Goal: Task Accomplishment & Management: Manage account settings

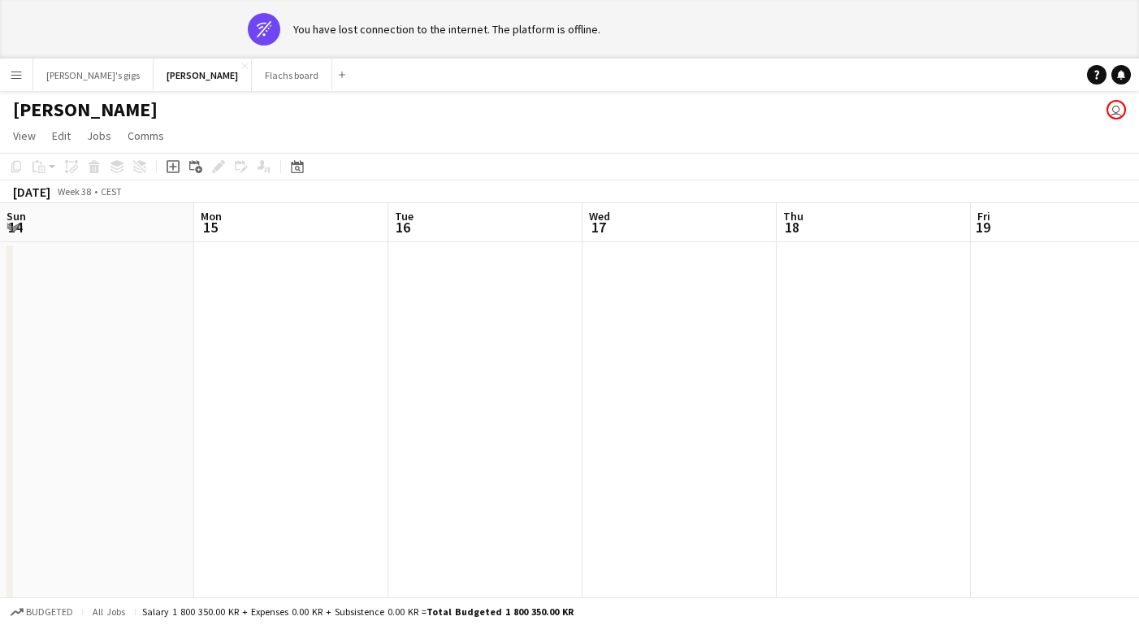
scroll to position [0, 592]
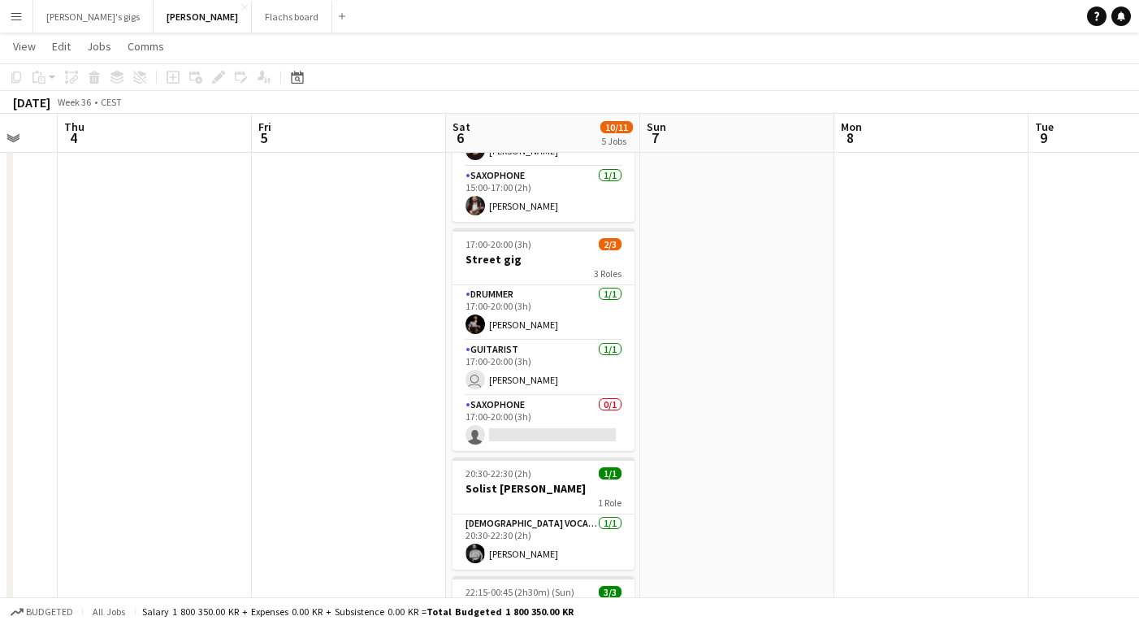
scroll to position [323, 0]
click at [507, 413] on app-card-role "Saxophone 0/1 17:00-20:00 (3h) single-neutral-actions" at bounding box center [543, 422] width 182 height 55
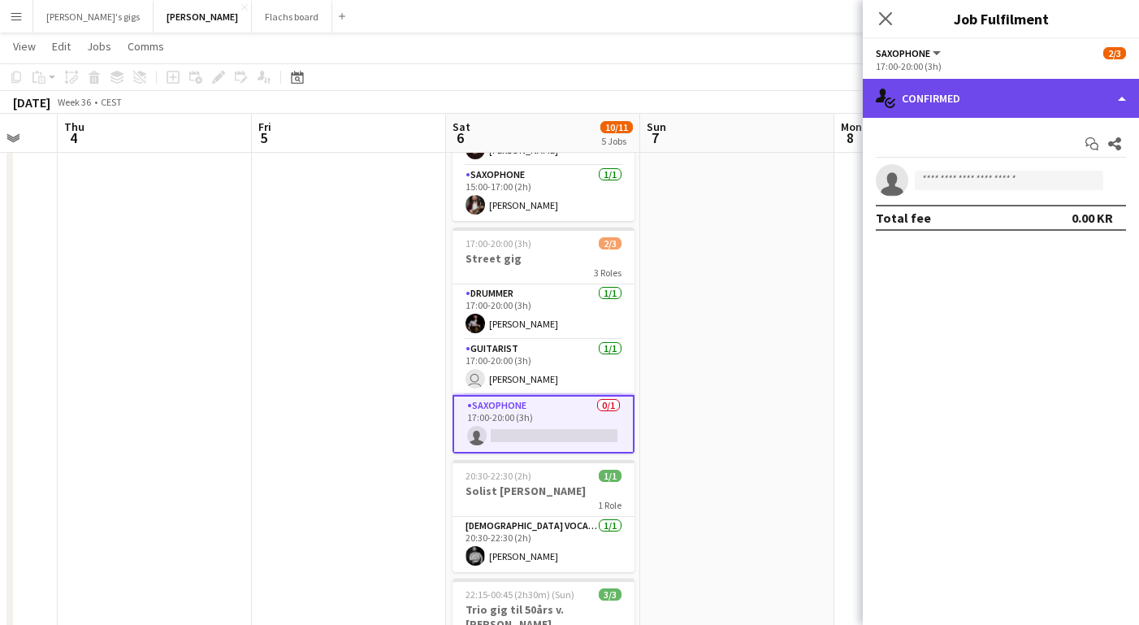
click at [966, 104] on div "single-neutral-actions-check-2 Confirmed" at bounding box center [1000, 98] width 276 height 39
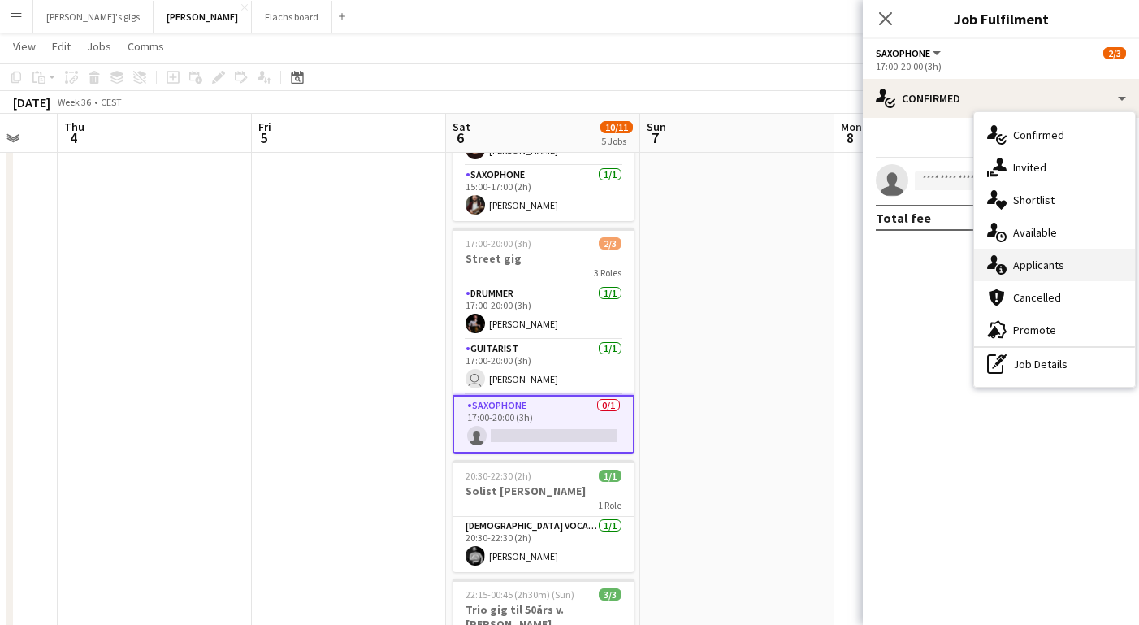
click at [1030, 268] on div "single-neutral-actions-information Applicants" at bounding box center [1054, 265] width 161 height 32
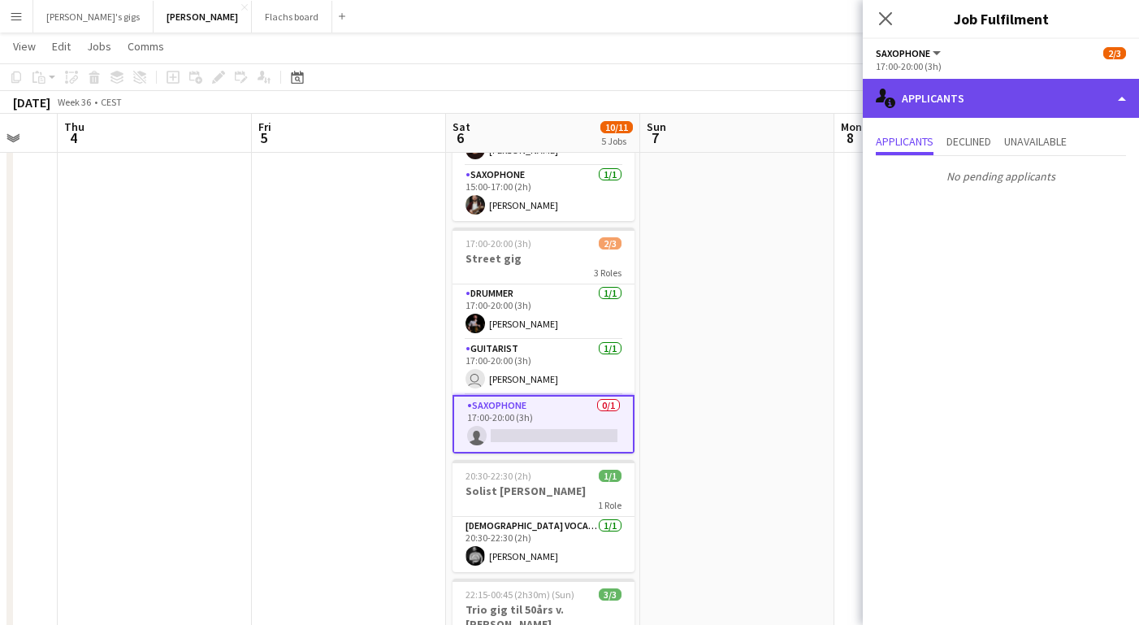
click at [963, 84] on div "single-neutral-actions-information Applicants" at bounding box center [1000, 98] width 276 height 39
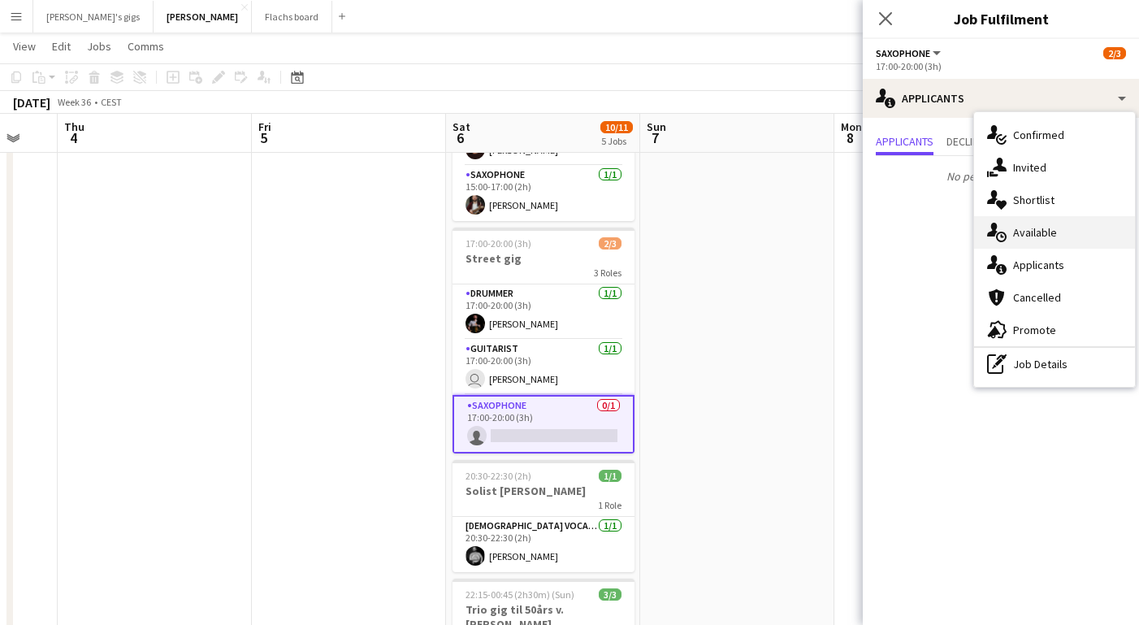
click at [1035, 226] on div "single-neutral-actions-upload Available" at bounding box center [1054, 232] width 161 height 32
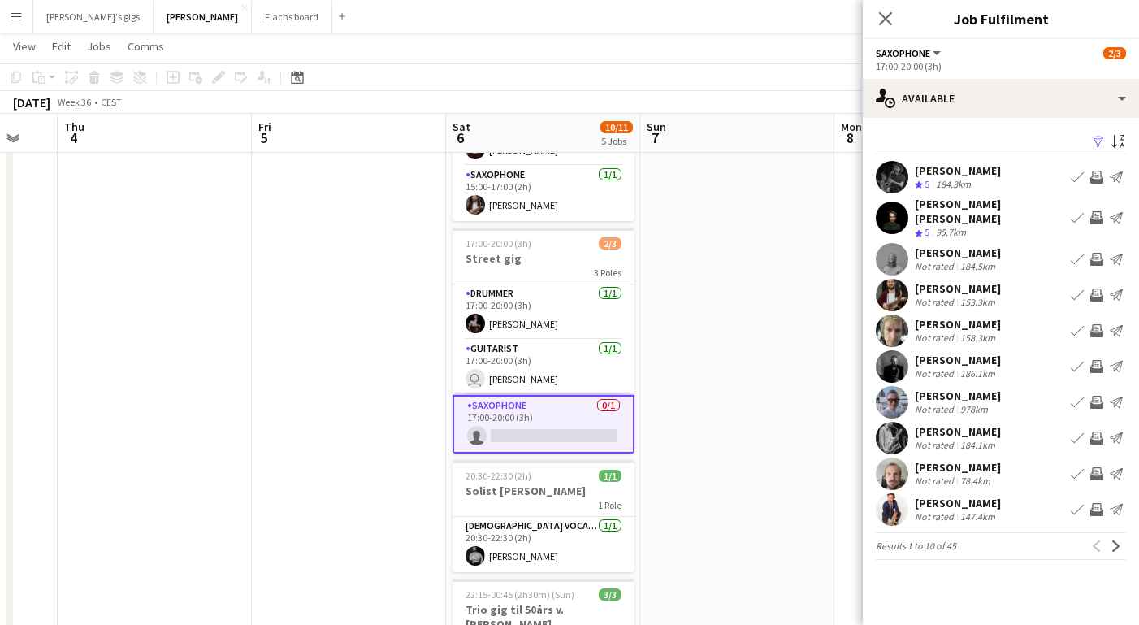
click at [1092, 211] on app-icon "Invite crew" at bounding box center [1096, 217] width 13 height 13
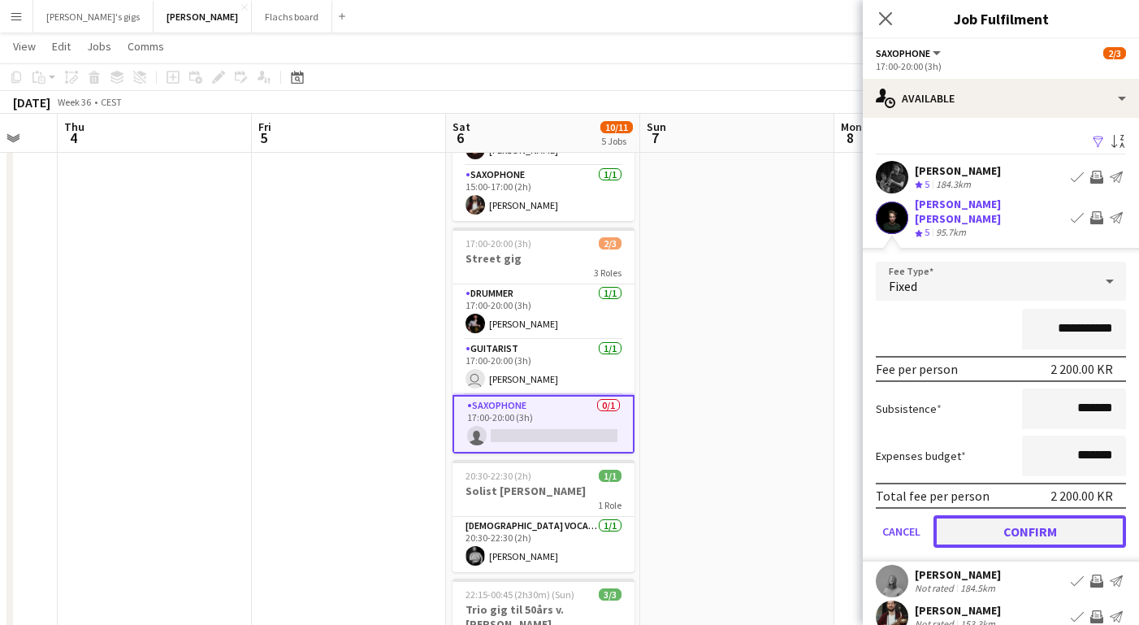
click at [1054, 518] on button "Confirm" at bounding box center [1029, 531] width 192 height 32
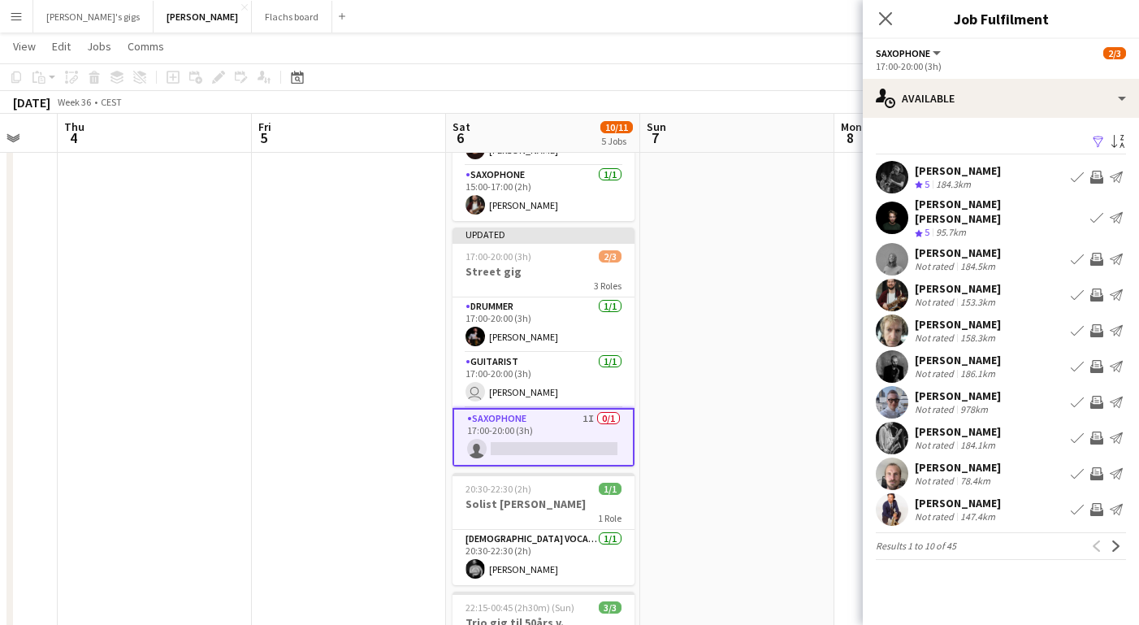
click at [1096, 468] on app-icon "Invite crew" at bounding box center [1096, 473] width 13 height 13
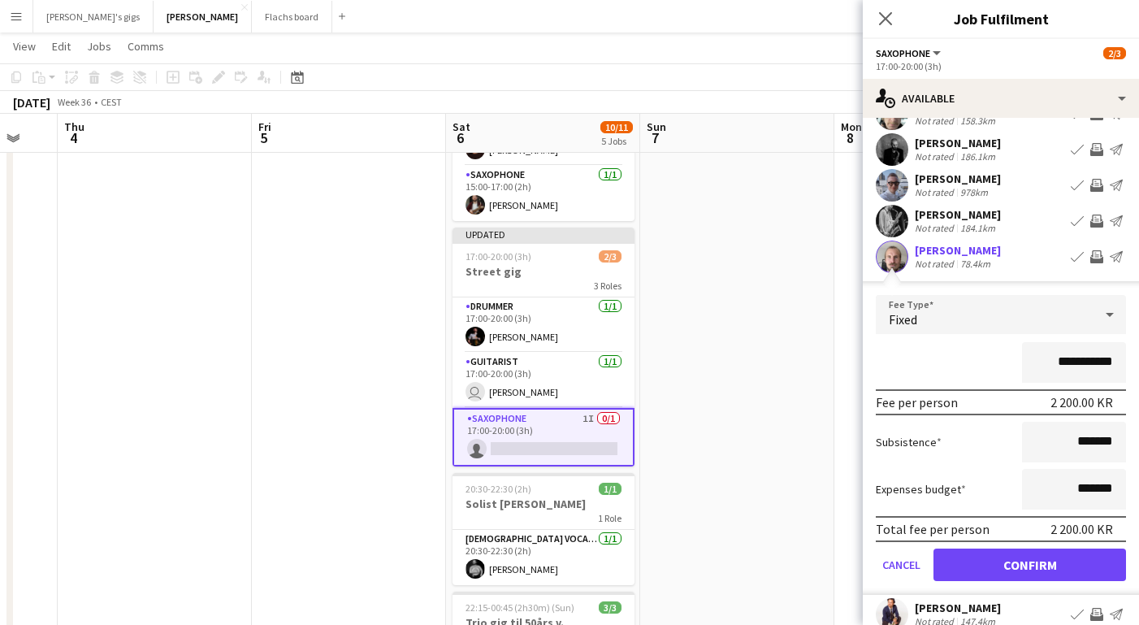
scroll to position [266, 0]
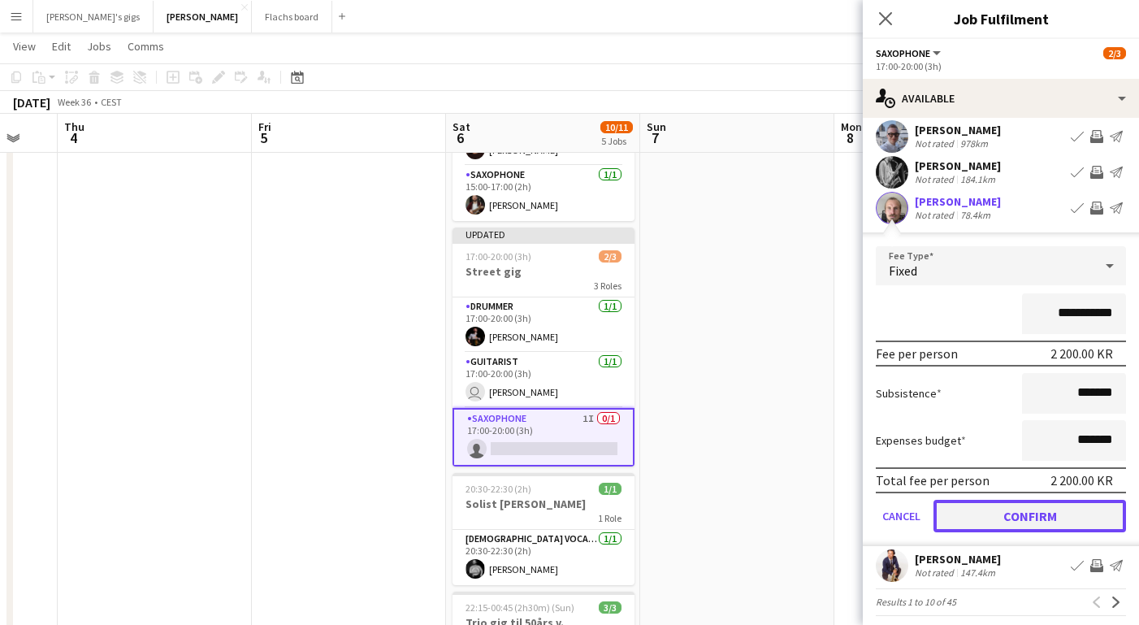
click at [1001, 510] on button "Confirm" at bounding box center [1029, 515] width 192 height 32
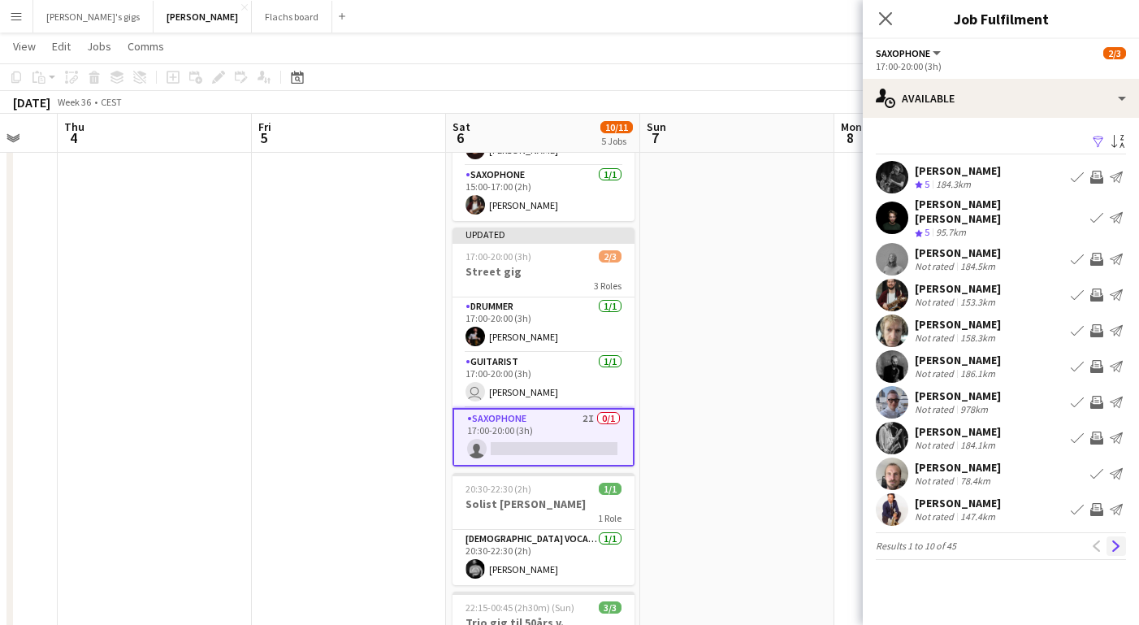
click at [1117, 540] on app-icon "Next" at bounding box center [1115, 545] width 11 height 11
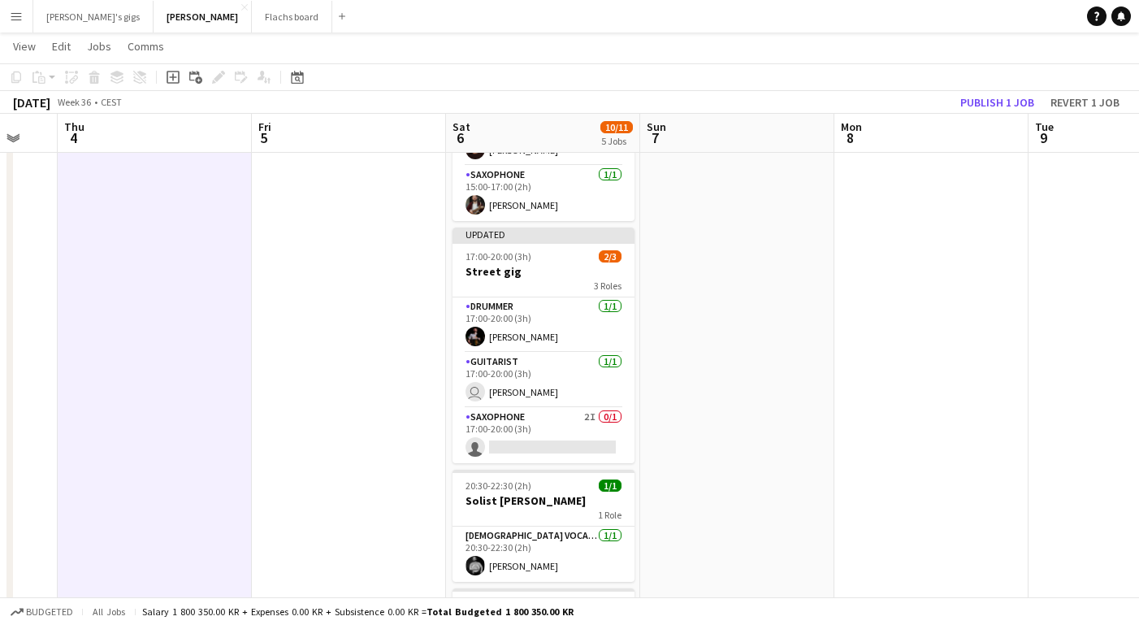
click at [19, 19] on app-icon "Menu" at bounding box center [16, 16] width 13 height 13
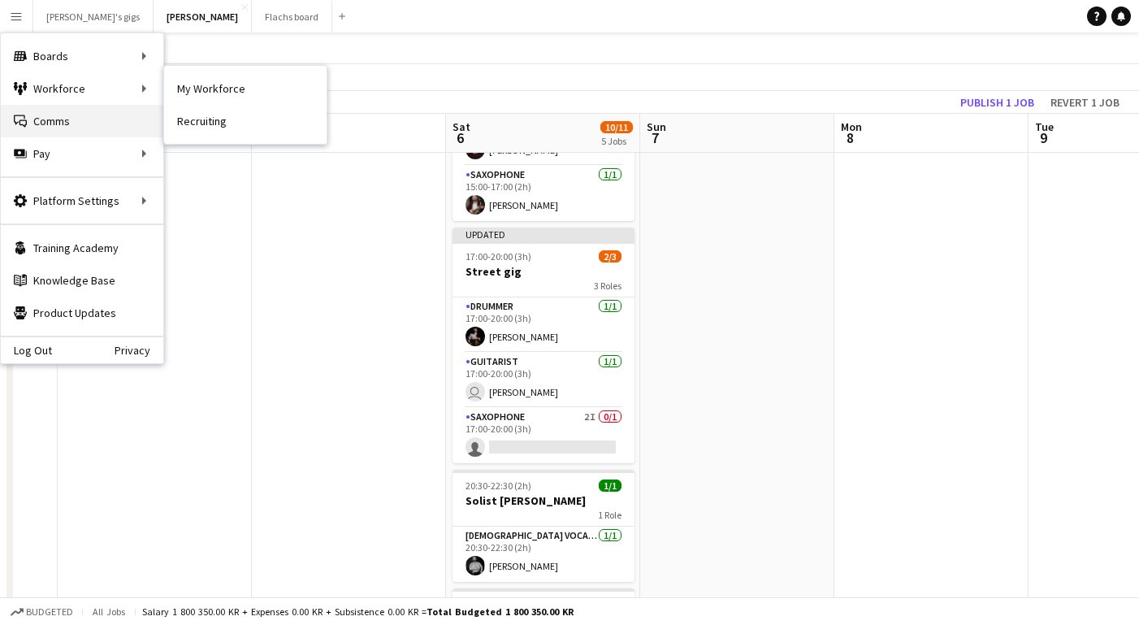
click at [64, 123] on link "Comms Comms" at bounding box center [82, 121] width 162 height 32
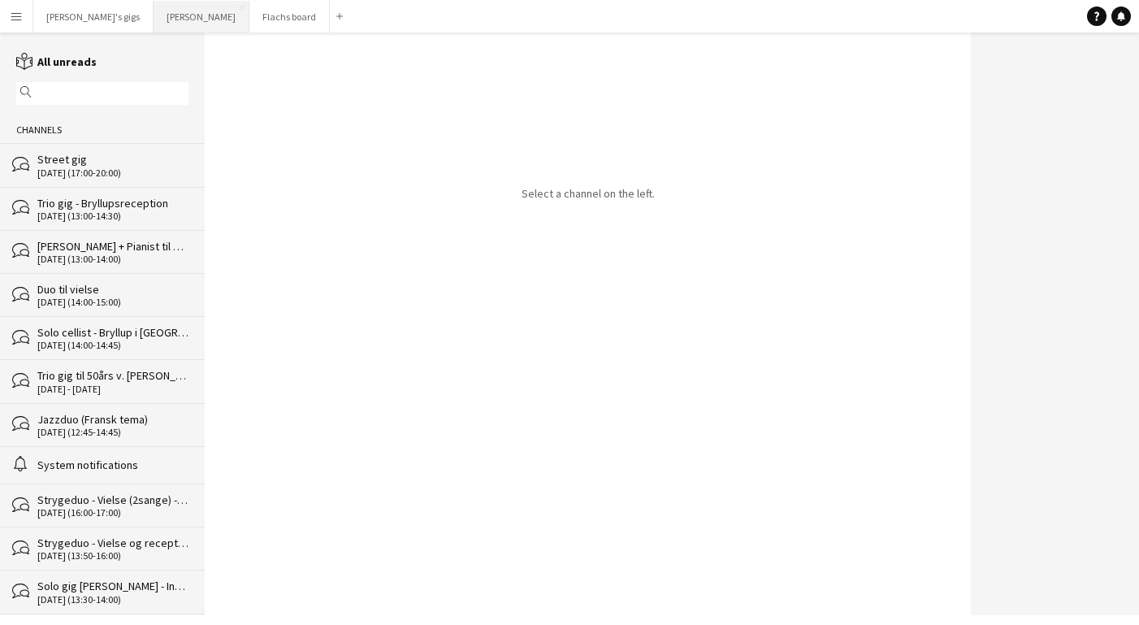
click at [153, 19] on button "Asger Gigs Close" at bounding box center [201, 17] width 96 height 32
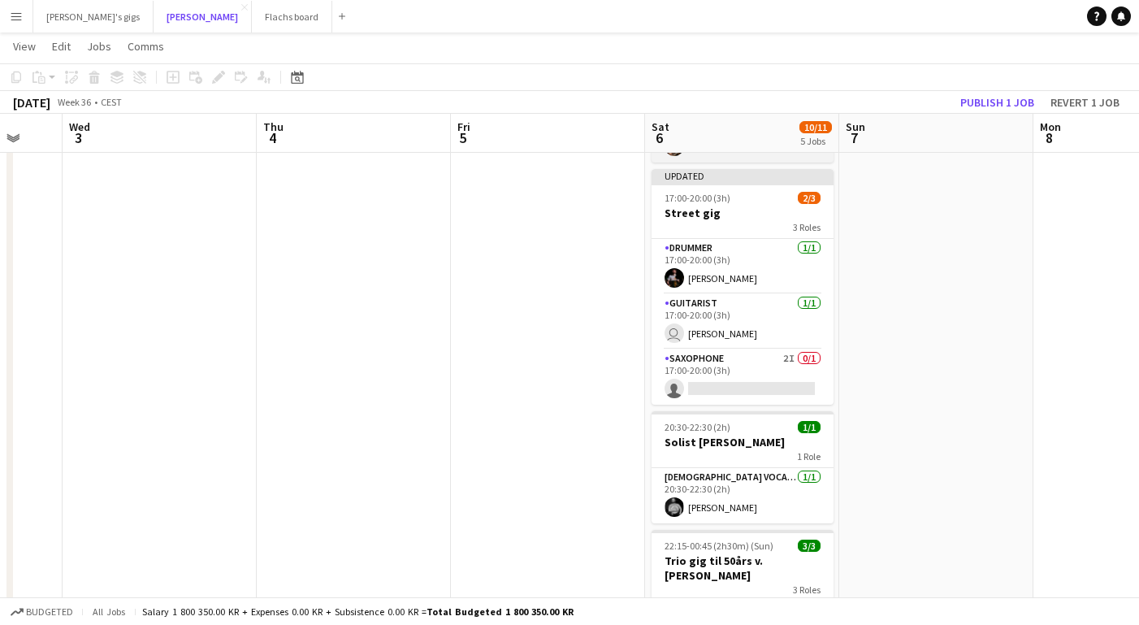
scroll to position [418, 0]
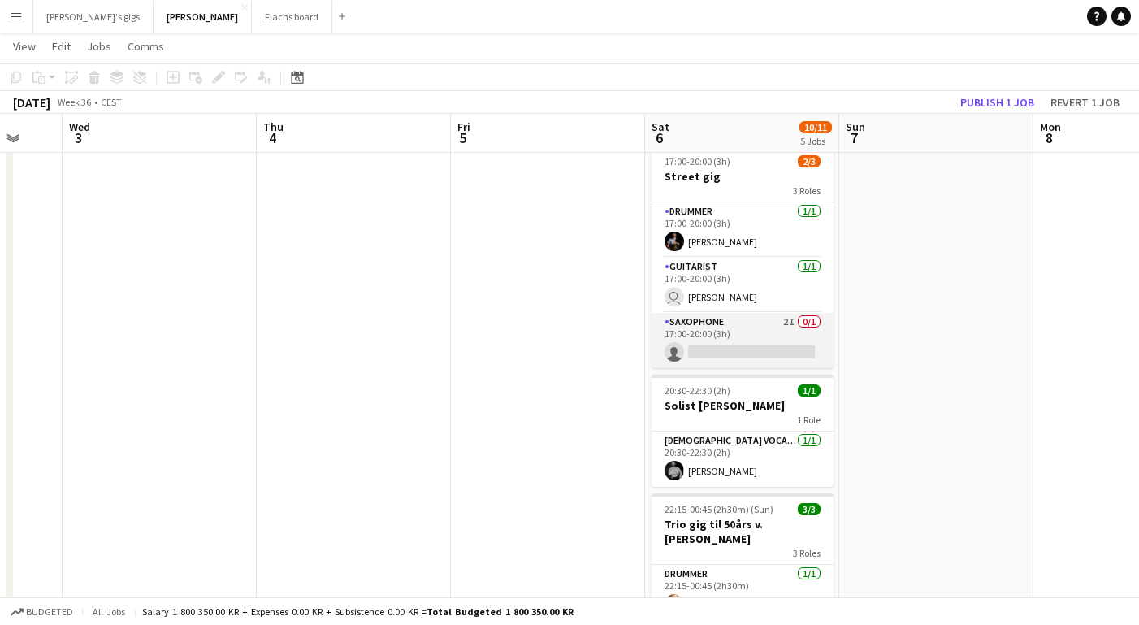
click at [728, 325] on app-card-role "Saxophone 2I 0/1 17:00-20:00 (3h) single-neutral-actions" at bounding box center [742, 340] width 182 height 55
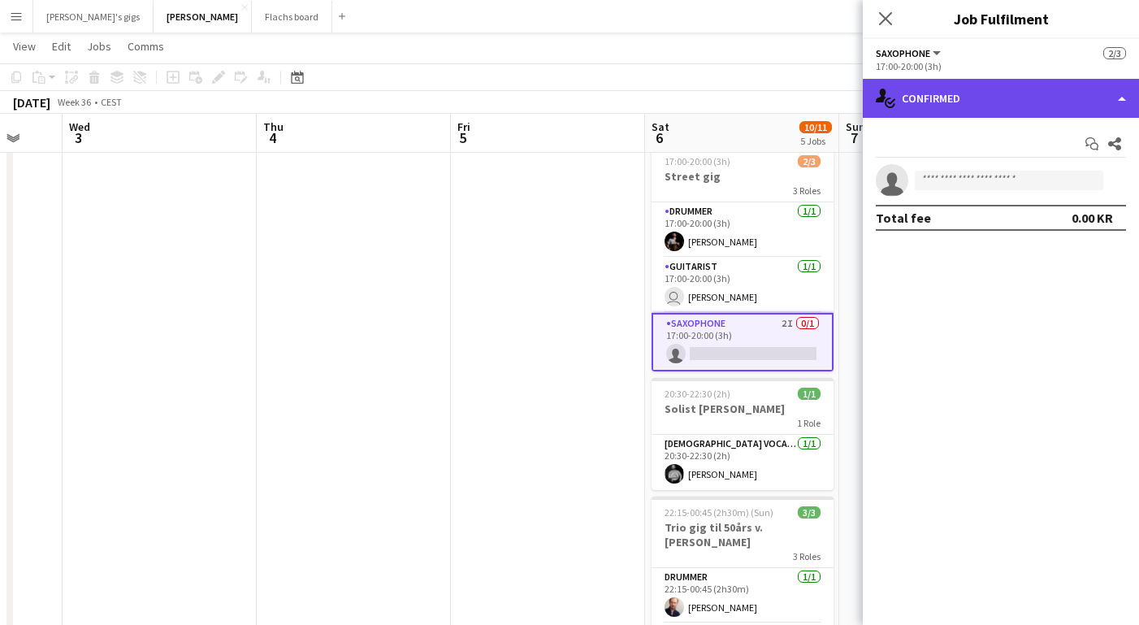
click at [931, 100] on div "single-neutral-actions-check-2 Confirmed" at bounding box center [1000, 98] width 276 height 39
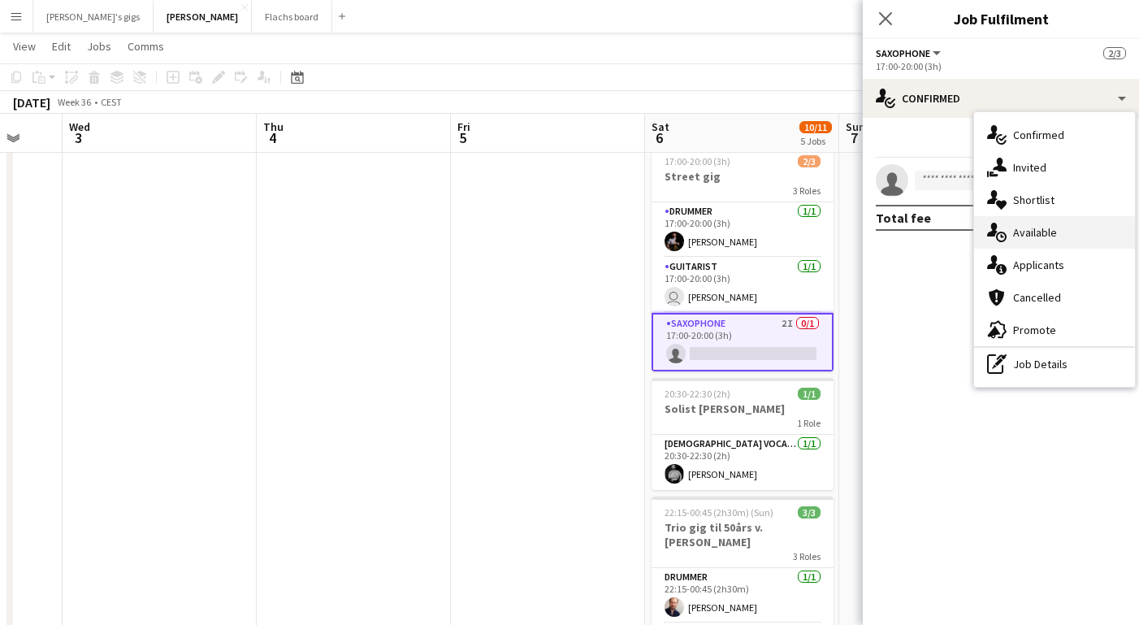
click at [1045, 240] on div "single-neutral-actions-upload Available" at bounding box center [1054, 232] width 161 height 32
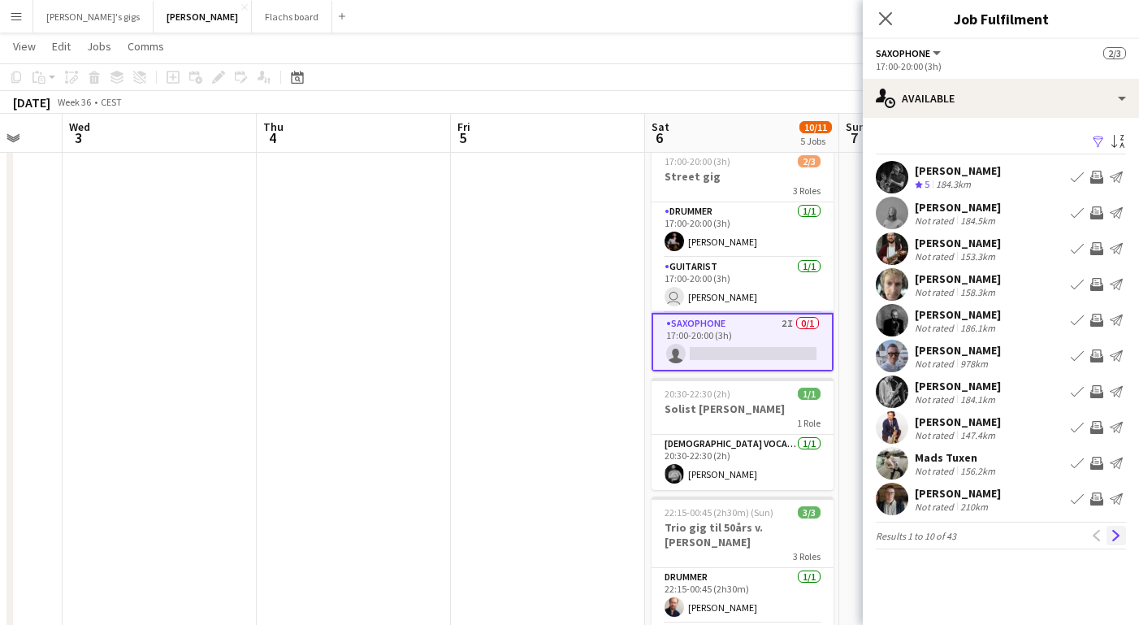
click at [1113, 537] on app-icon "Next" at bounding box center [1115, 534] width 11 height 11
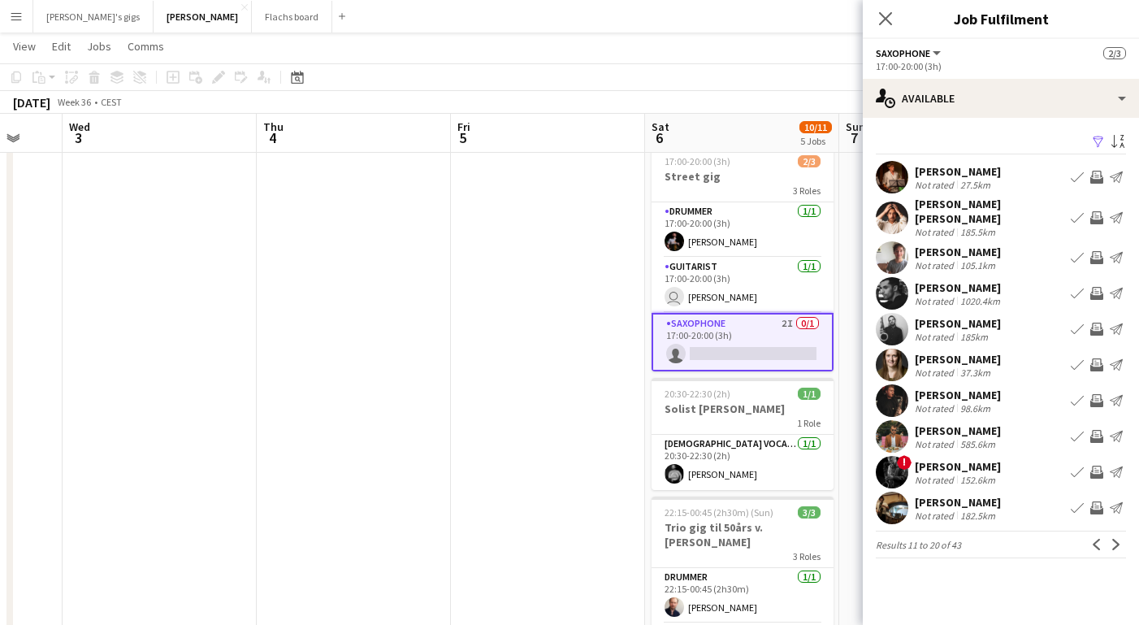
click at [1094, 181] on app-icon "Invite crew" at bounding box center [1096, 177] width 13 height 13
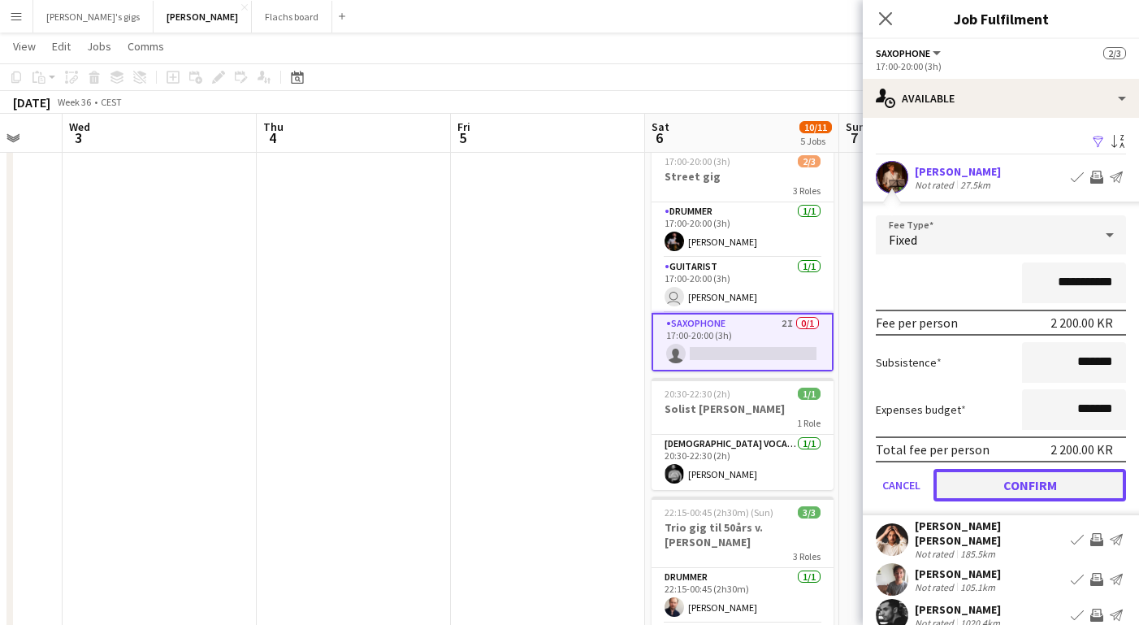
click at [1031, 478] on button "Confirm" at bounding box center [1029, 485] width 192 height 32
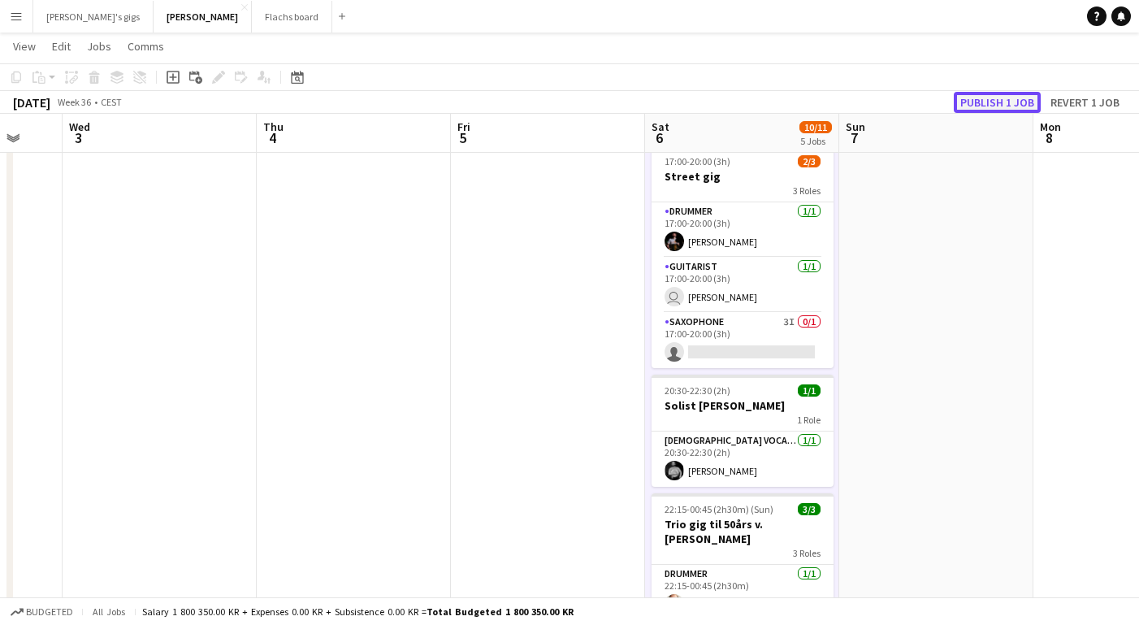
click at [1001, 92] on button "Publish 1 job" at bounding box center [996, 102] width 87 height 21
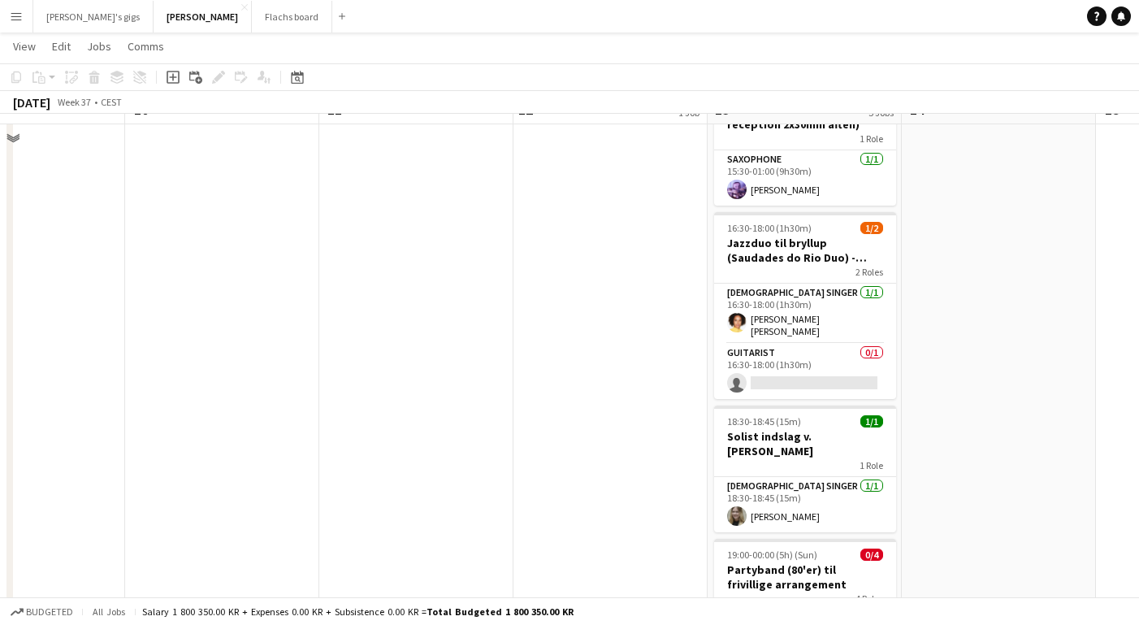
scroll to position [197, 0]
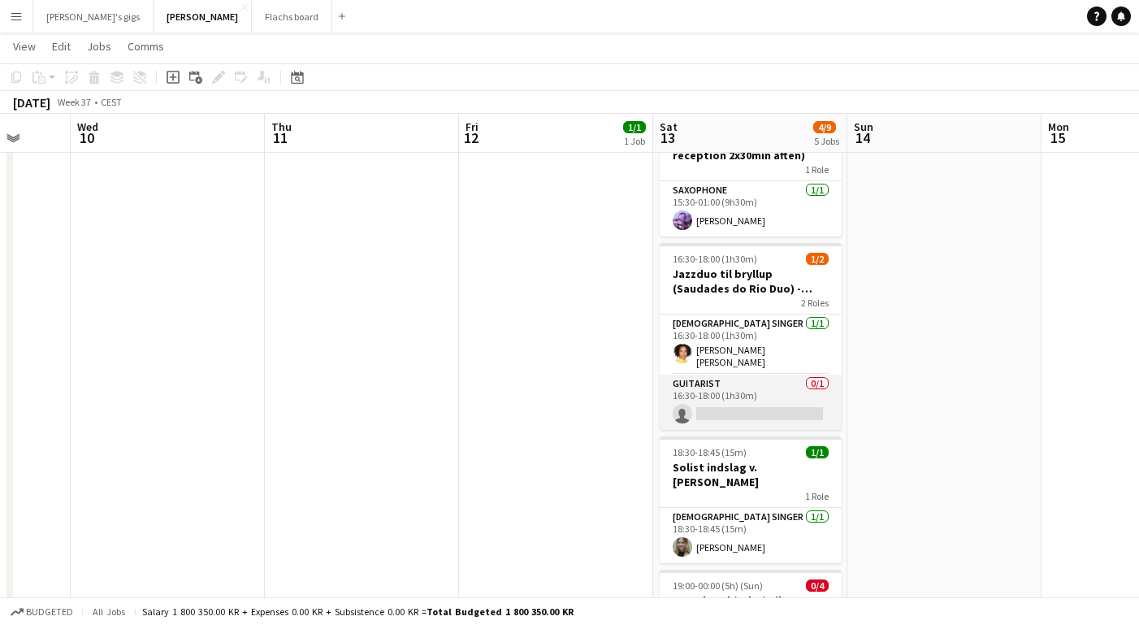
click at [686, 374] on app-card-role "Guitarist 0/1 16:30-18:00 (1h30m) single-neutral-actions" at bounding box center [750, 401] width 182 height 55
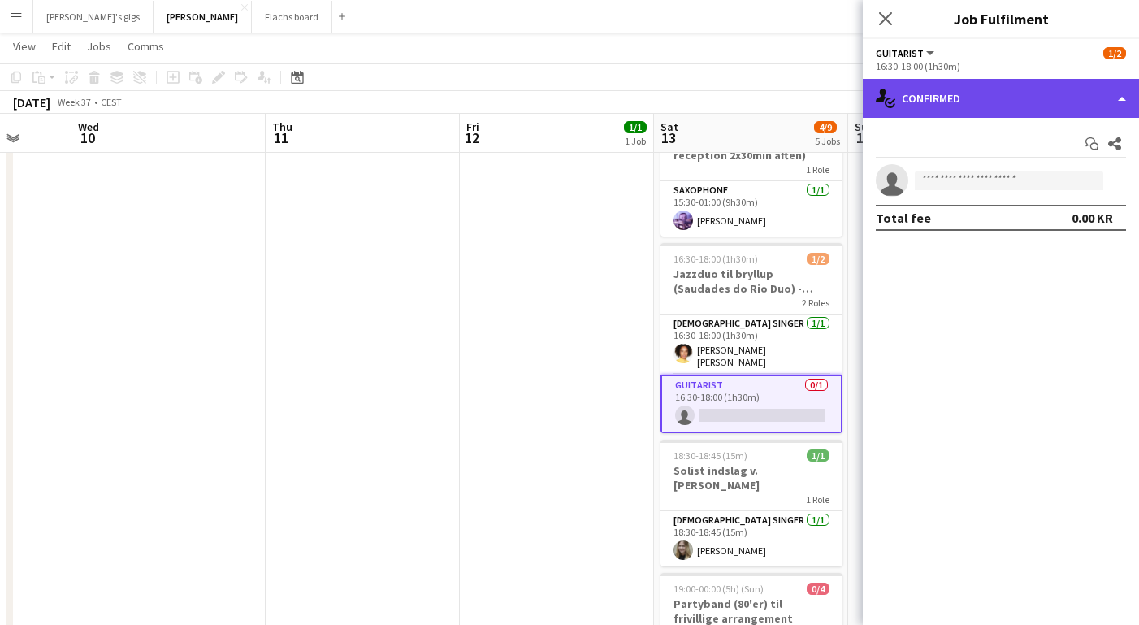
click at [953, 93] on div "single-neutral-actions-check-2 Confirmed" at bounding box center [1000, 98] width 276 height 39
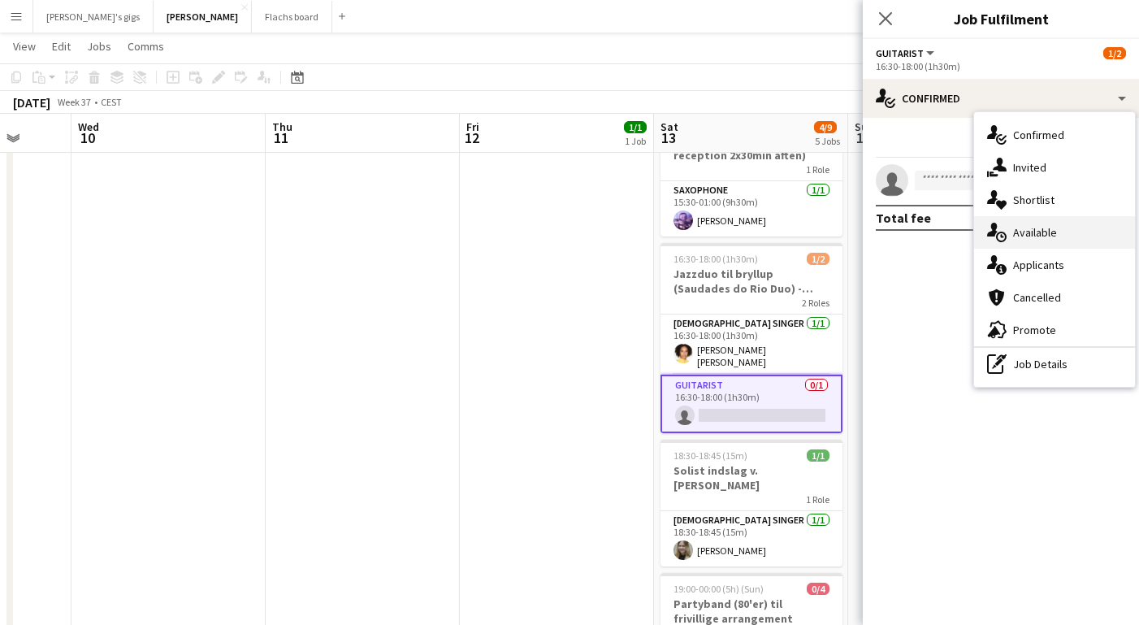
click at [1052, 227] on div "single-neutral-actions-upload Available" at bounding box center [1054, 232] width 161 height 32
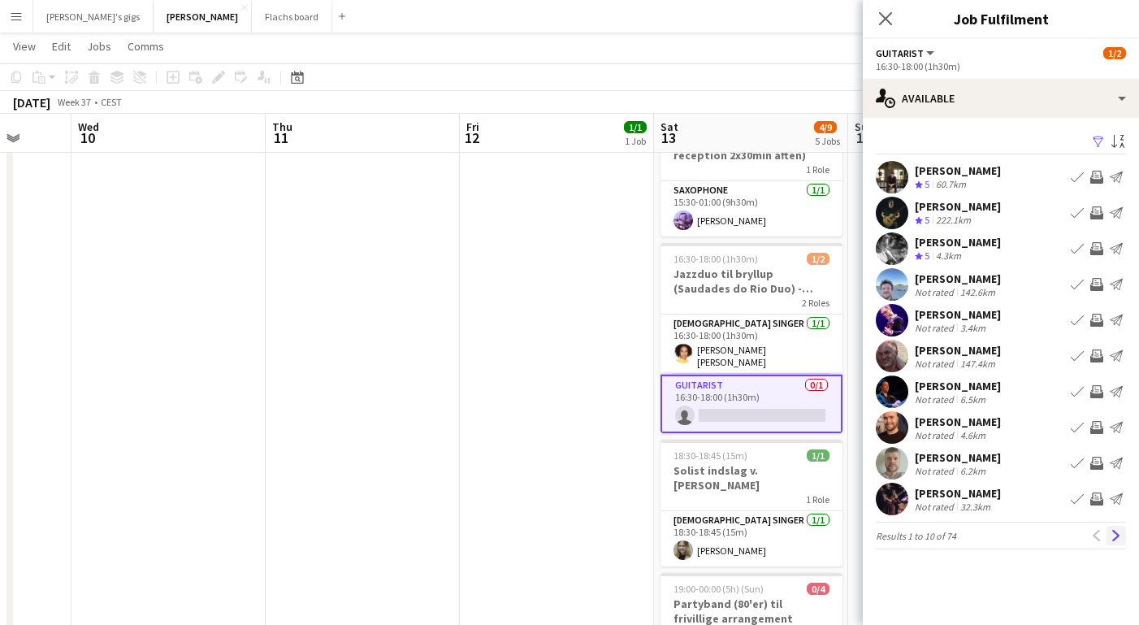
click at [1116, 535] on app-icon "Next" at bounding box center [1115, 534] width 11 height 11
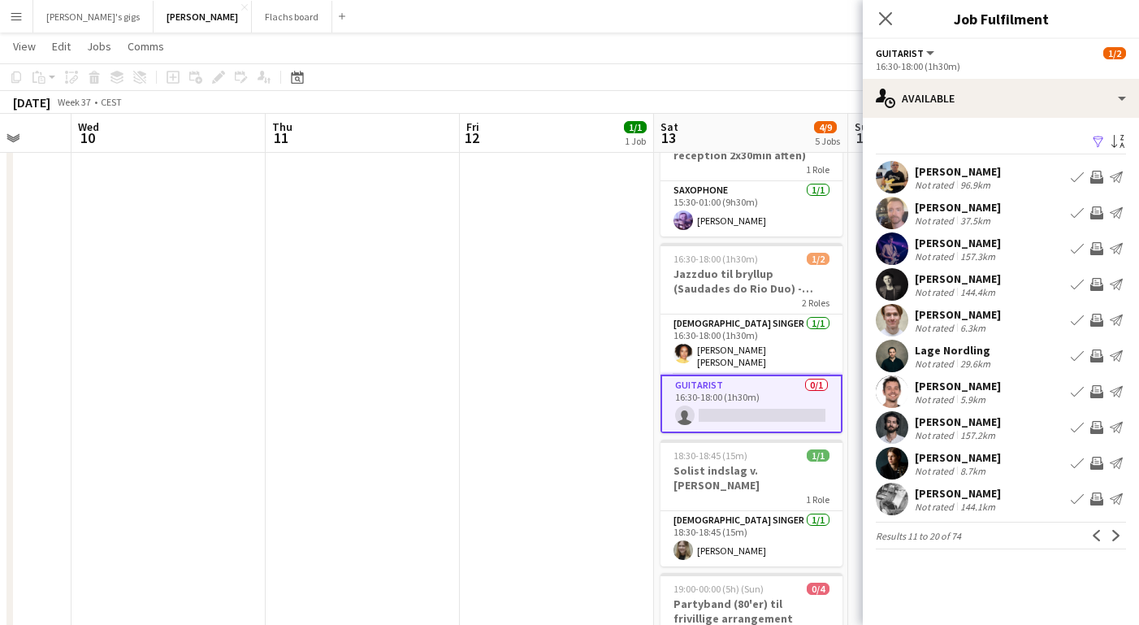
click at [1116, 535] on button "Next" at bounding box center [1115, 534] width 19 height 19
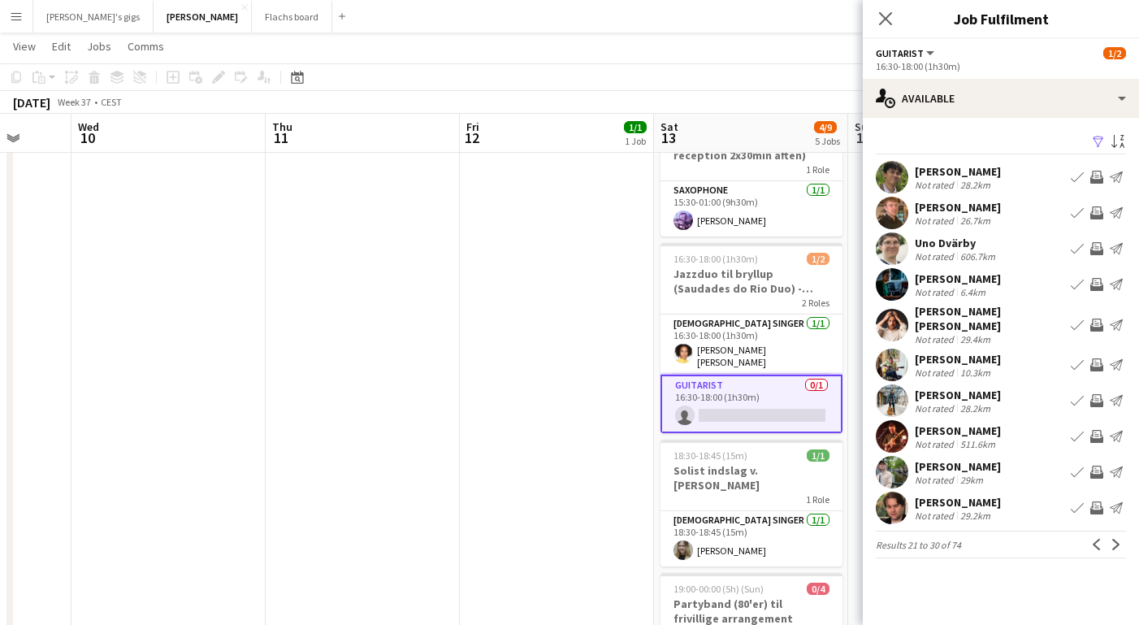
click at [1116, 535] on button "Next" at bounding box center [1115, 543] width 19 height 19
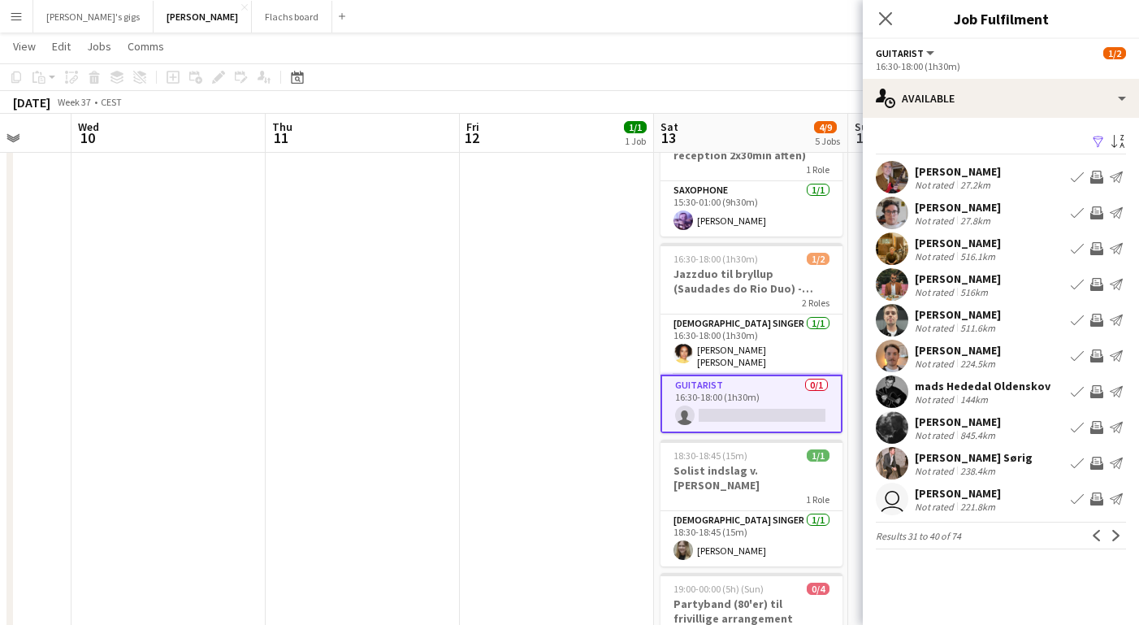
click at [1116, 535] on app-icon "Next" at bounding box center [1115, 534] width 11 height 11
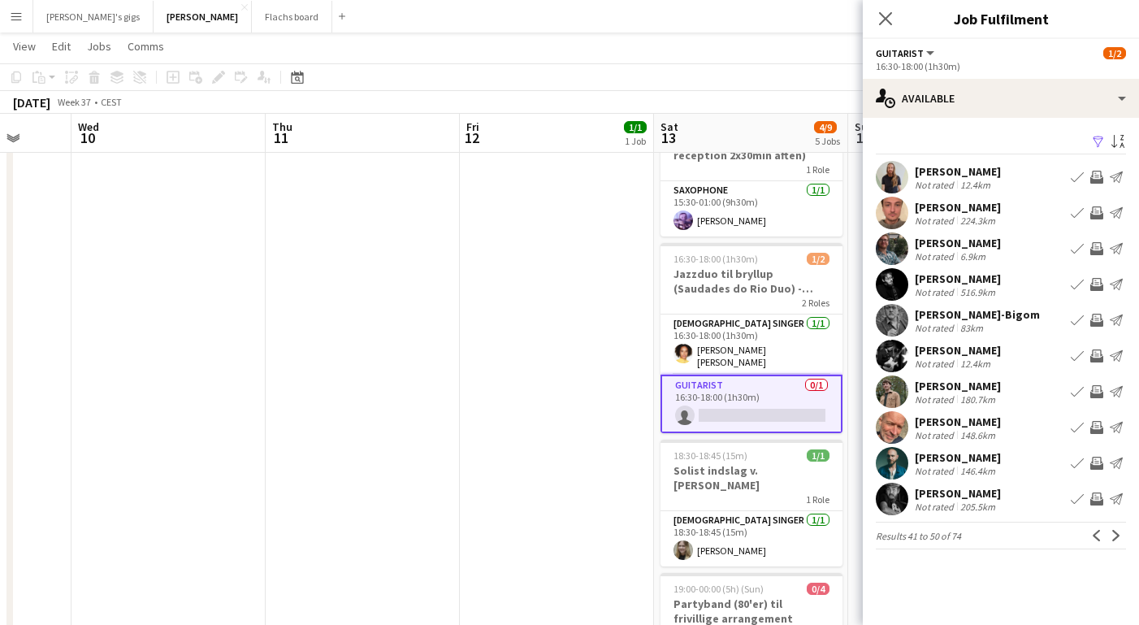
click at [1116, 535] on app-icon "Next" at bounding box center [1115, 534] width 11 height 11
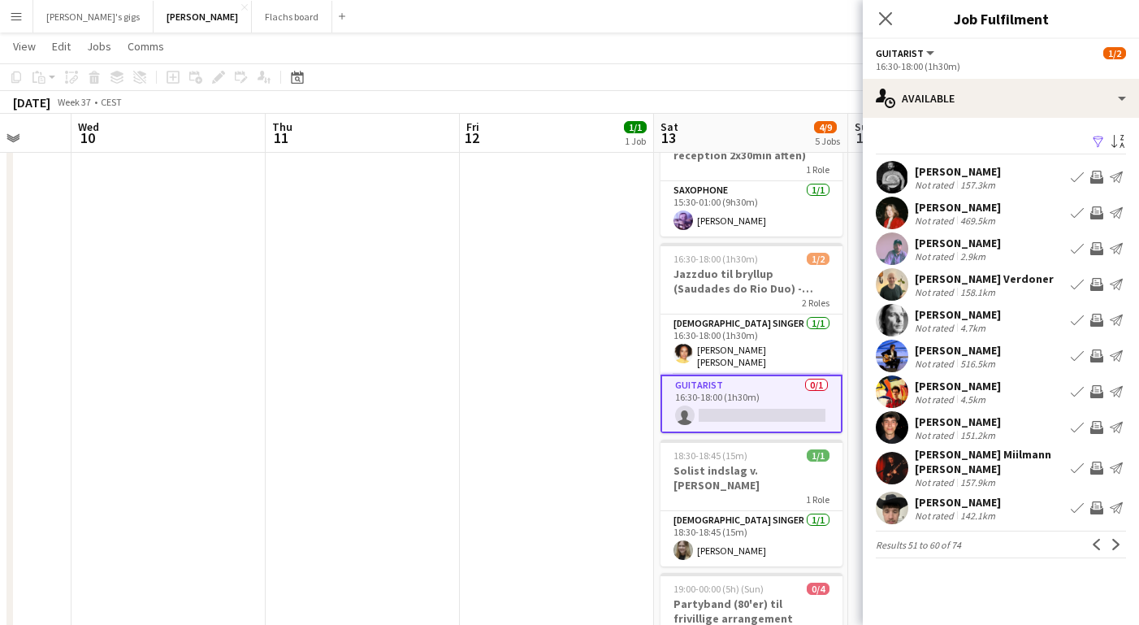
click at [1116, 538] on app-icon "Next" at bounding box center [1115, 543] width 11 height 11
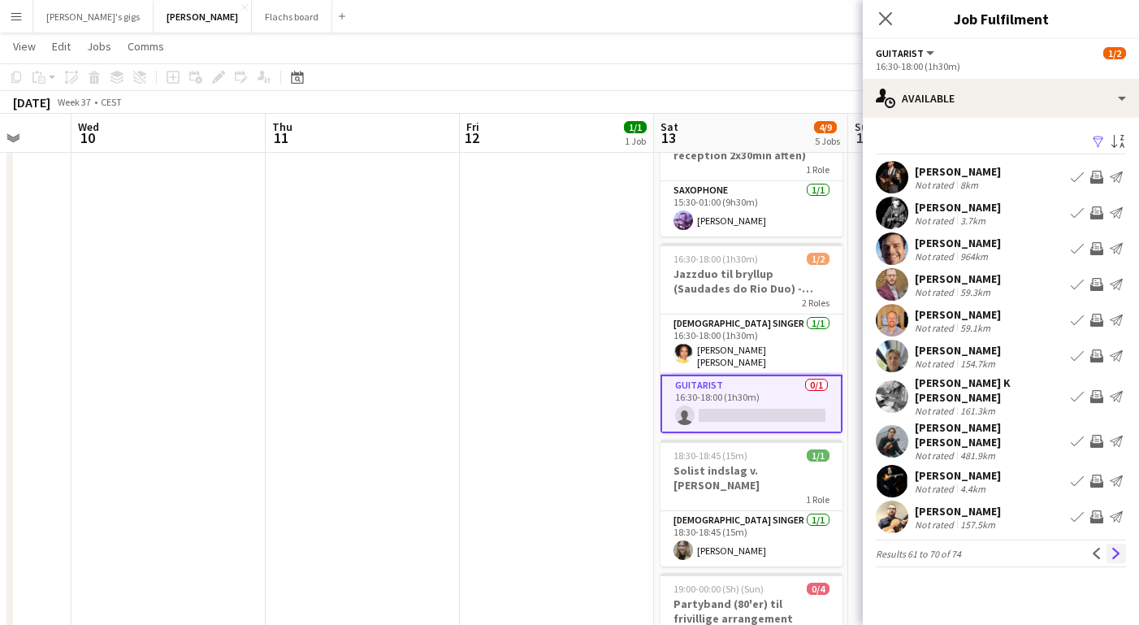
click at [1122, 543] on button "Next" at bounding box center [1115, 552] width 19 height 19
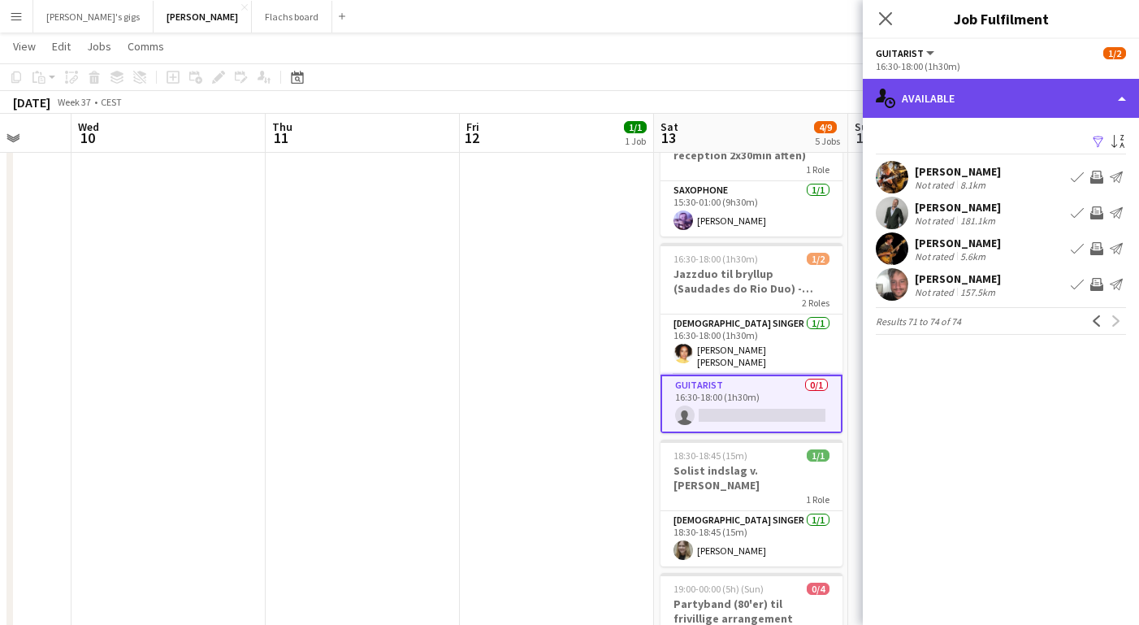
click at [940, 88] on div "single-neutral-actions-upload Available" at bounding box center [1000, 98] width 276 height 39
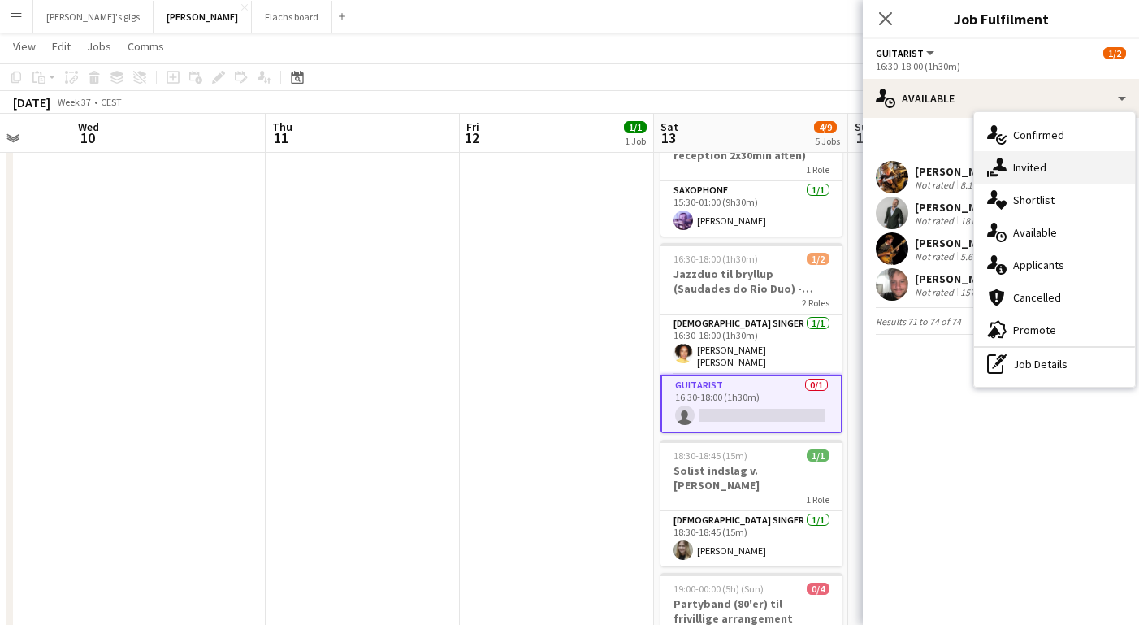
click at [1017, 166] on div "single-neutral-actions-share-1 Invited" at bounding box center [1054, 167] width 161 height 32
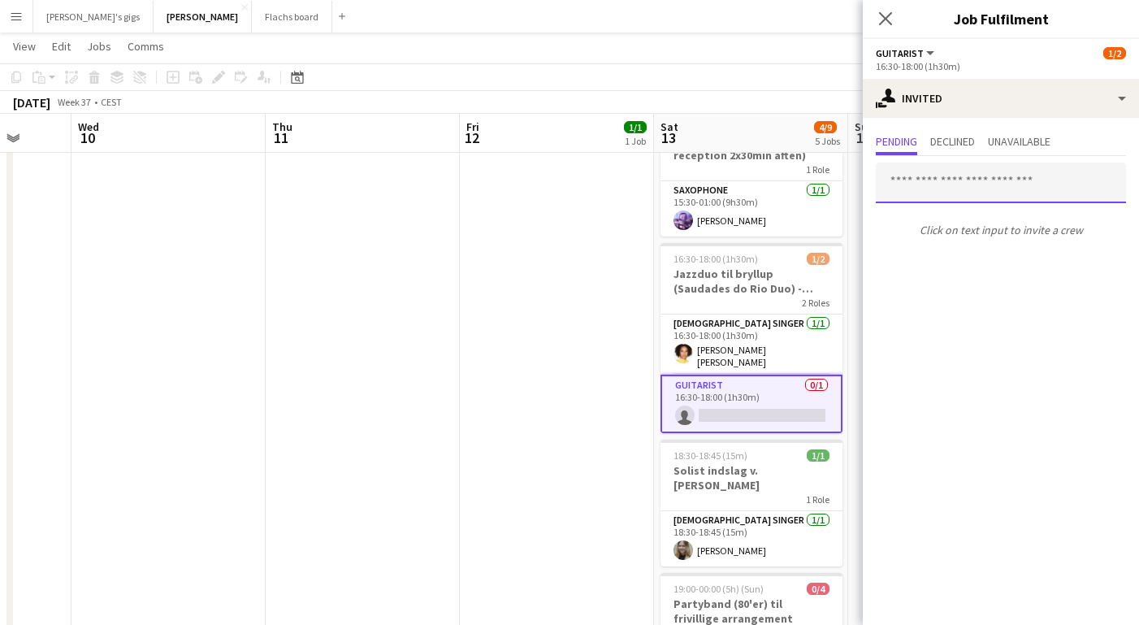
click at [963, 179] on input "text" at bounding box center [1000, 182] width 250 height 41
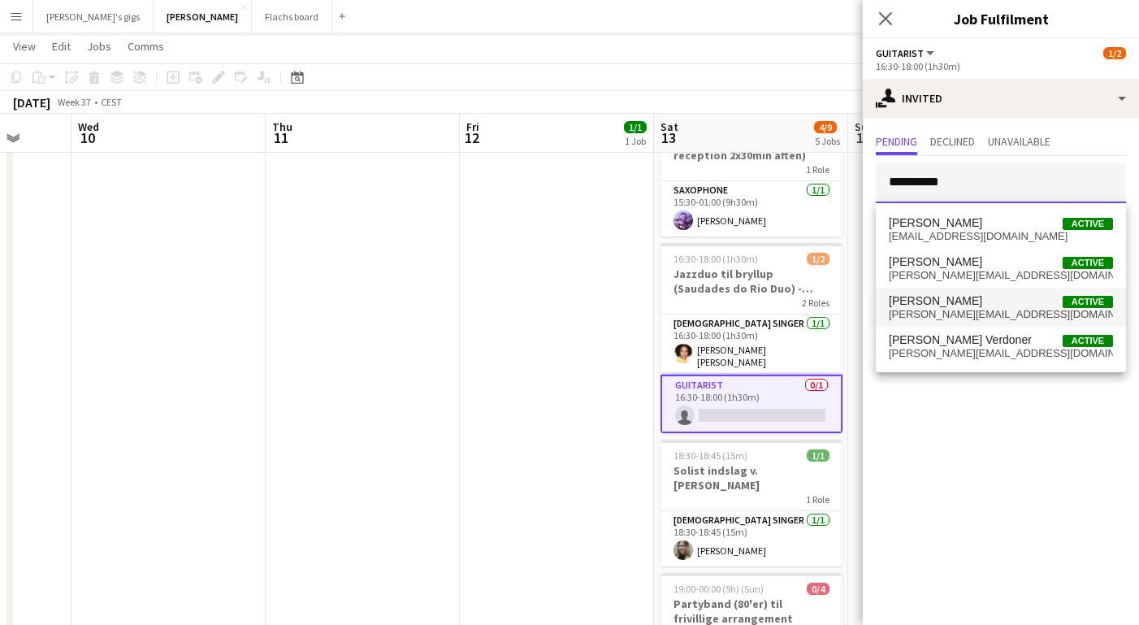
type input "**********"
click at [951, 308] on span "[PERSON_NAME][EMAIL_ADDRESS][DOMAIN_NAME]" at bounding box center [1000, 314] width 224 height 13
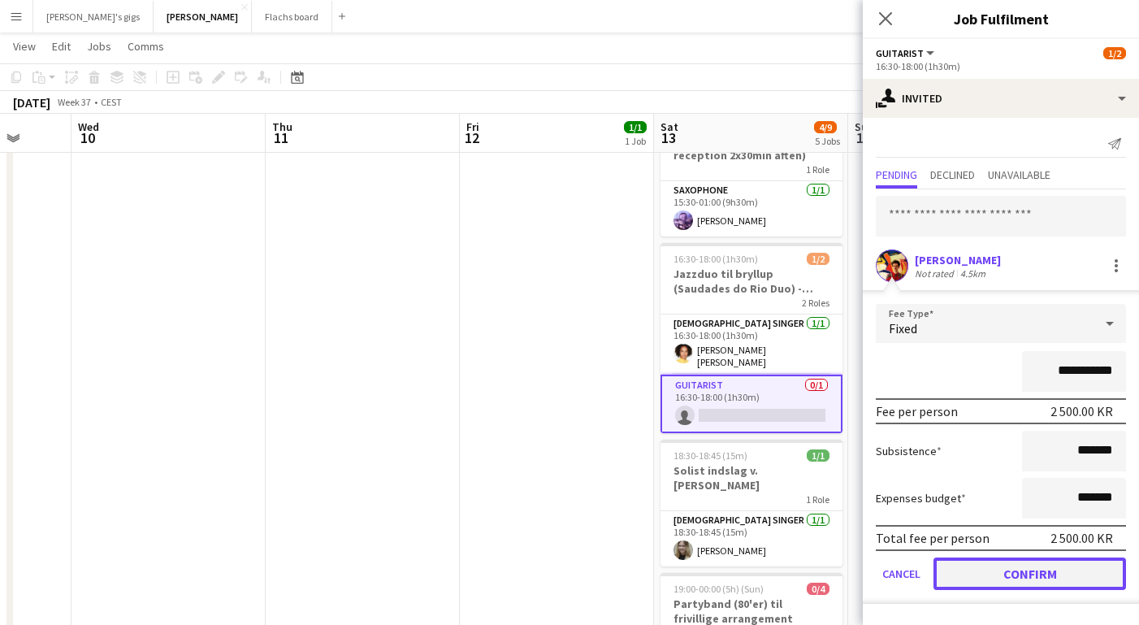
click at [1039, 575] on button "Confirm" at bounding box center [1029, 573] width 192 height 32
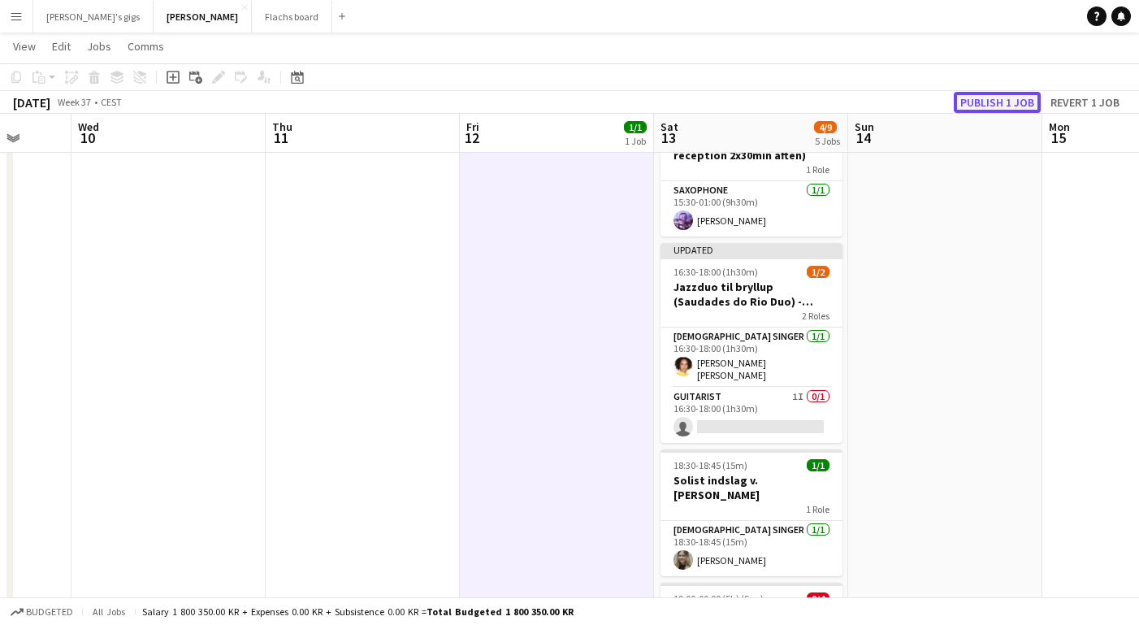
click at [973, 102] on button "Publish 1 job" at bounding box center [996, 102] width 87 height 21
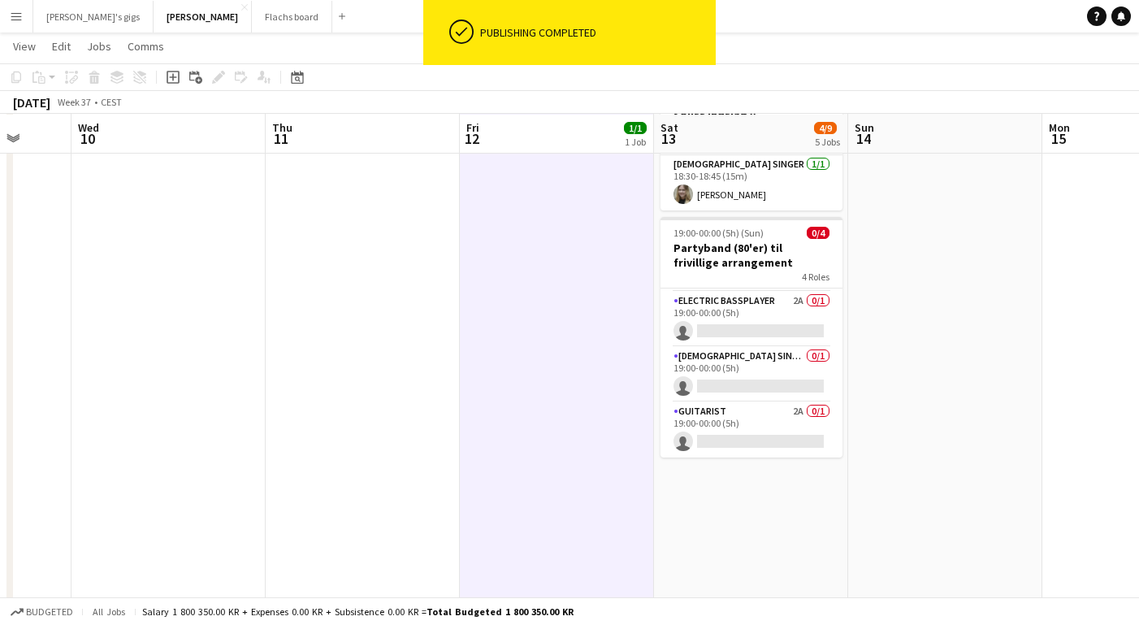
scroll to position [0, 0]
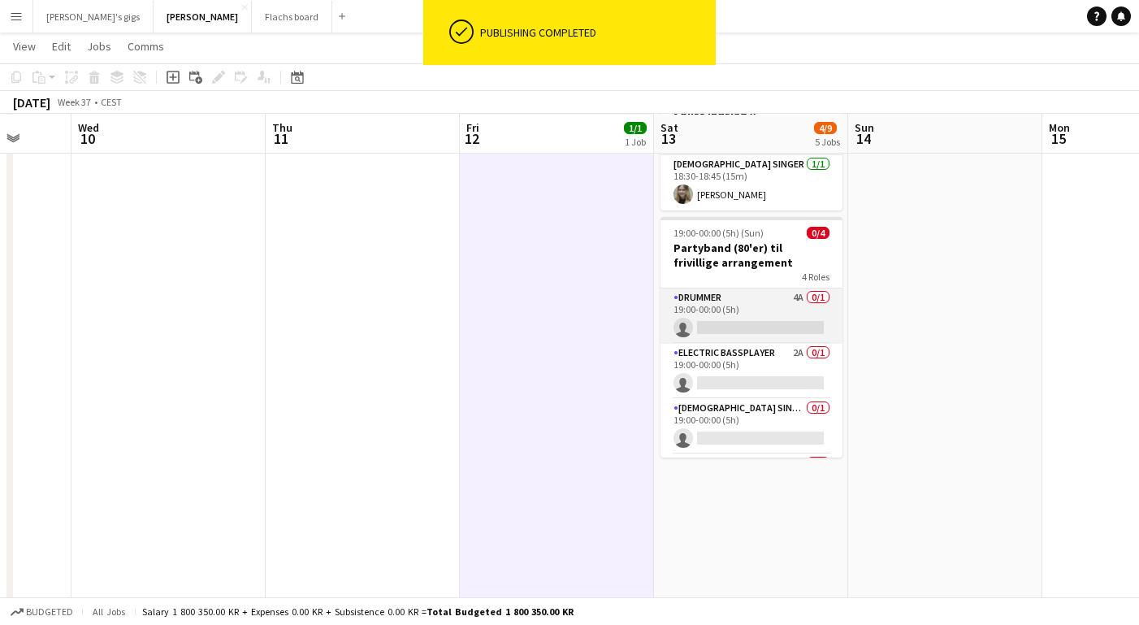
click at [717, 288] on app-card-role "Drummer 4A 0/1 19:00-00:00 (5h) single-neutral-actions" at bounding box center [751, 315] width 182 height 55
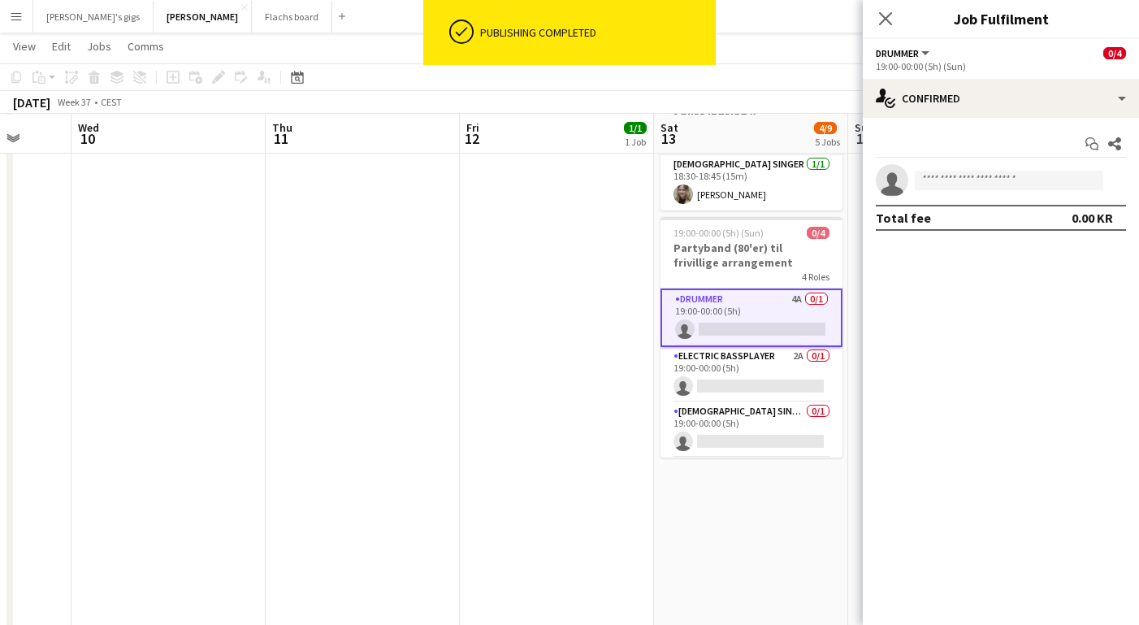
click at [996, 75] on app-options-switcher "Drummer All roles Drummer 0/4 19:00-00:00 (5h) (Sun)" at bounding box center [1000, 59] width 276 height 40
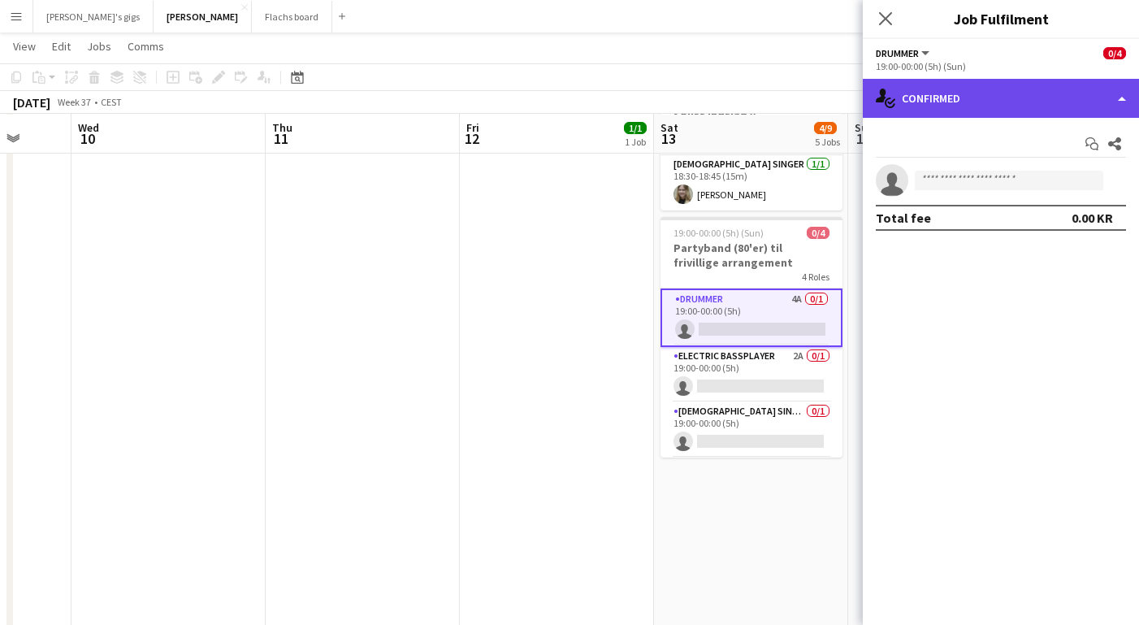
click at [1001, 98] on div "single-neutral-actions-check-2 Confirmed" at bounding box center [1000, 98] width 276 height 39
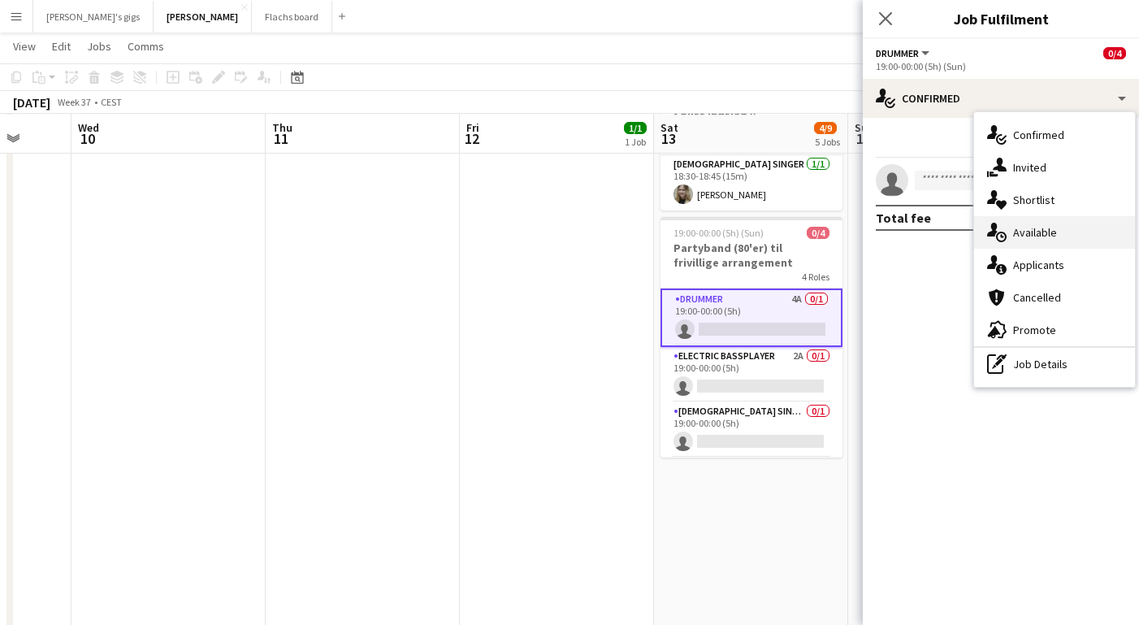
click at [1066, 236] on div "single-neutral-actions-upload Available" at bounding box center [1054, 232] width 161 height 32
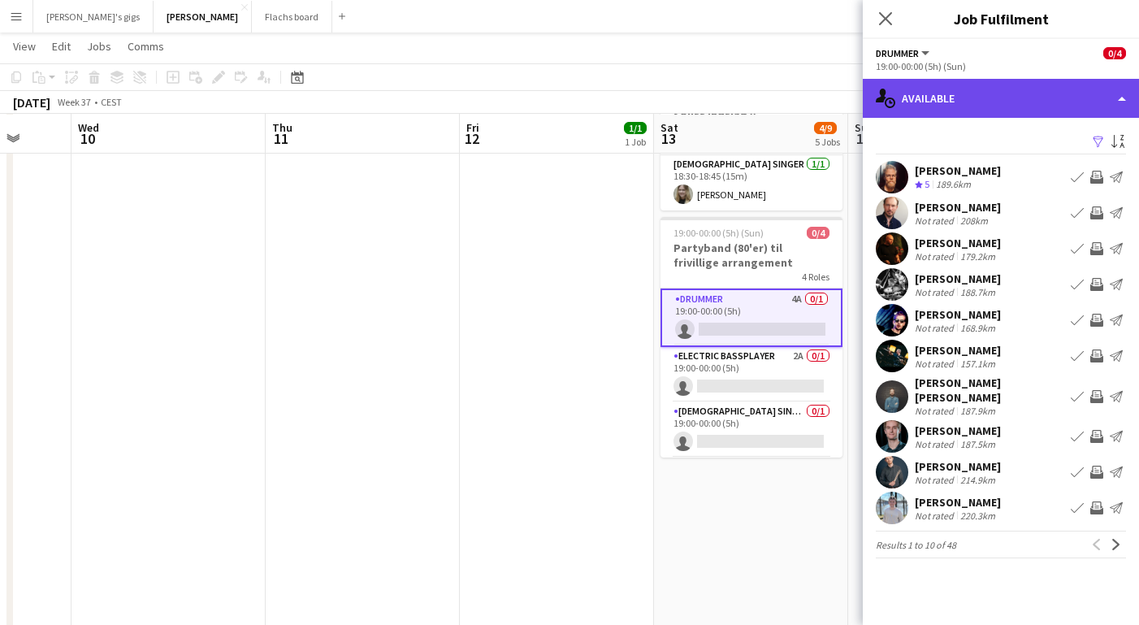
click at [970, 96] on div "single-neutral-actions-upload Available" at bounding box center [1000, 98] width 276 height 39
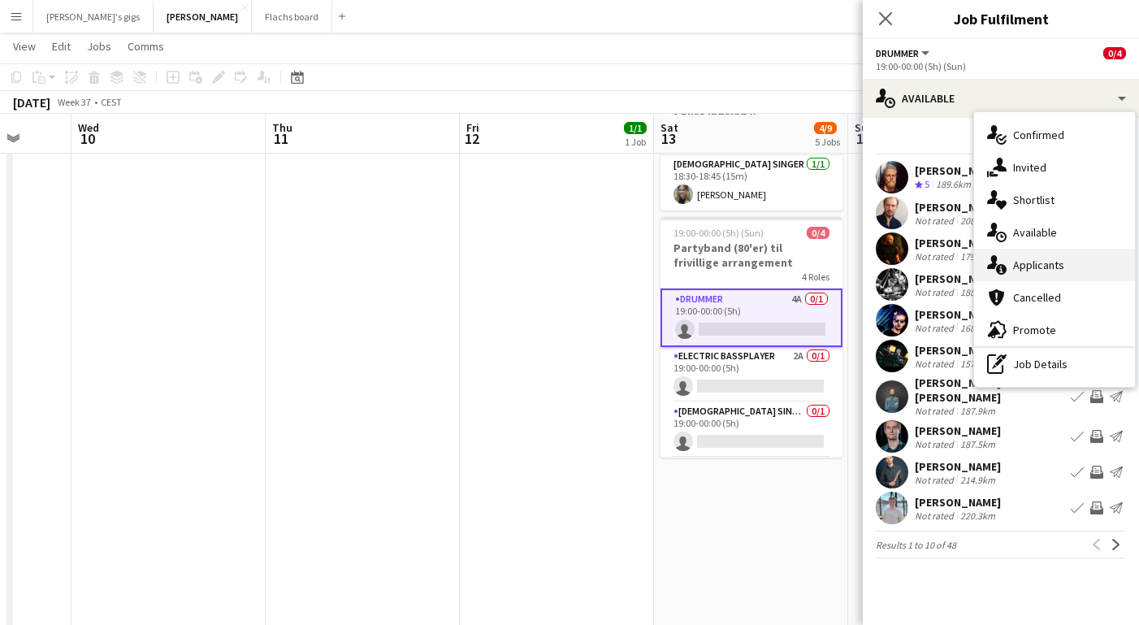
click at [1034, 257] on div "single-neutral-actions-information Applicants" at bounding box center [1054, 265] width 161 height 32
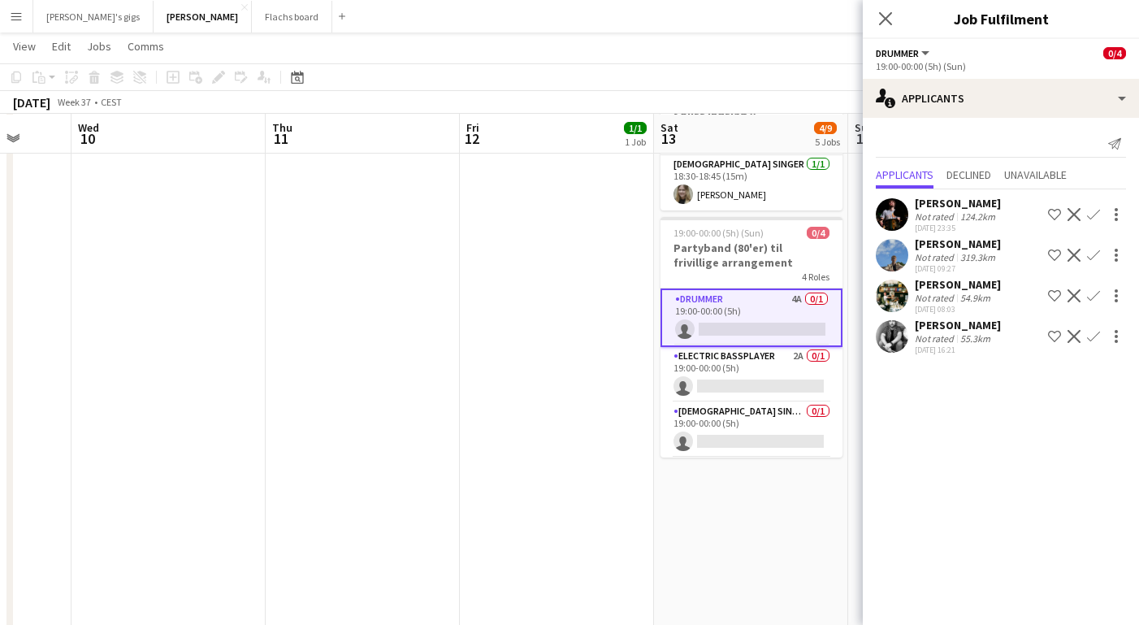
click at [933, 287] on div "[PERSON_NAME]" at bounding box center [957, 284] width 86 height 15
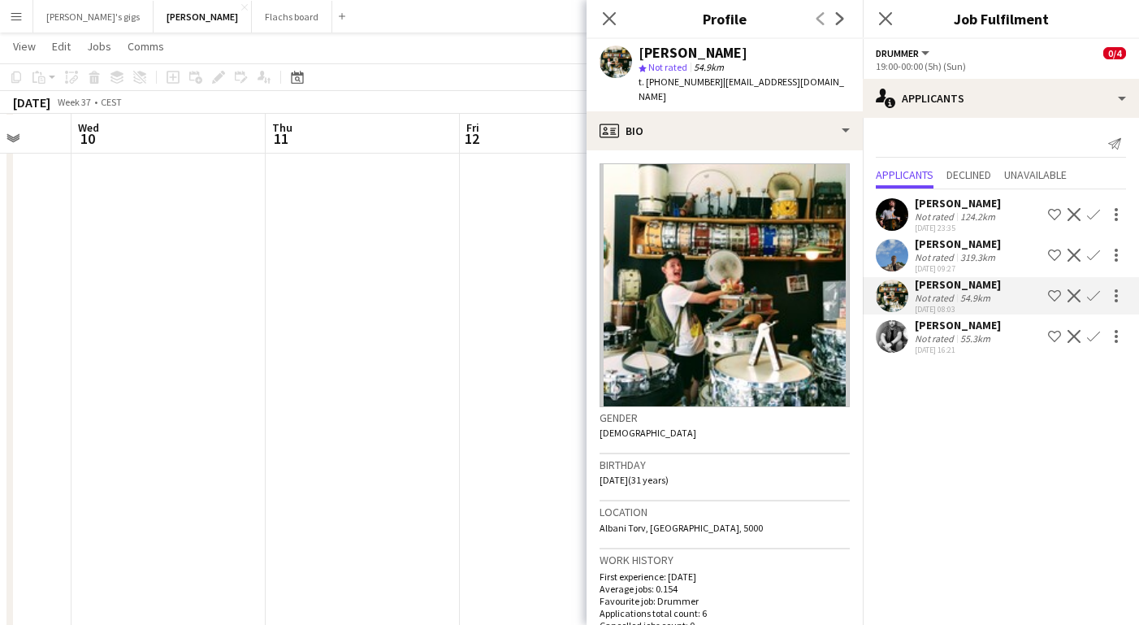
click at [933, 287] on div "[PERSON_NAME]" at bounding box center [957, 284] width 86 height 15
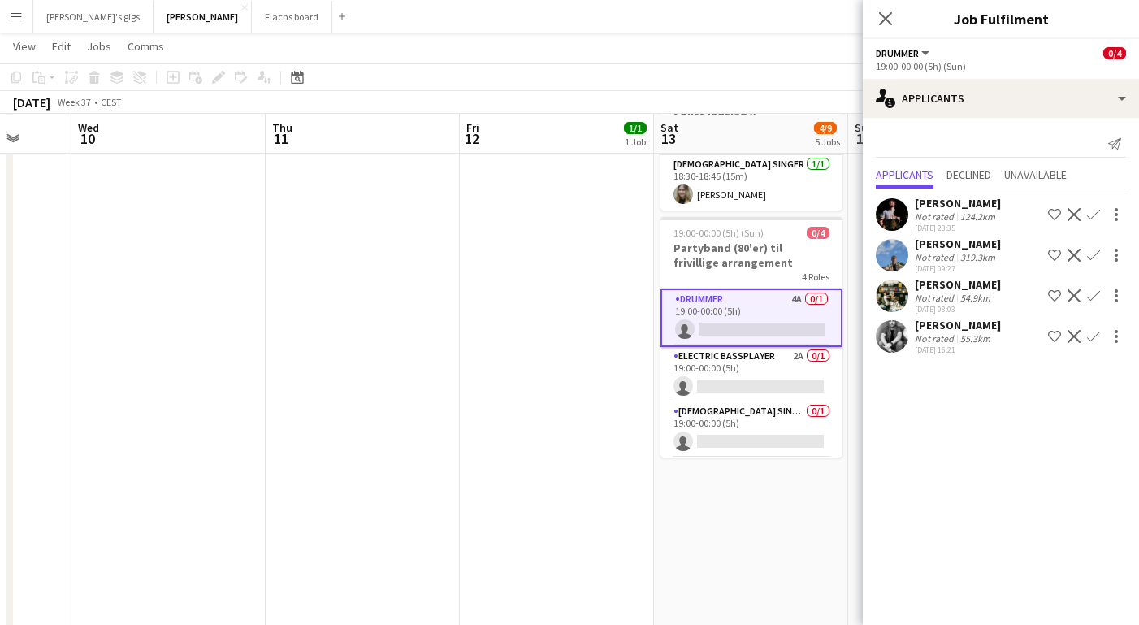
click at [1096, 298] on app-icon "Confirm" at bounding box center [1093, 295] width 13 height 13
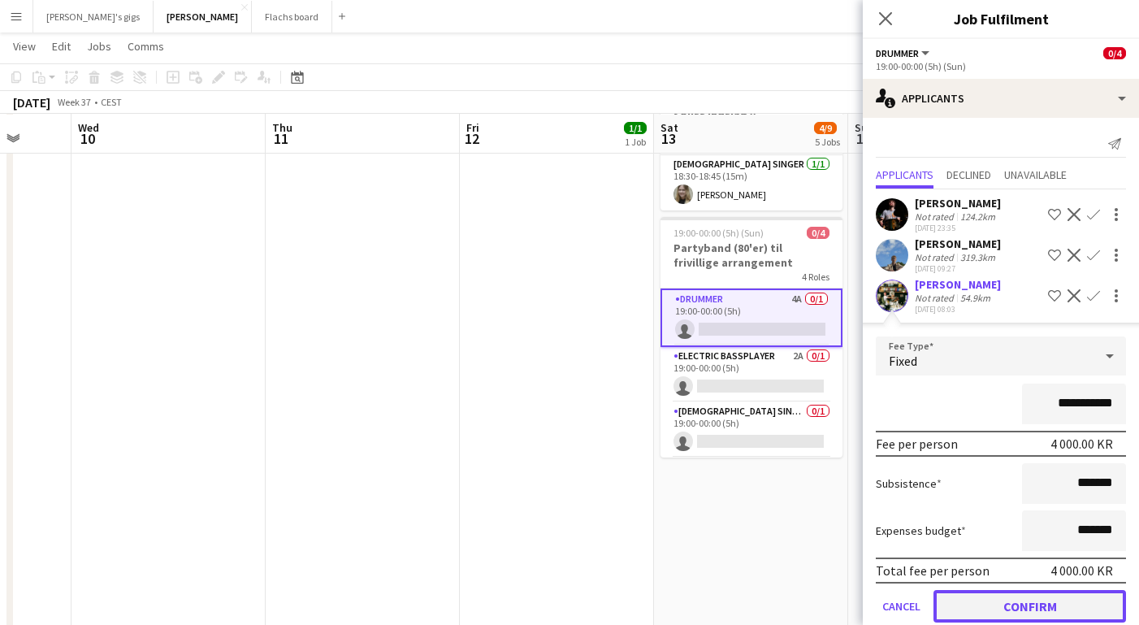
click at [1001, 597] on button "Confirm" at bounding box center [1029, 606] width 192 height 32
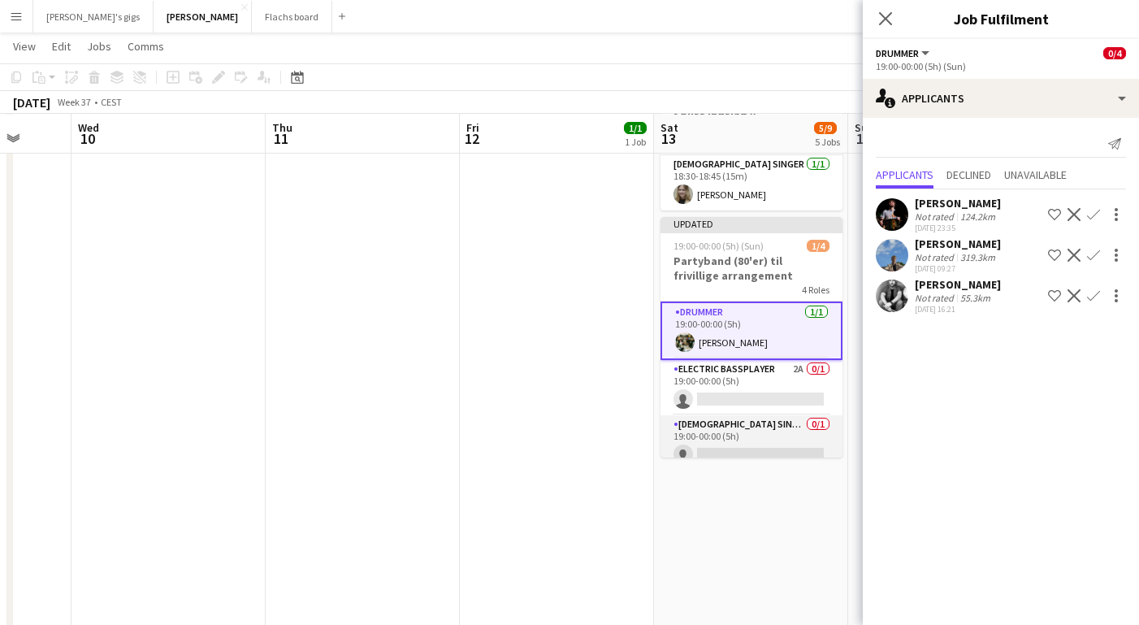
scroll to position [68, 0]
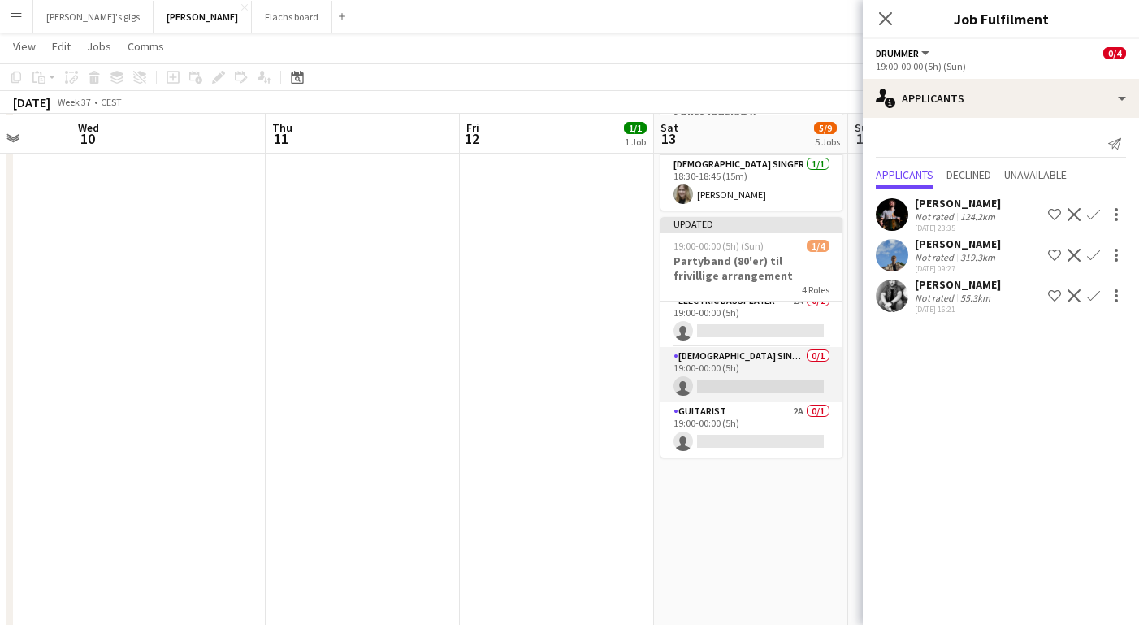
click at [719, 410] on app-card-role "Guitarist 2A 0/1 19:00-00:00 (5h) single-neutral-actions" at bounding box center [751, 429] width 182 height 55
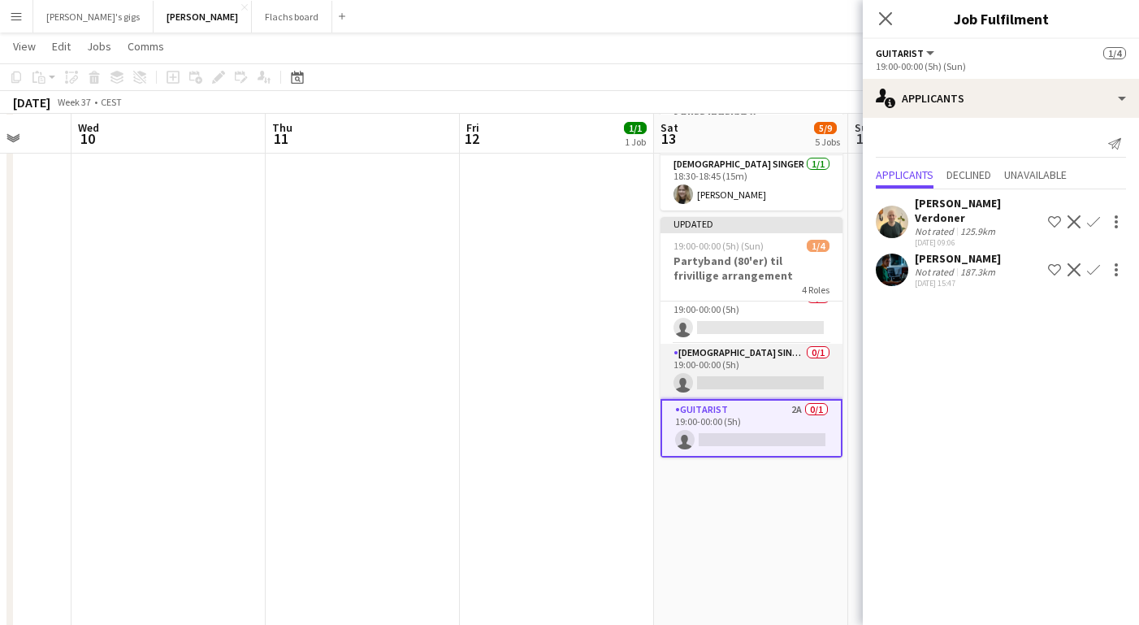
scroll to position [0, 0]
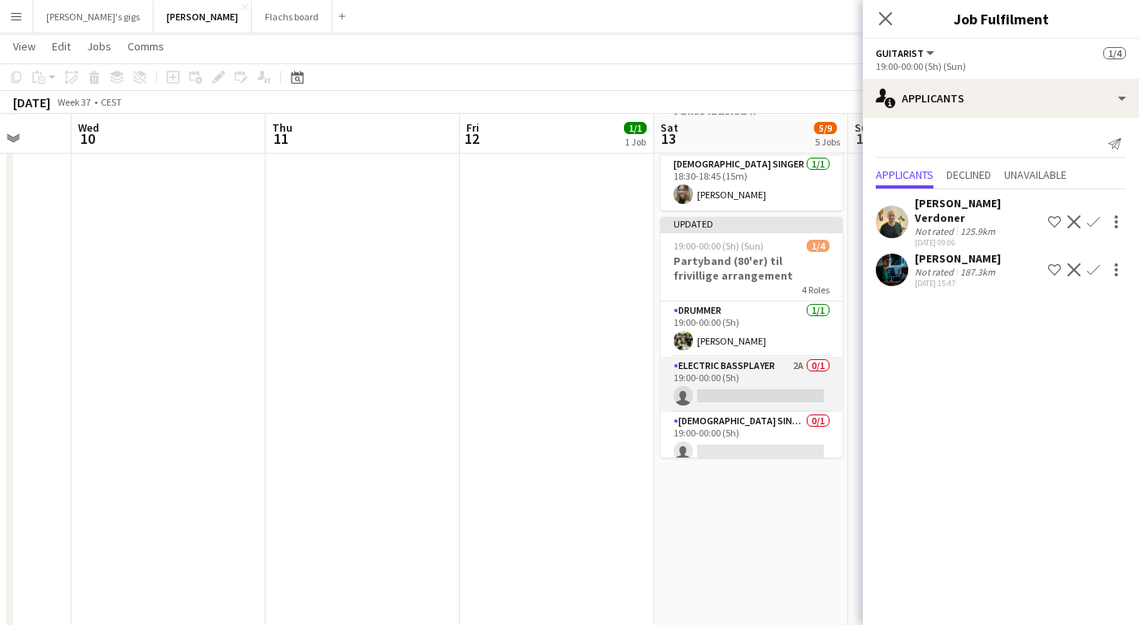
click at [746, 357] on app-card-role "Electric Bassplayer 2A 0/1 19:00-00:00 (5h) single-neutral-actions" at bounding box center [751, 384] width 182 height 55
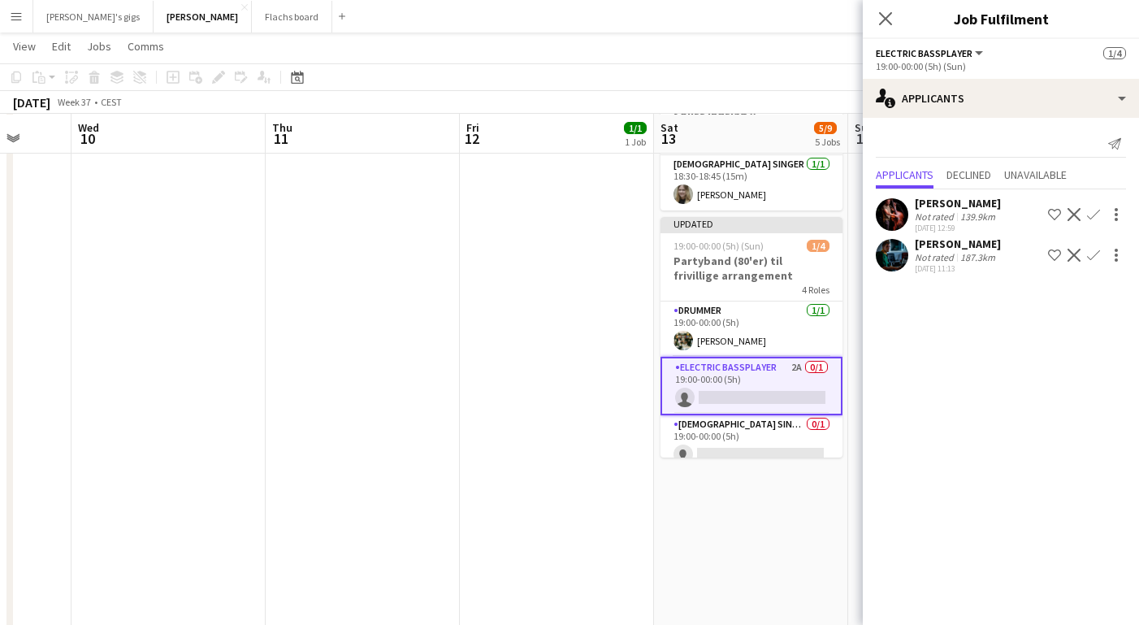
click at [640, 402] on app-date-cell "18:15-20:00 (1h45m) 1/1 Sologig [PERSON_NAME] 1 Role [DEMOGRAPHIC_DATA] Vocal +…" at bounding box center [557, 530] width 194 height 1796
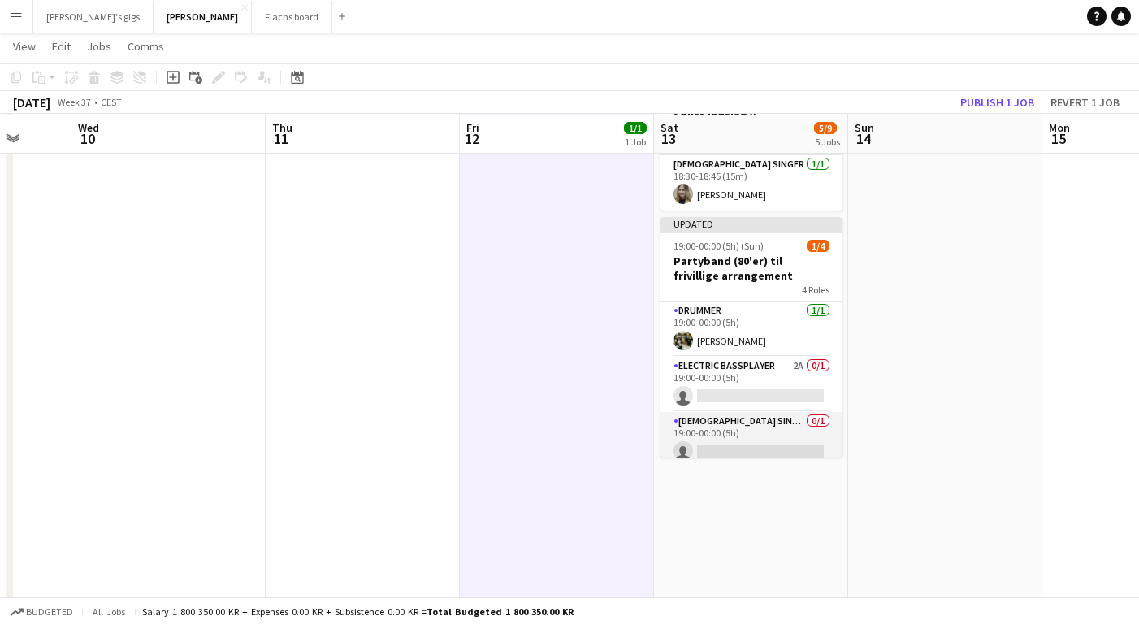
scroll to position [65, 0]
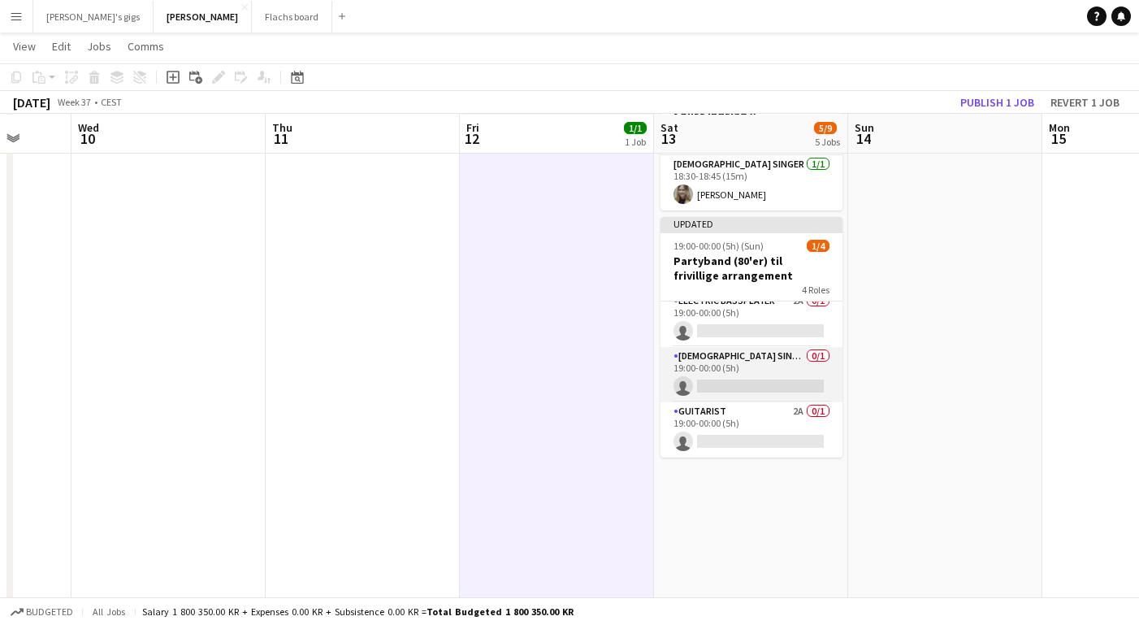
click at [733, 402] on app-card-role "Guitarist 2A 0/1 19:00-00:00 (5h) single-neutral-actions" at bounding box center [751, 429] width 182 height 55
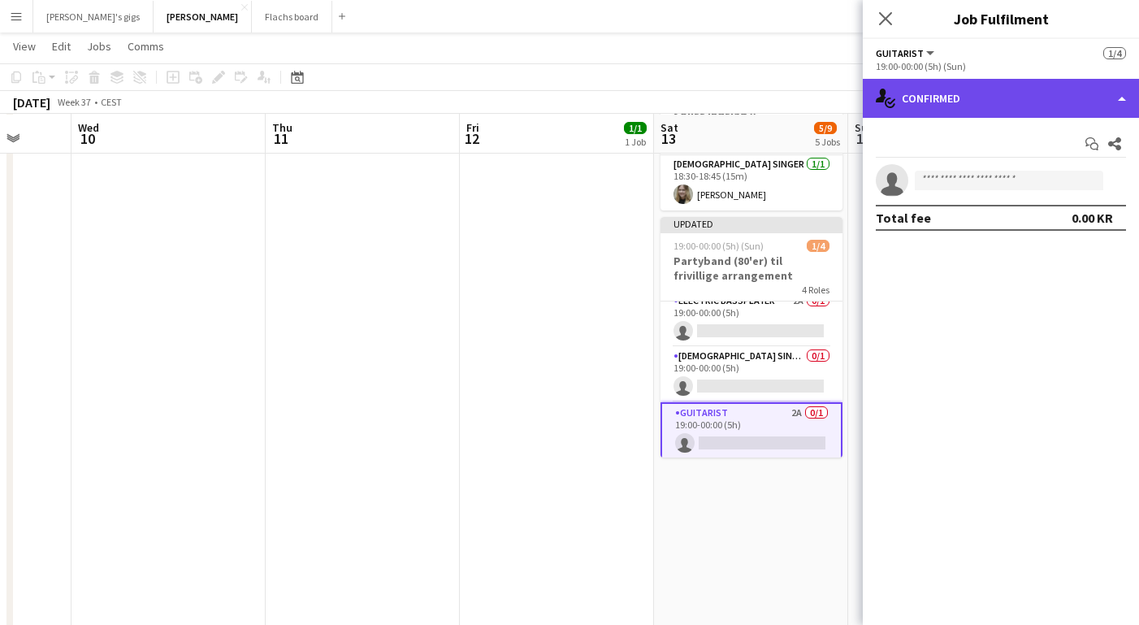
click at [943, 111] on div "single-neutral-actions-check-2 Confirmed" at bounding box center [1000, 98] width 276 height 39
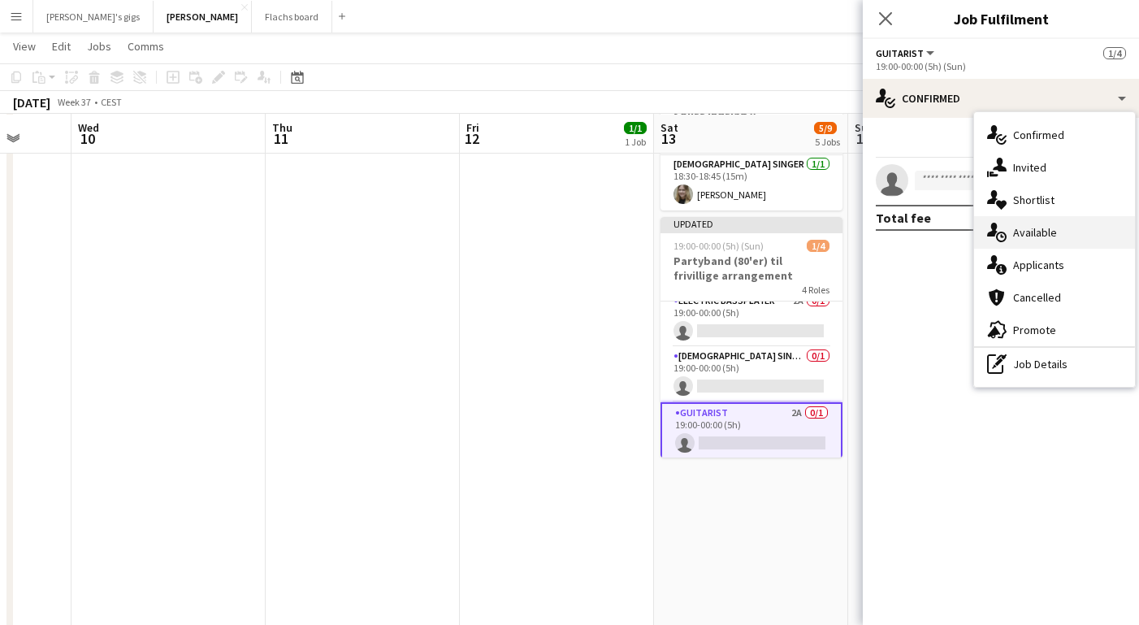
click at [1035, 239] on div "single-neutral-actions-upload Available" at bounding box center [1054, 232] width 161 height 32
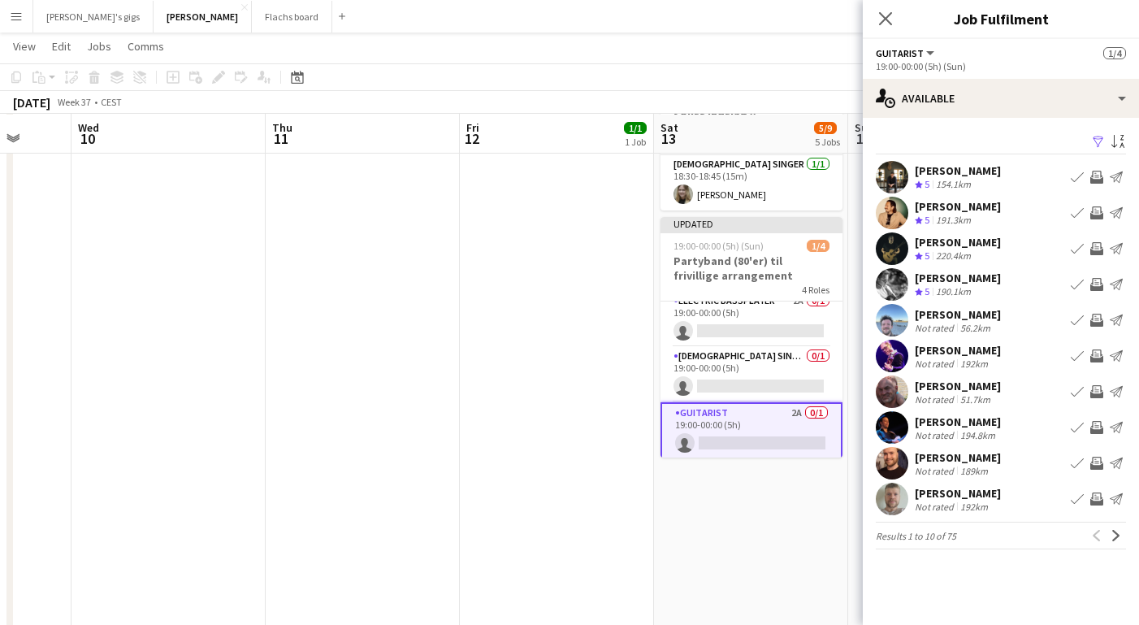
click at [1096, 391] on app-icon "Invite crew" at bounding box center [1096, 391] width 13 height 13
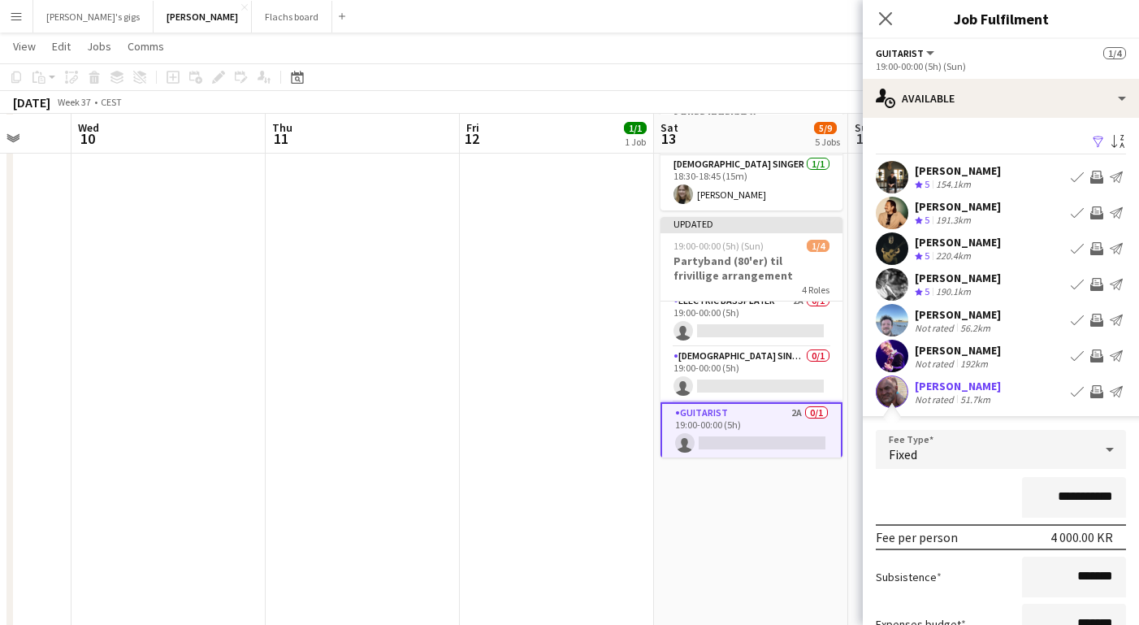
scroll to position [129, 0]
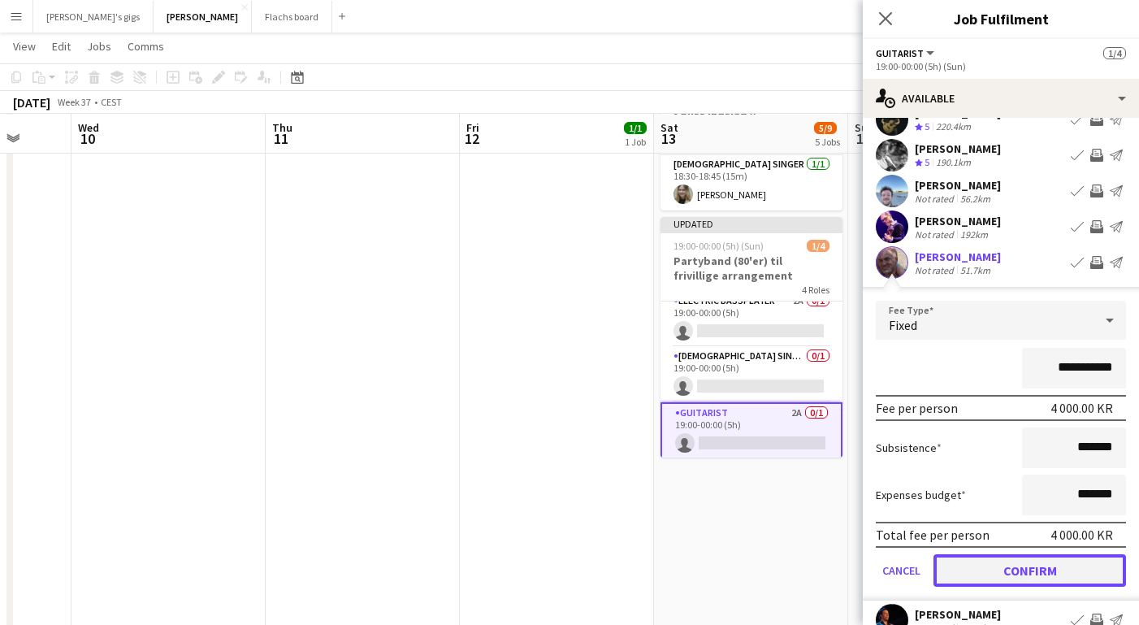
click at [1061, 570] on button "Confirm" at bounding box center [1029, 570] width 192 height 32
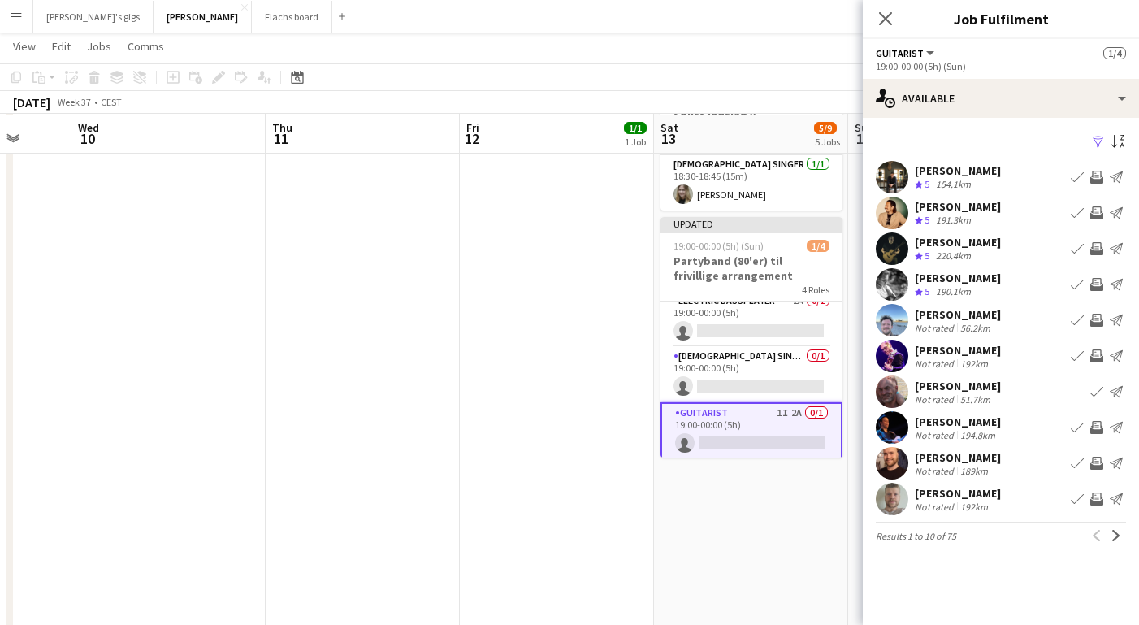
click at [788, 539] on app-date-cell "13:00-13:40 (40m) 1/1 Sanger til vielse - Anja 1 Role [DEMOGRAPHIC_DATA] Vocal …" at bounding box center [751, 530] width 194 height 1796
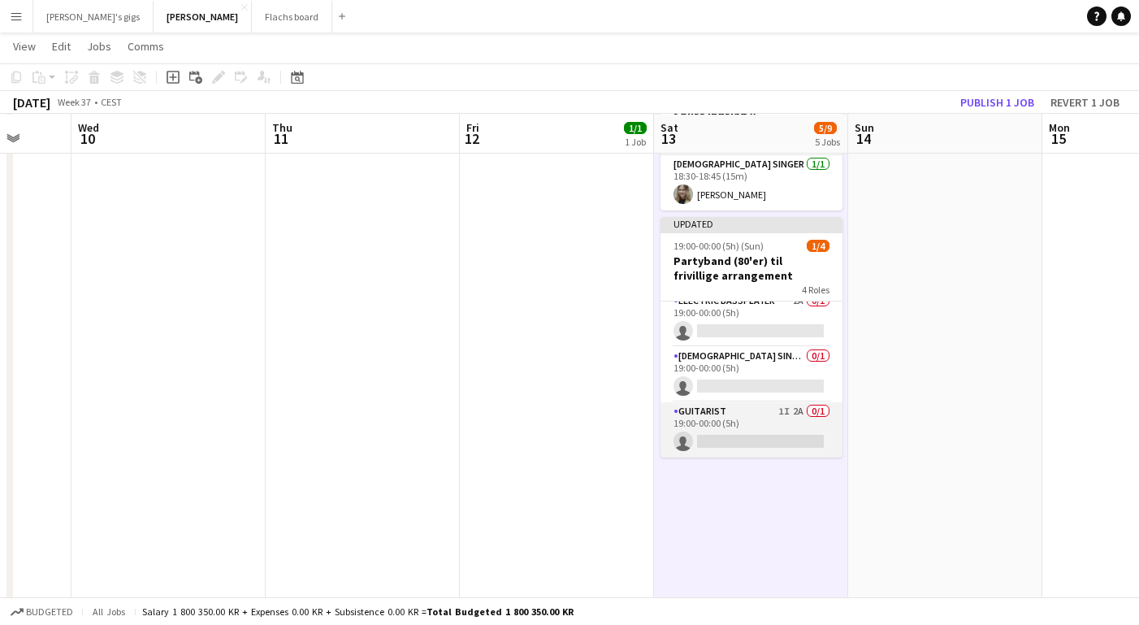
click at [776, 408] on app-card-role "Guitarist 1I 2A 0/1 19:00-00:00 (5h) single-neutral-actions" at bounding box center [751, 429] width 182 height 55
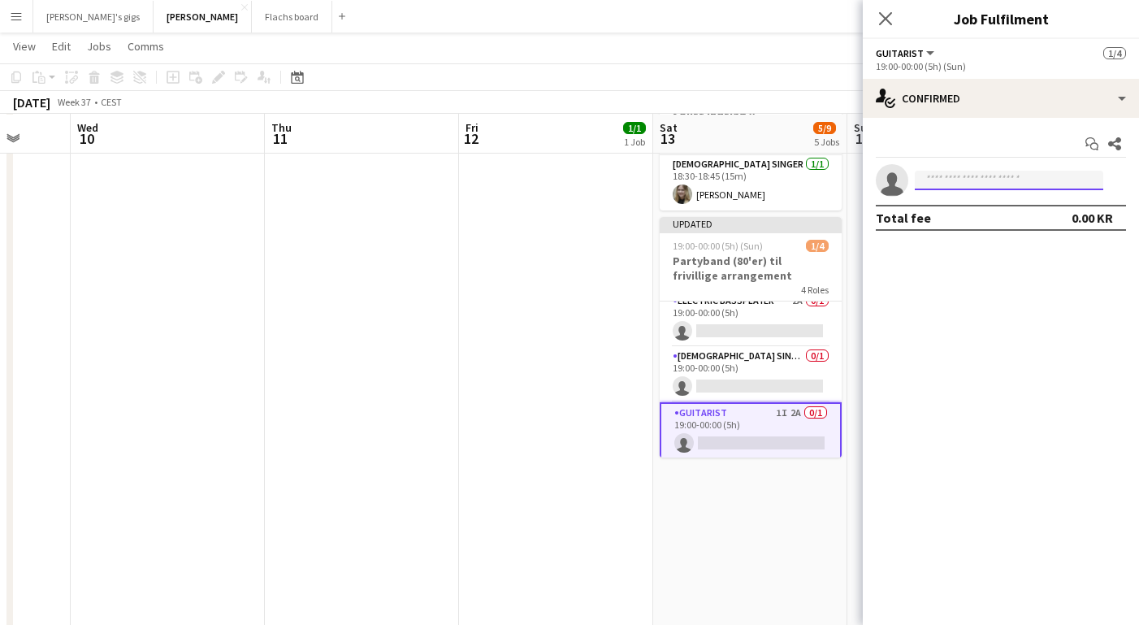
click at [977, 184] on input at bounding box center [1008, 180] width 188 height 19
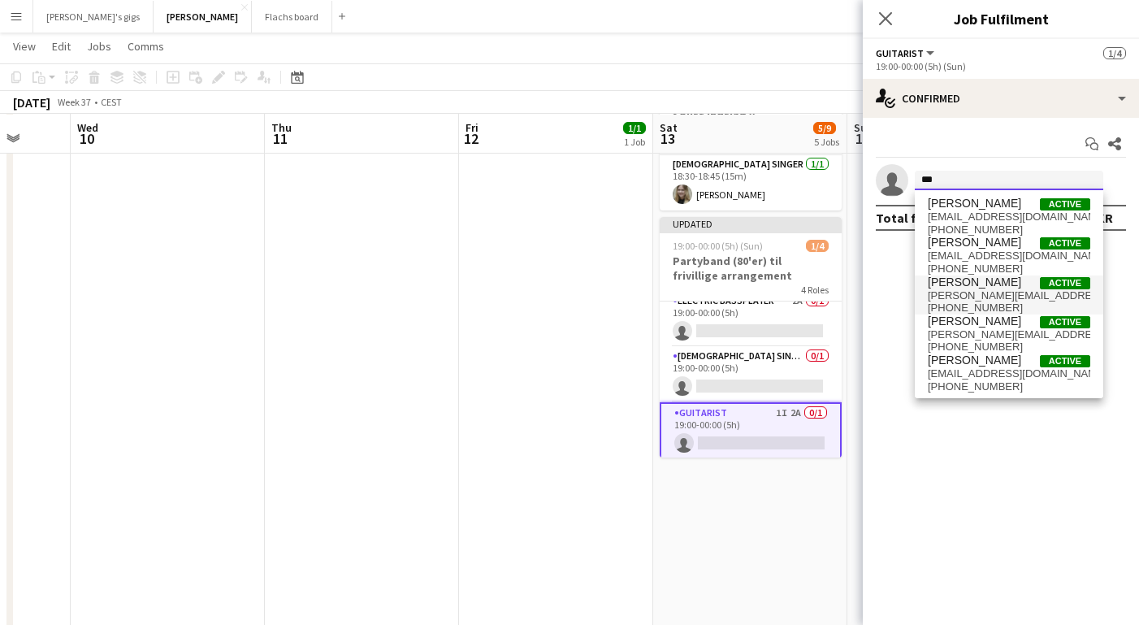
type input "***"
click at [964, 291] on span "[PERSON_NAME][EMAIL_ADDRESS][DOMAIN_NAME]" at bounding box center [1008, 295] width 162 height 13
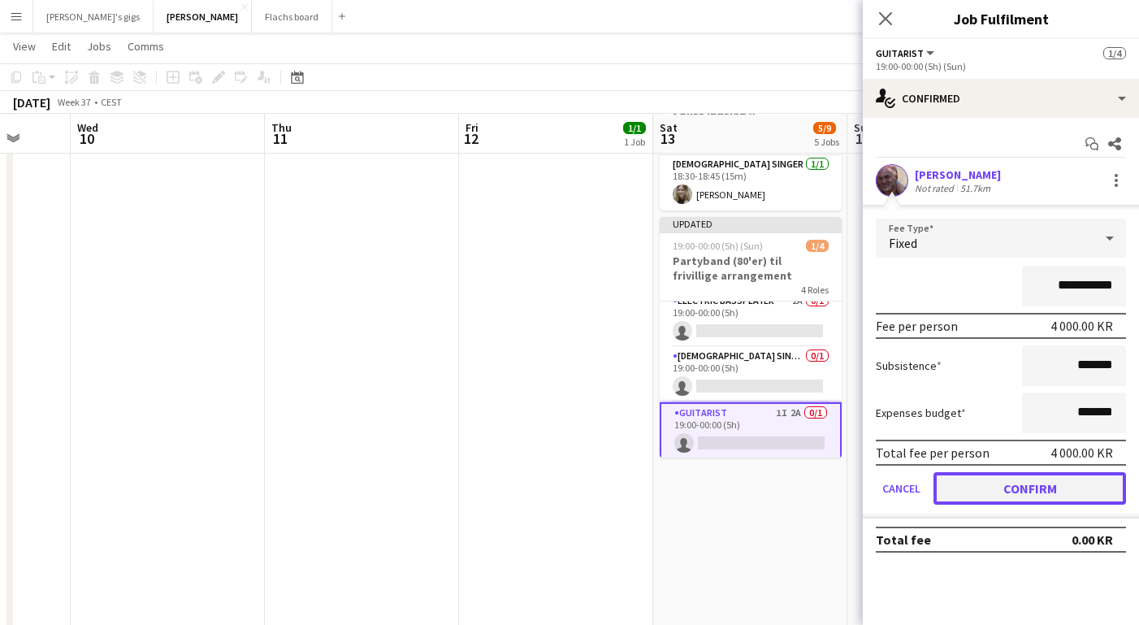
click at [1042, 480] on button "Confirm" at bounding box center [1029, 488] width 192 height 32
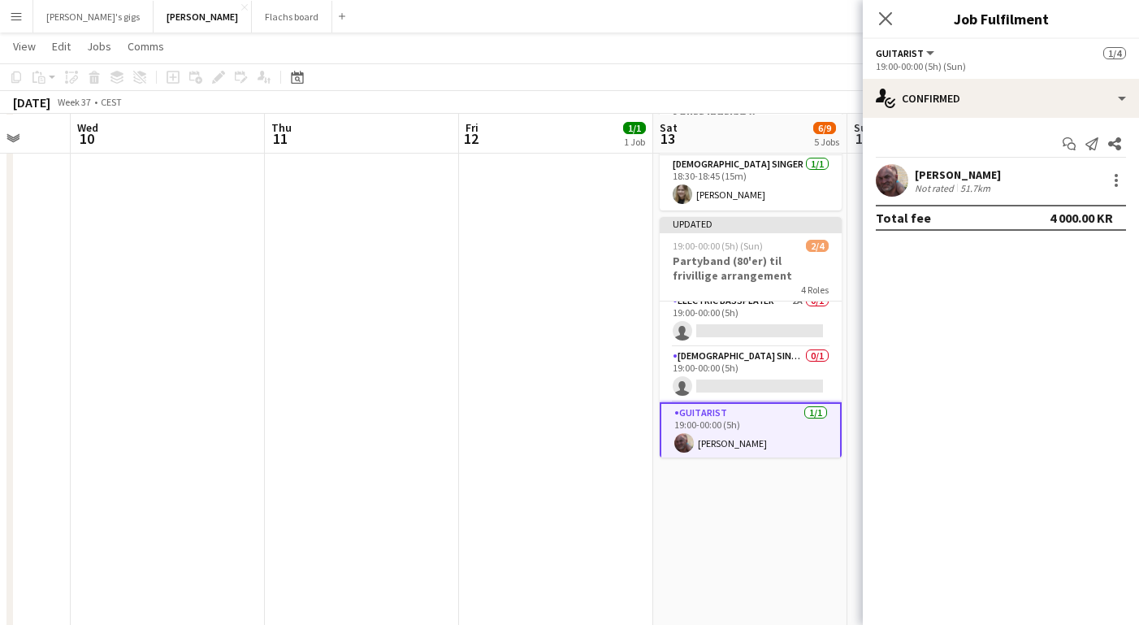
click at [755, 503] on app-date-cell "13:00-13:40 (40m) 1/1 Sanger til vielse - Anja 1 Role [DEMOGRAPHIC_DATA] Vocal …" at bounding box center [750, 530] width 194 height 1796
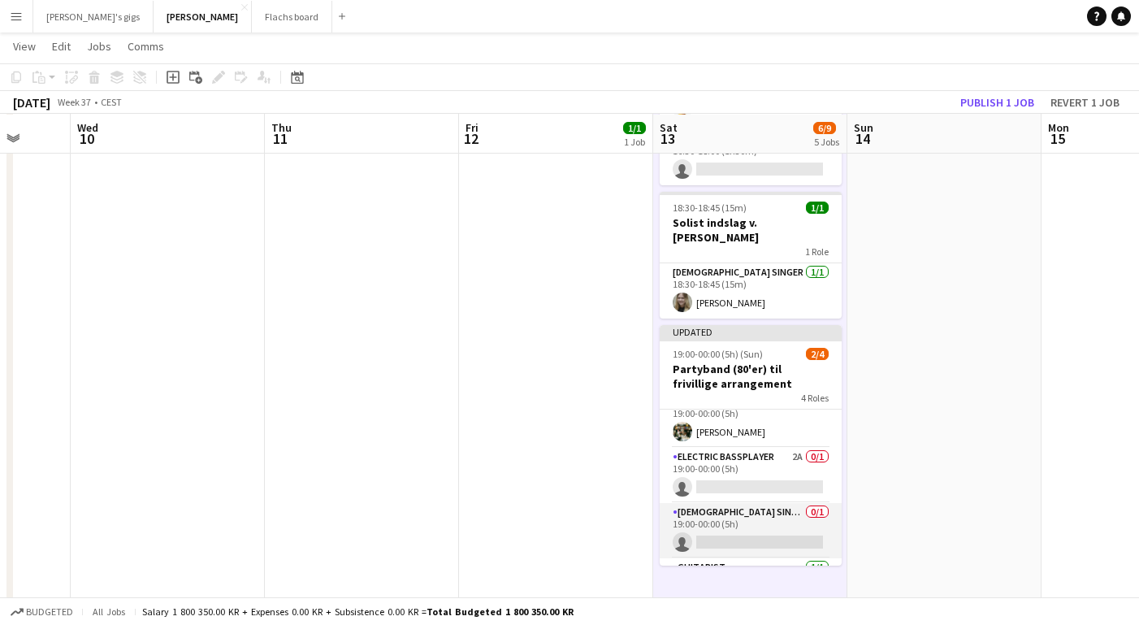
scroll to position [11, 0]
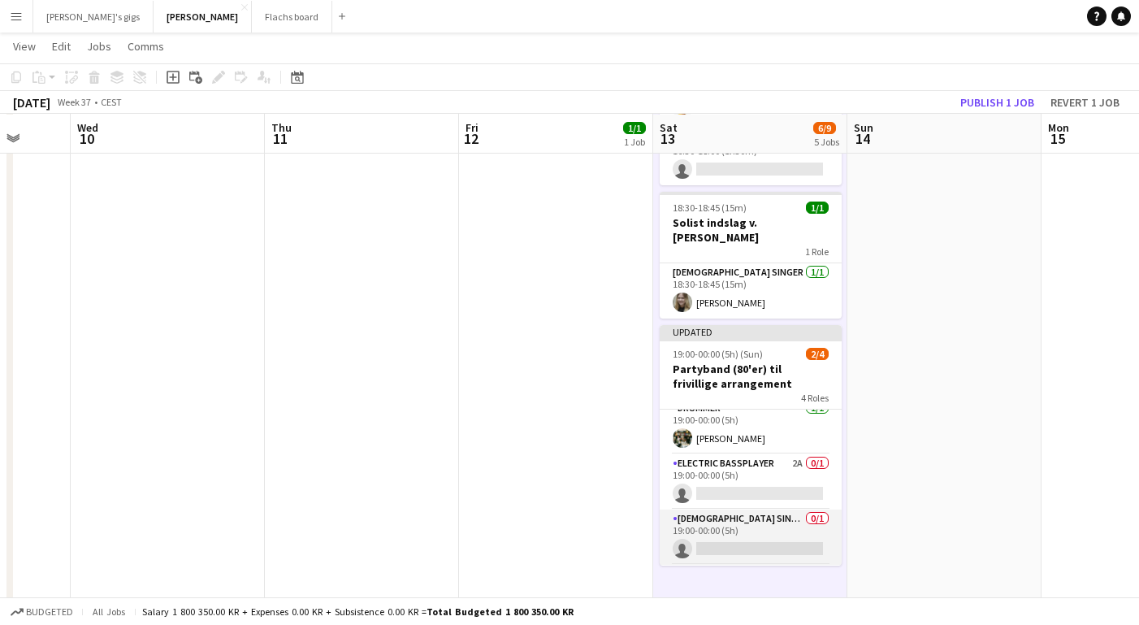
click at [755, 457] on app-card-role "Electric Bassplayer 2A 0/1 19:00-00:00 (5h) single-neutral-actions" at bounding box center [750, 481] width 182 height 55
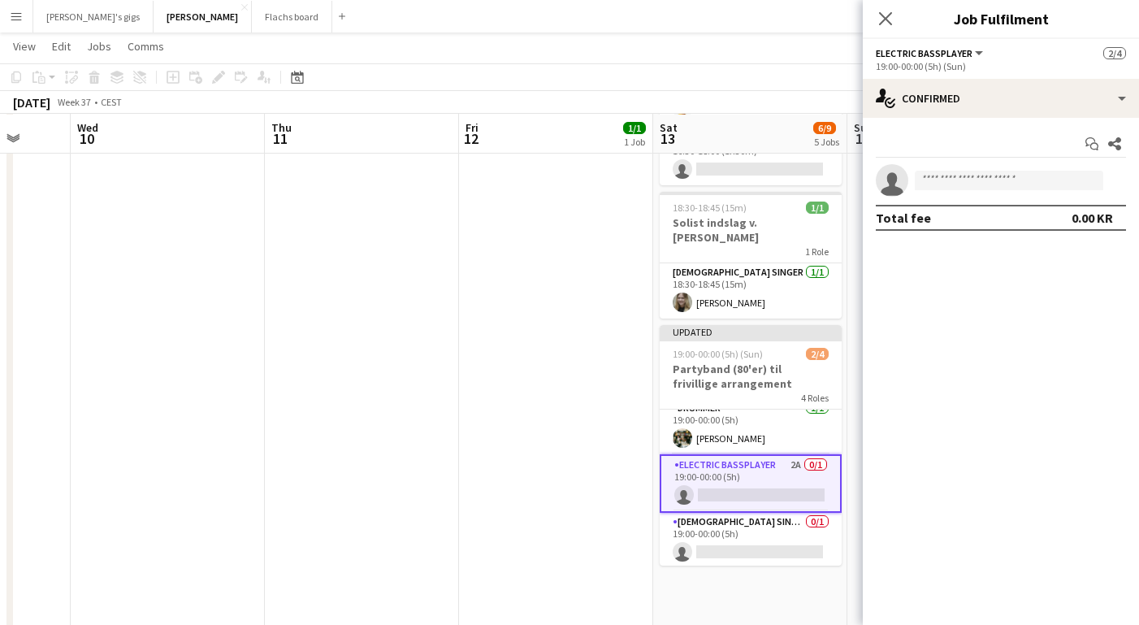
click at [966, 119] on div "Start chat Share single-neutral-actions Total fee 0.00 KR" at bounding box center [1000, 181] width 276 height 126
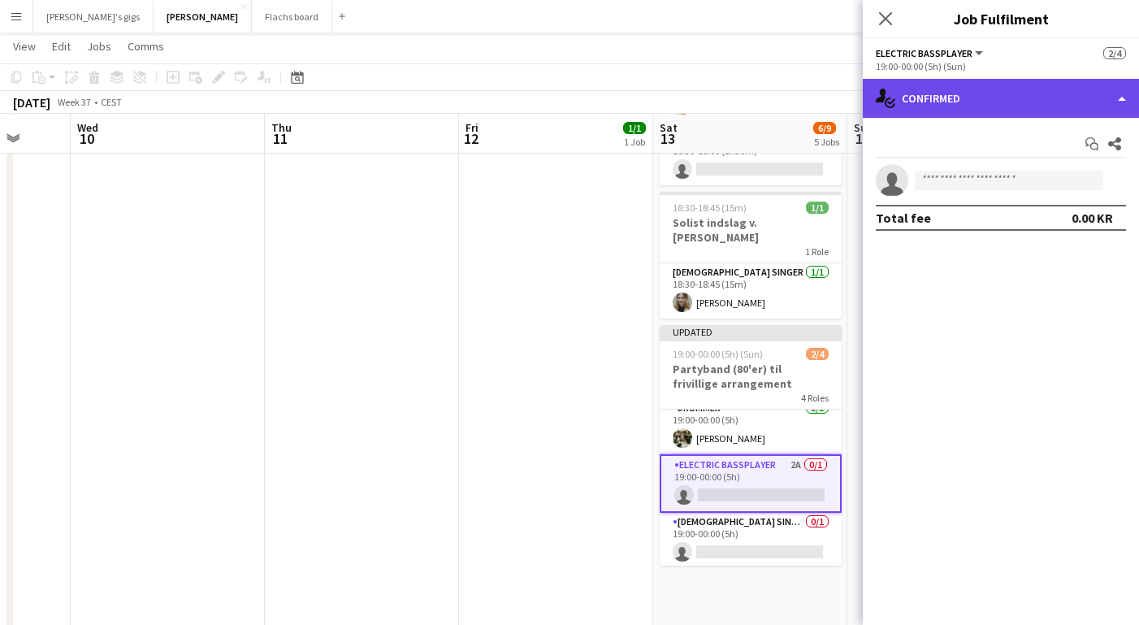
click at [957, 93] on div "single-neutral-actions-check-2 Confirmed" at bounding box center [1000, 98] width 276 height 39
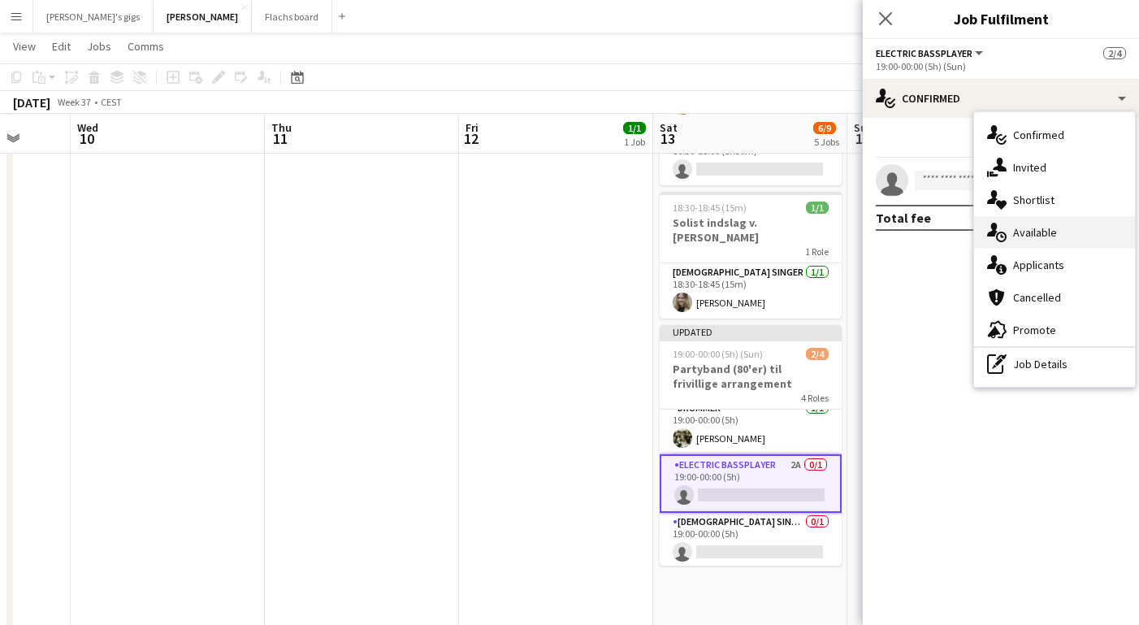
click at [1033, 234] on div "single-neutral-actions-upload Available" at bounding box center [1054, 232] width 161 height 32
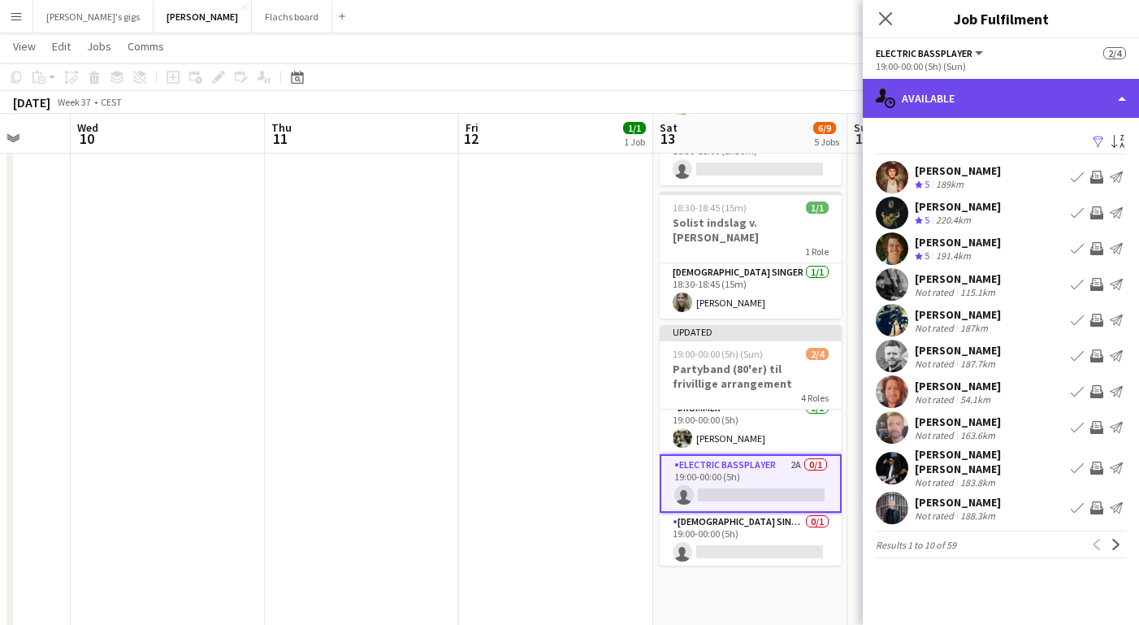
click at [975, 110] on div "single-neutral-actions-upload Available" at bounding box center [1000, 98] width 276 height 39
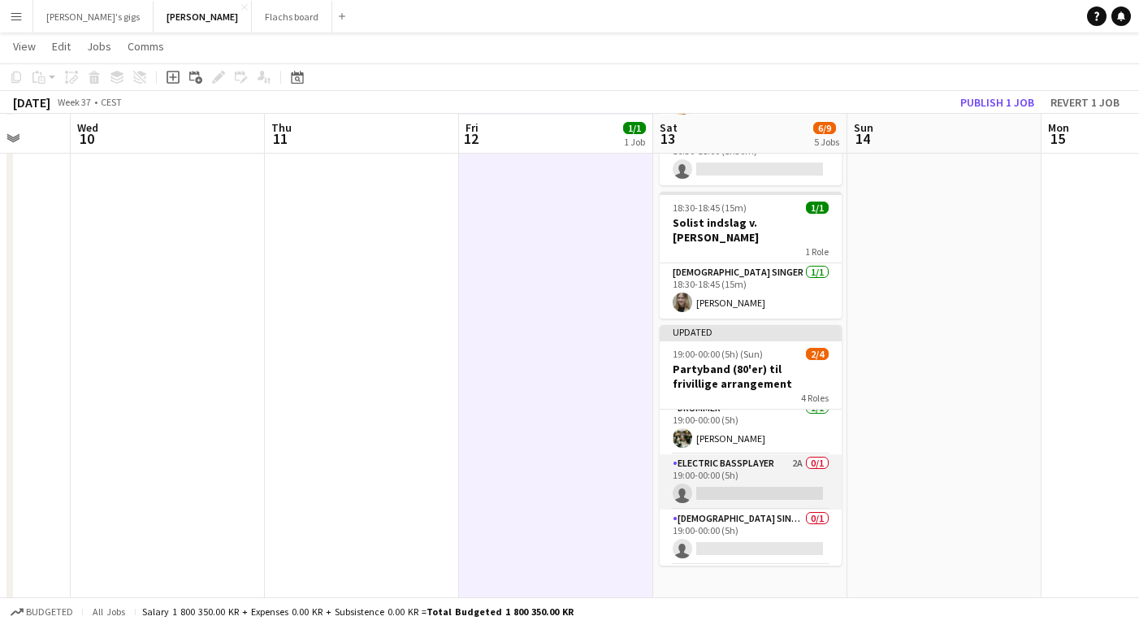
scroll to position [57, 0]
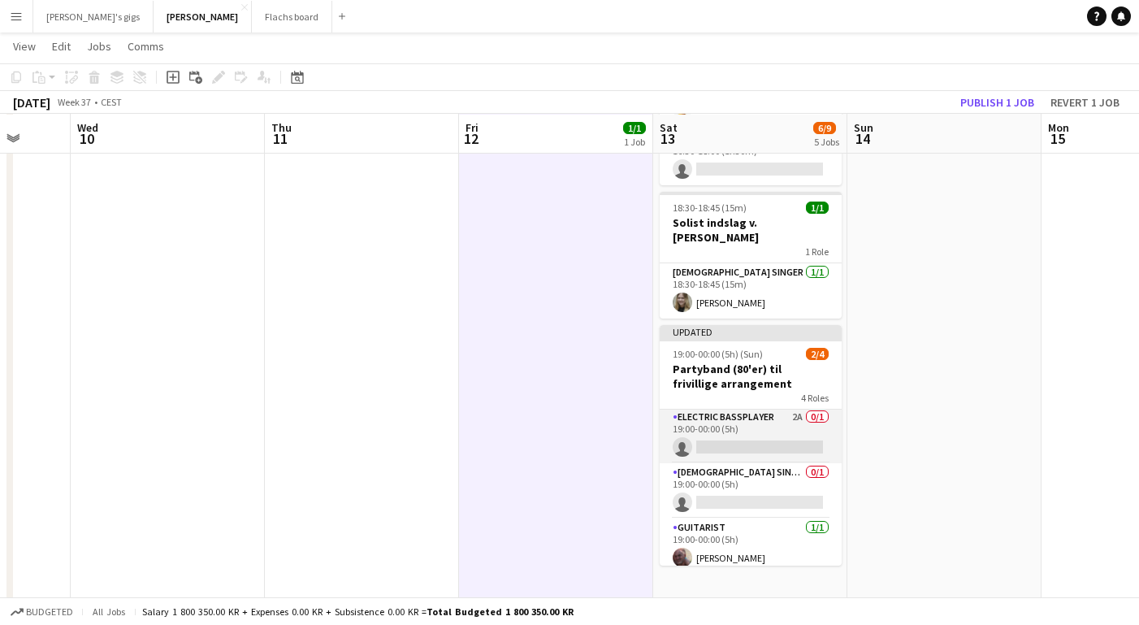
click at [723, 476] on app-card-role "[DEMOGRAPHIC_DATA] Singer 0/1 19:00-00:00 (5h) single-neutral-actions" at bounding box center [750, 490] width 182 height 55
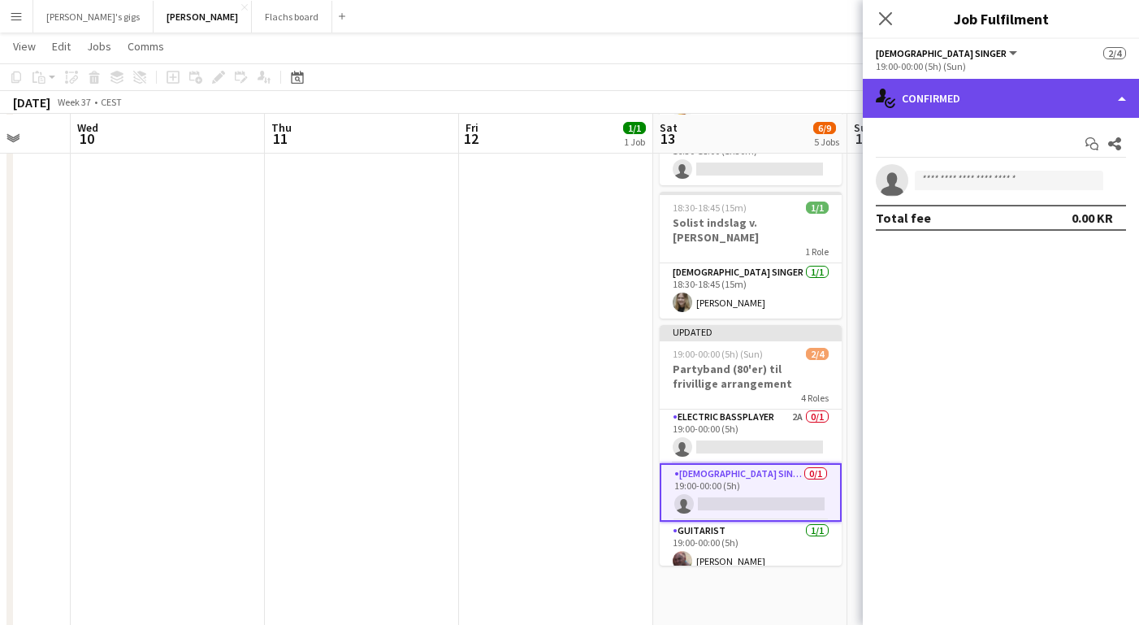
click at [999, 106] on div "single-neutral-actions-check-2 Confirmed" at bounding box center [1000, 98] width 276 height 39
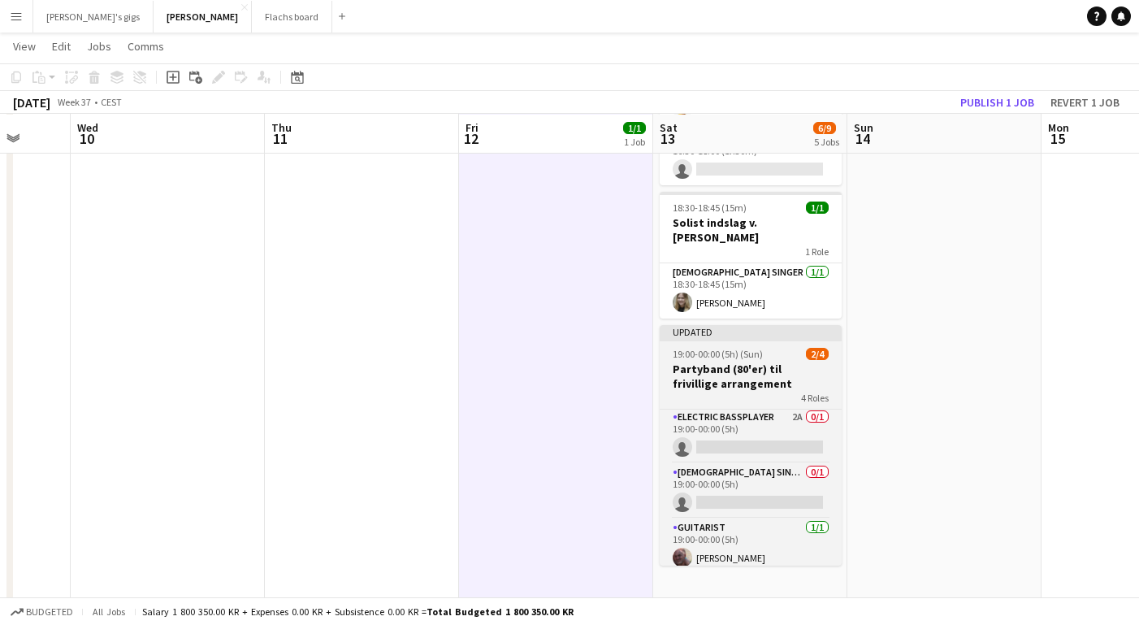
click at [685, 361] on h3 "Partyband (80'er) til frivillige arrangement" at bounding box center [750, 375] width 182 height 29
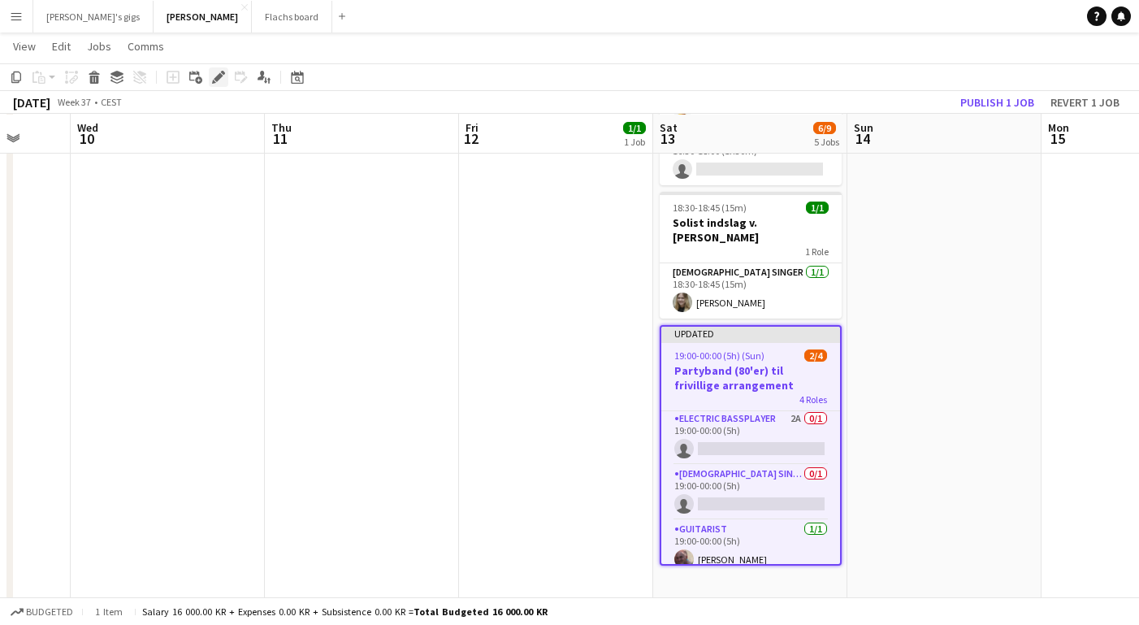
click at [214, 71] on icon "Edit" at bounding box center [218, 77] width 13 height 13
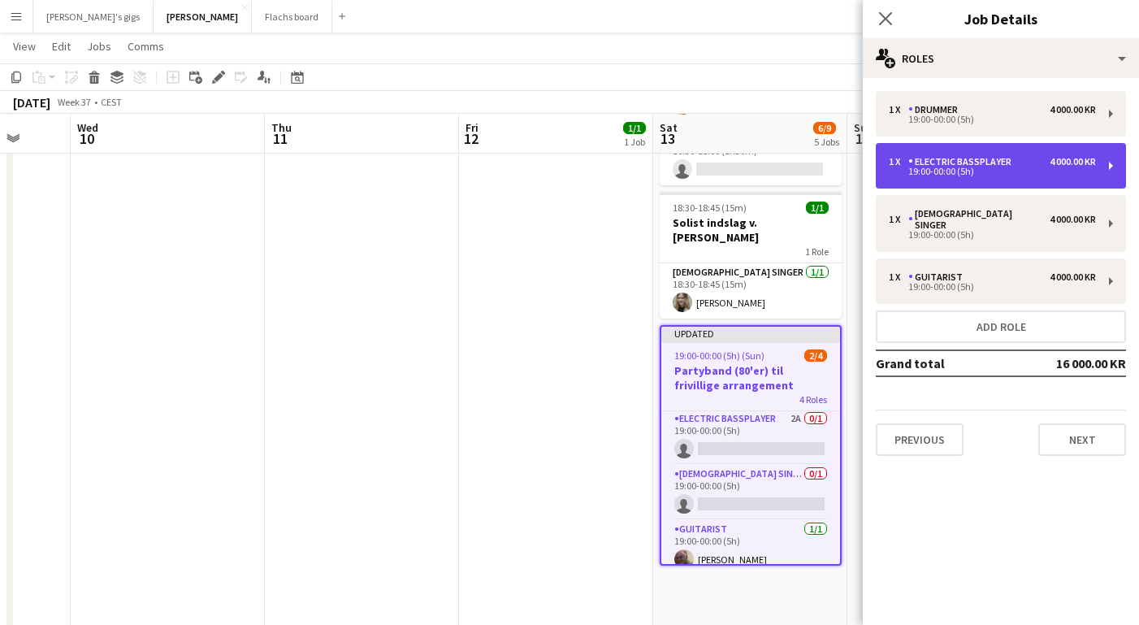
click at [954, 170] on div "19:00-00:00 (5h)" at bounding box center [991, 171] width 207 height 8
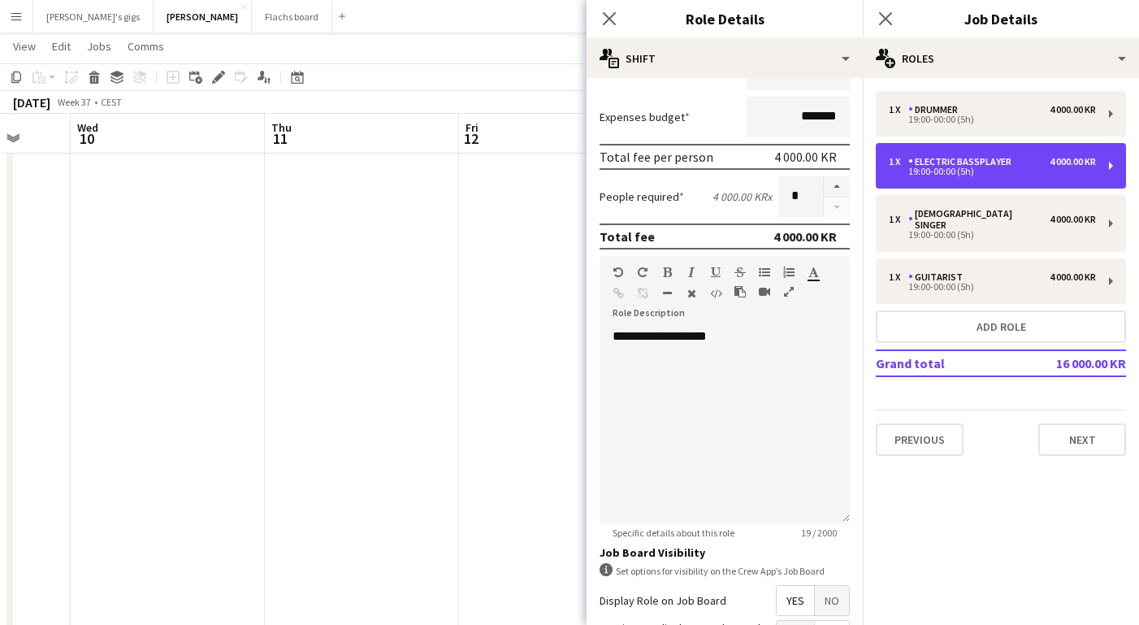
scroll to position [227, 0]
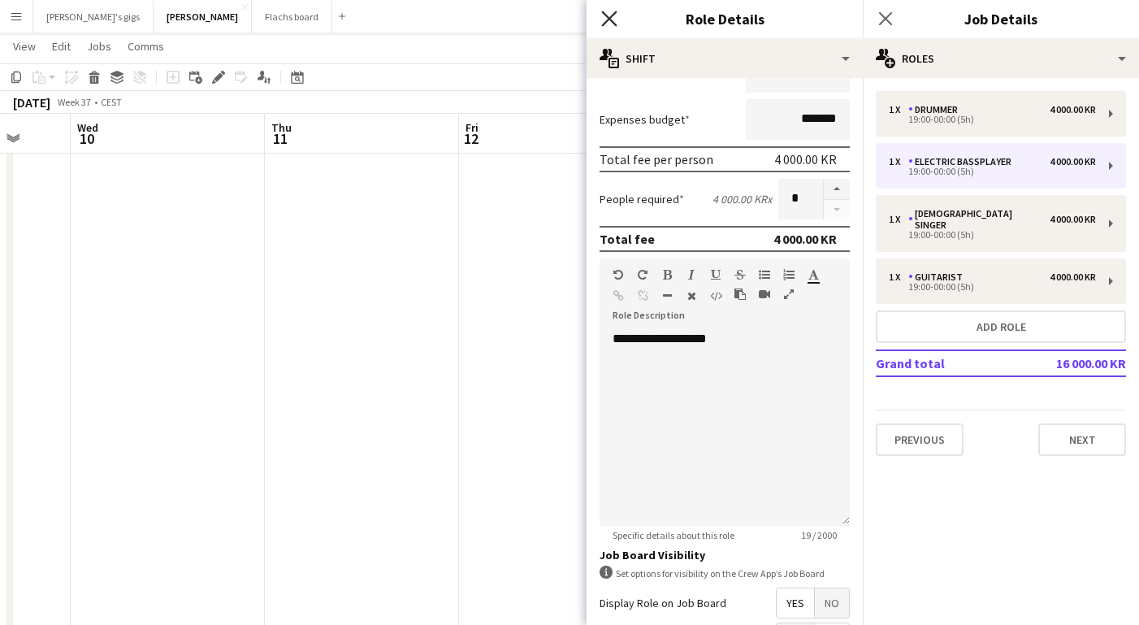
click at [602, 20] on icon "Close pop-in" at bounding box center [608, 18] width 15 height 15
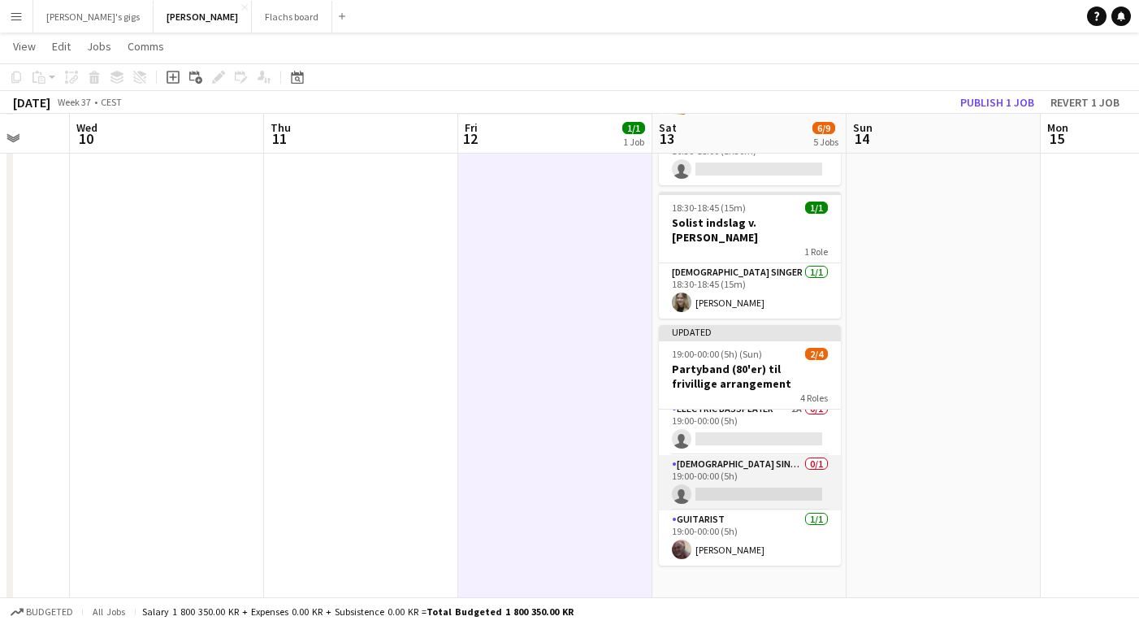
scroll to position [0, 0]
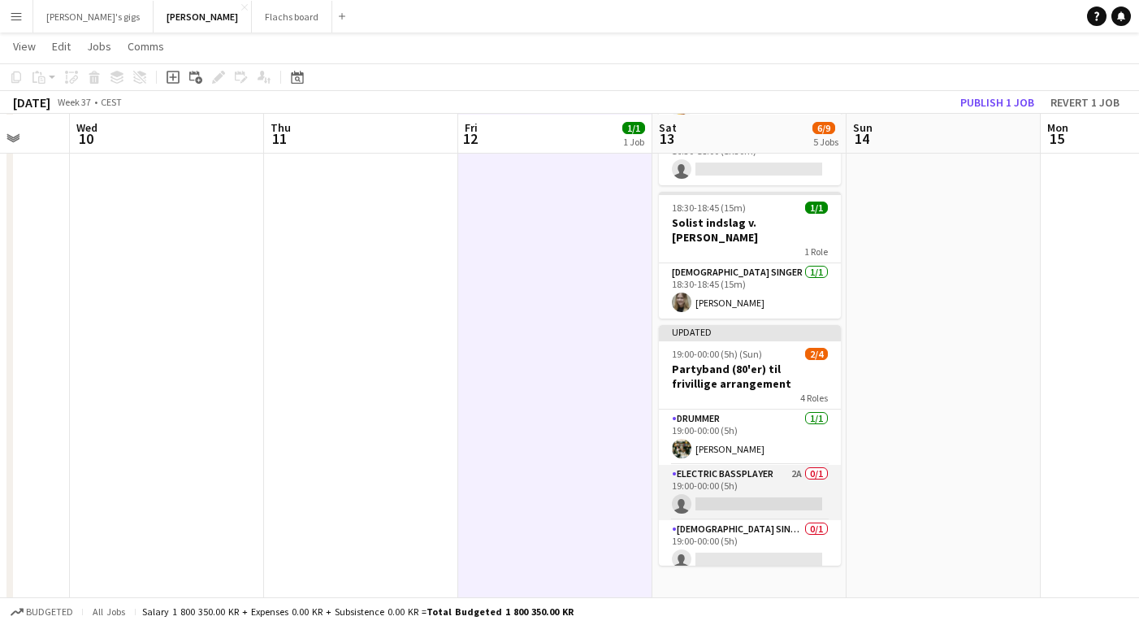
click at [721, 465] on app-card-role "Electric Bassplayer 2A 0/1 19:00-00:00 (5h) single-neutral-actions" at bounding box center [750, 492] width 182 height 55
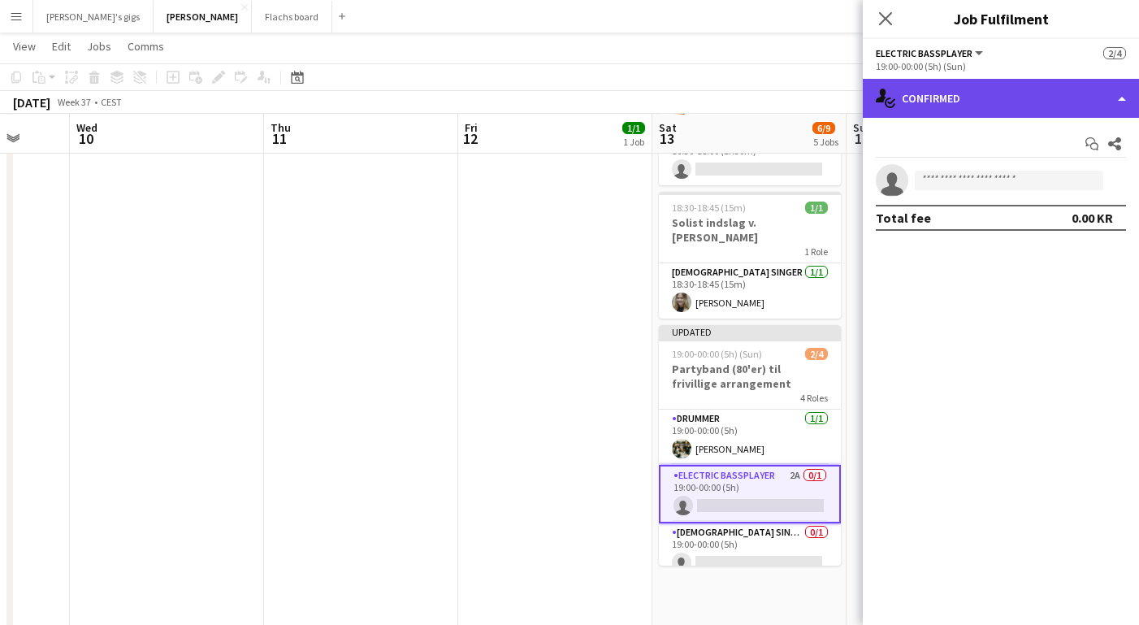
click at [995, 110] on div "single-neutral-actions-check-2 Confirmed" at bounding box center [1000, 98] width 276 height 39
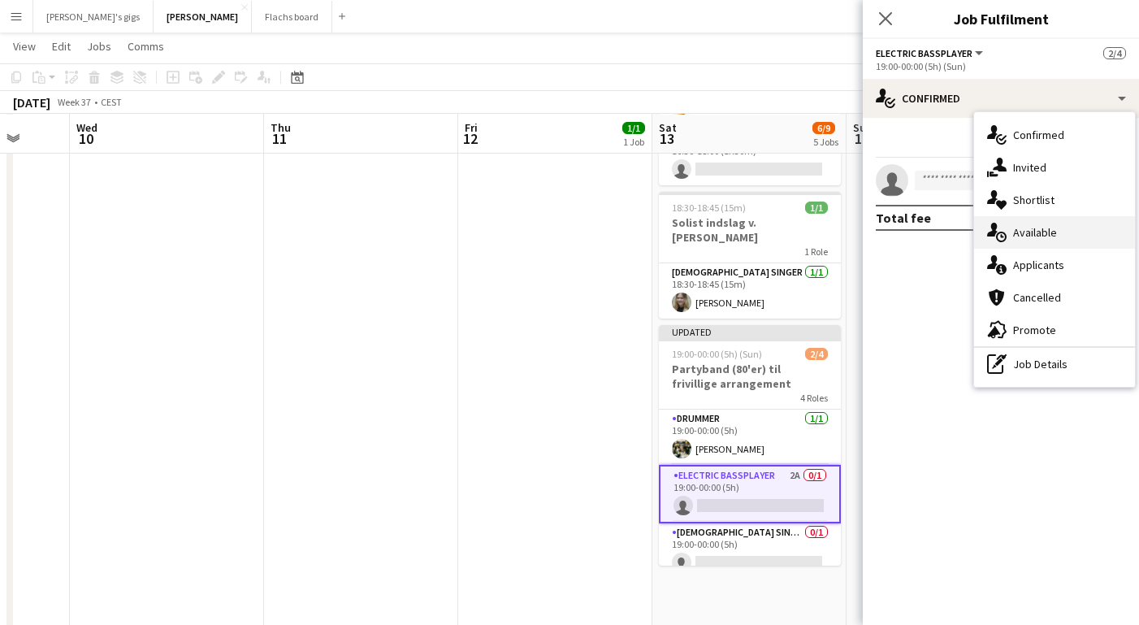
click at [1039, 240] on div "single-neutral-actions-upload Available" at bounding box center [1054, 232] width 161 height 32
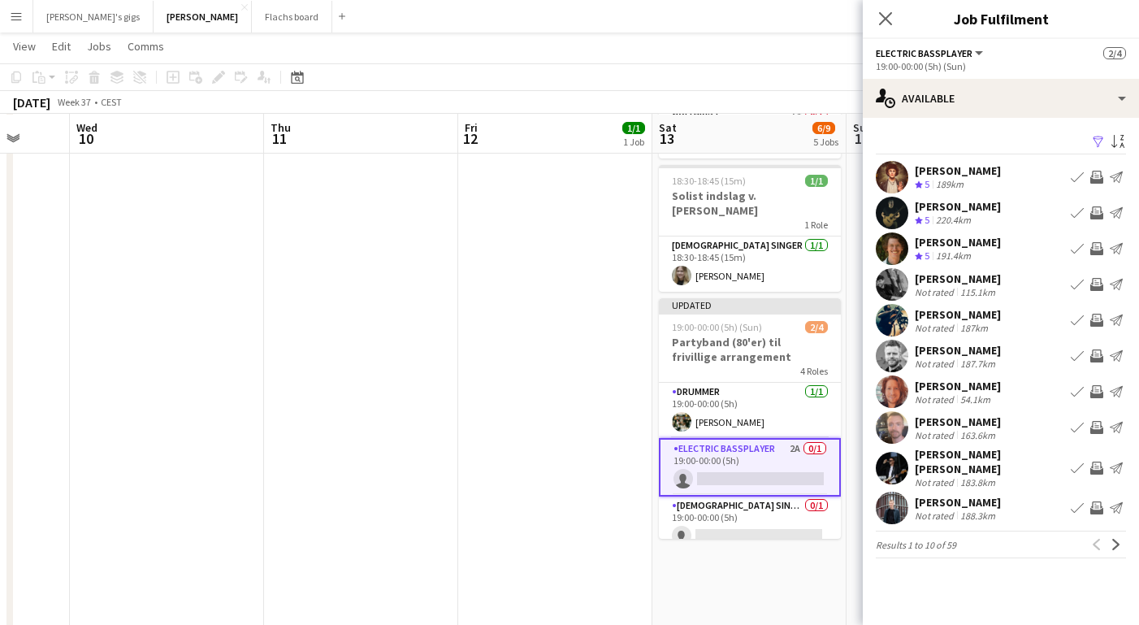
scroll to position [470, 0]
click at [1113, 538] on app-icon "Next" at bounding box center [1115, 543] width 11 height 11
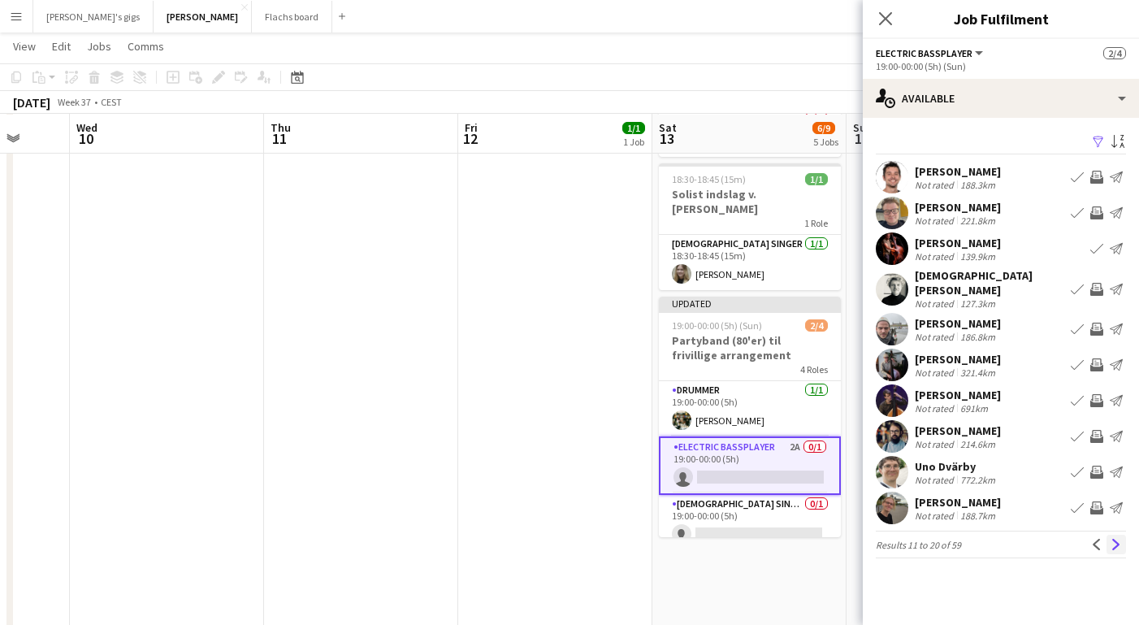
click at [1109, 541] on button "Next" at bounding box center [1115, 543] width 19 height 19
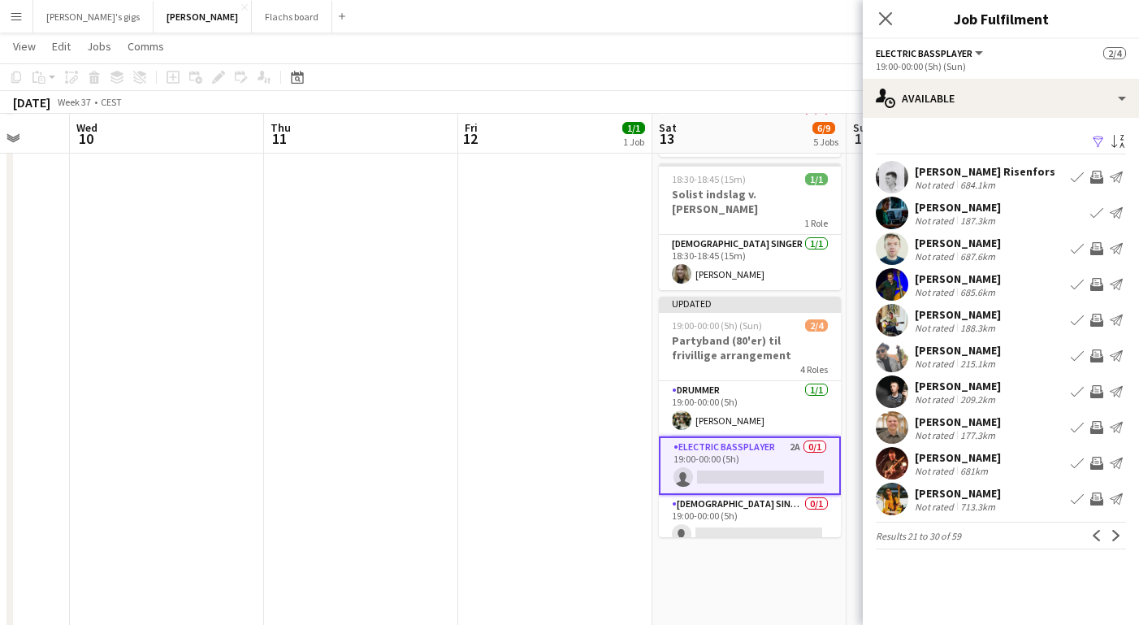
click at [1109, 541] on button "Next" at bounding box center [1115, 534] width 19 height 19
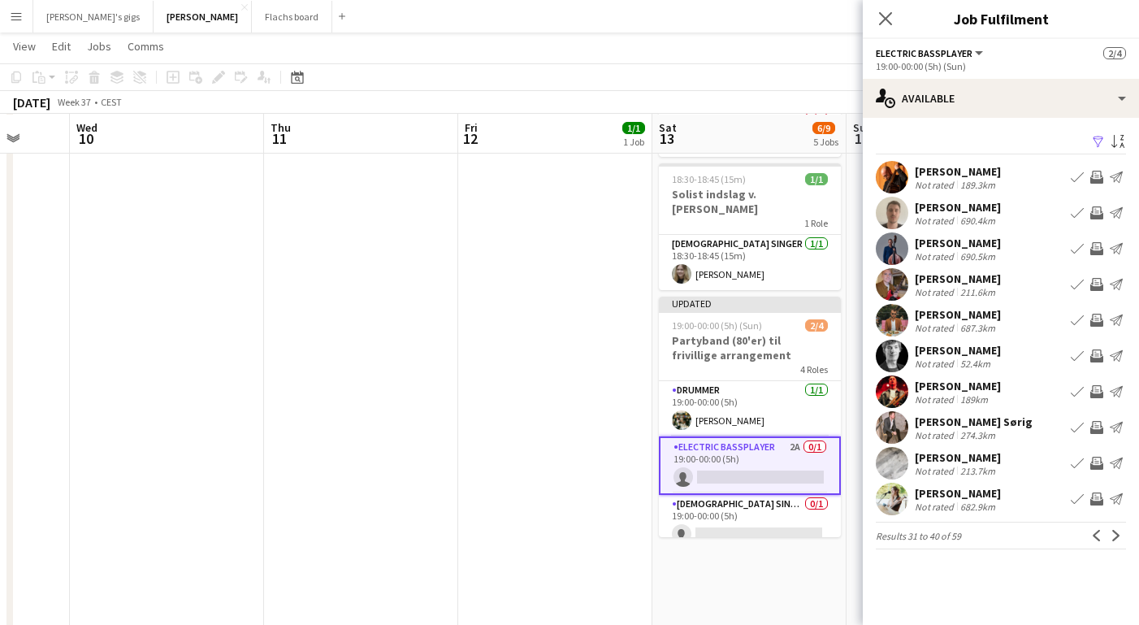
click at [1109, 541] on button "Next" at bounding box center [1115, 534] width 19 height 19
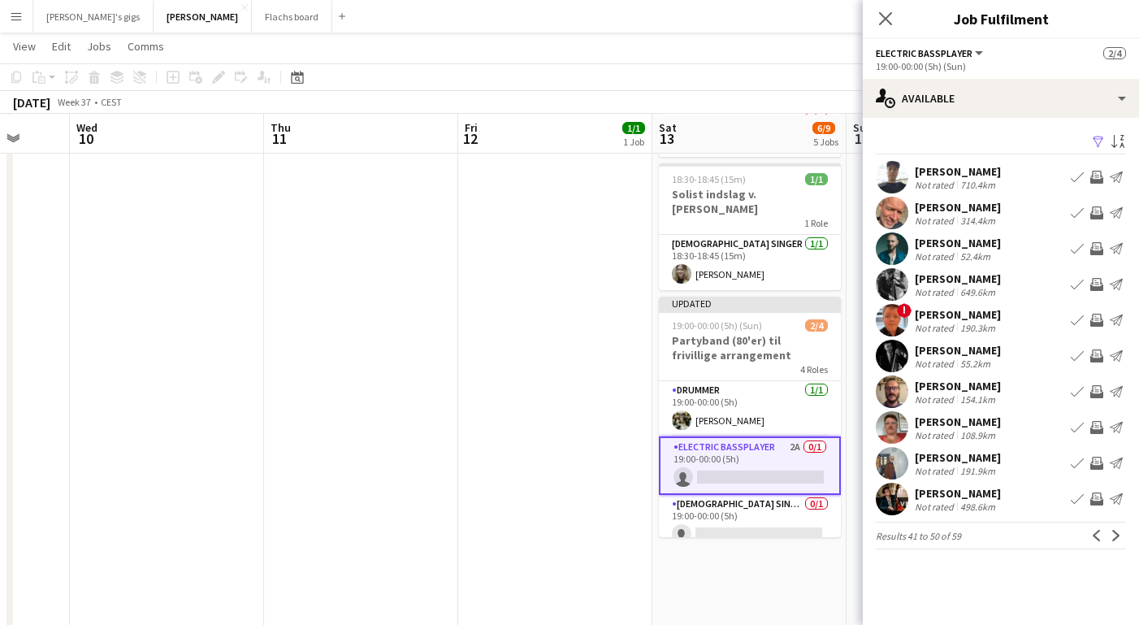
click at [782, 581] on app-date-cell "13:00-13:40 (40m) 1/1 Sanger til vielse - Anja 1 Role [DEMOGRAPHIC_DATA] Vocal …" at bounding box center [749, 610] width 194 height 1796
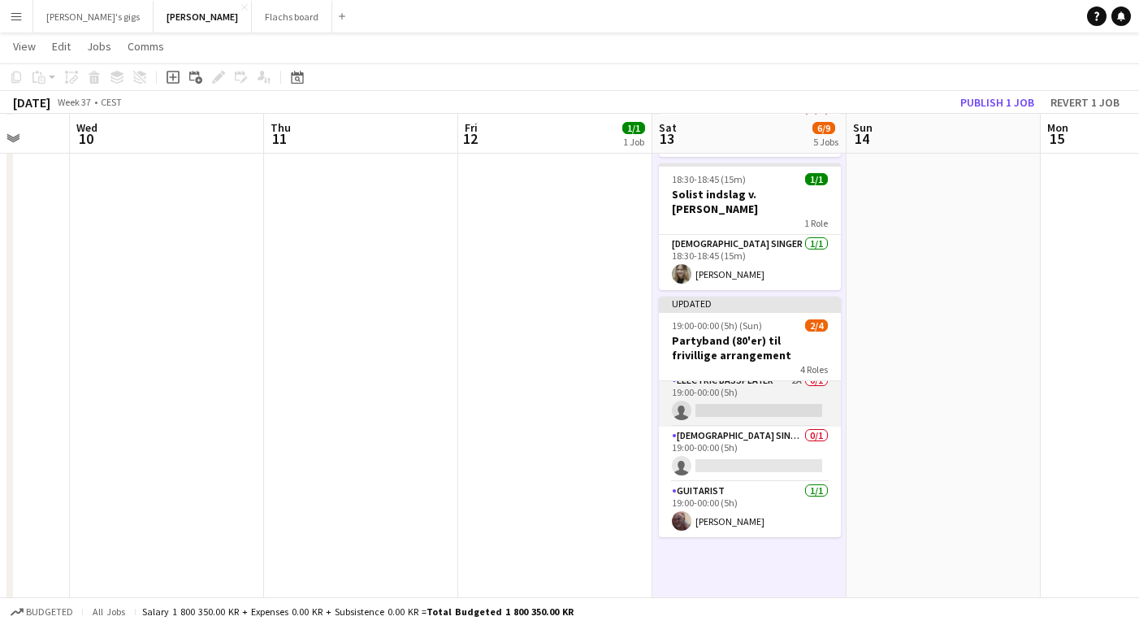
scroll to position [0, 0]
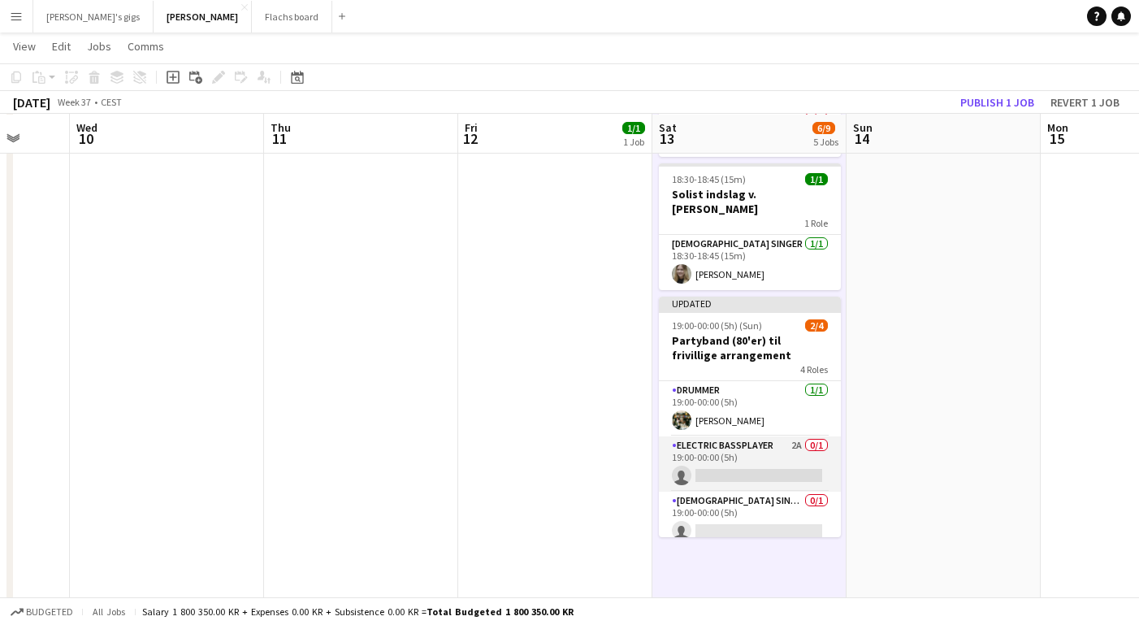
click at [769, 440] on app-card-role "Electric Bassplayer 2A 0/1 19:00-00:00 (5h) single-neutral-actions" at bounding box center [750, 463] width 182 height 55
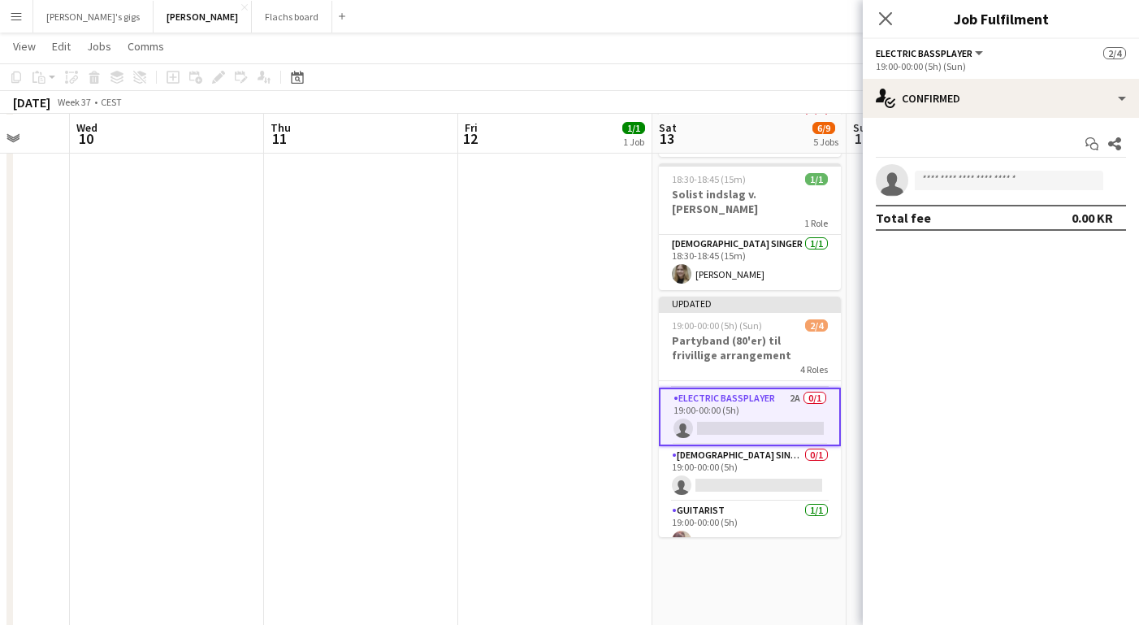
scroll to position [51, 0]
click at [769, 443] on app-card-role "[DEMOGRAPHIC_DATA] Singer 0/1 19:00-00:00 (5h) single-neutral-actions" at bounding box center [750, 470] width 182 height 55
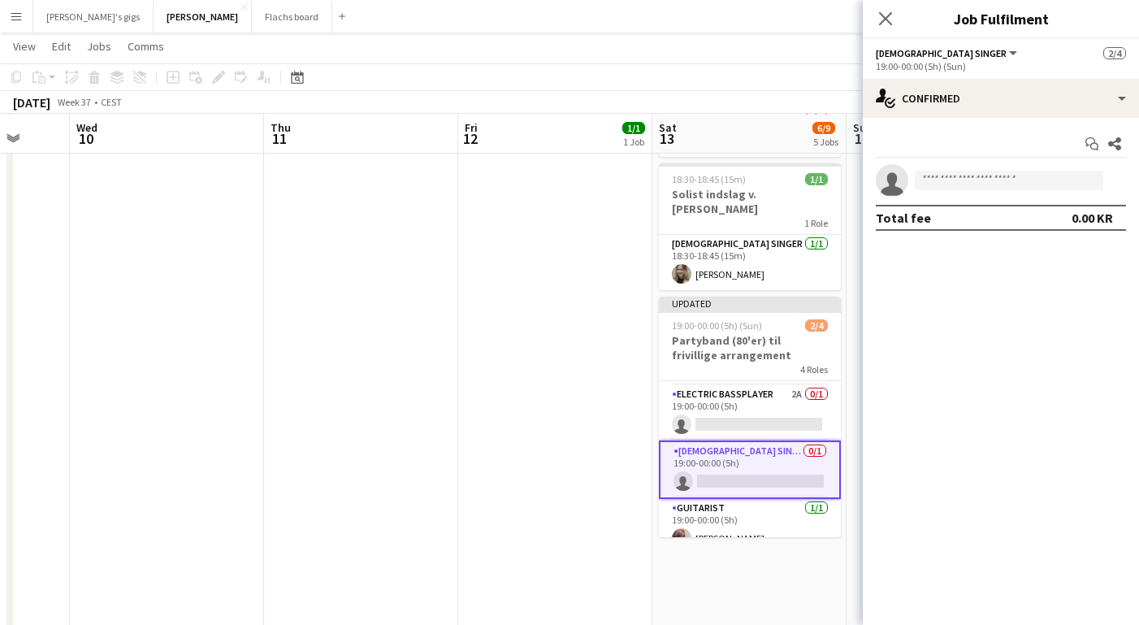
click at [918, 124] on div "Start chat Share single-neutral-actions Total fee 0.00 KR" at bounding box center [1000, 181] width 276 height 126
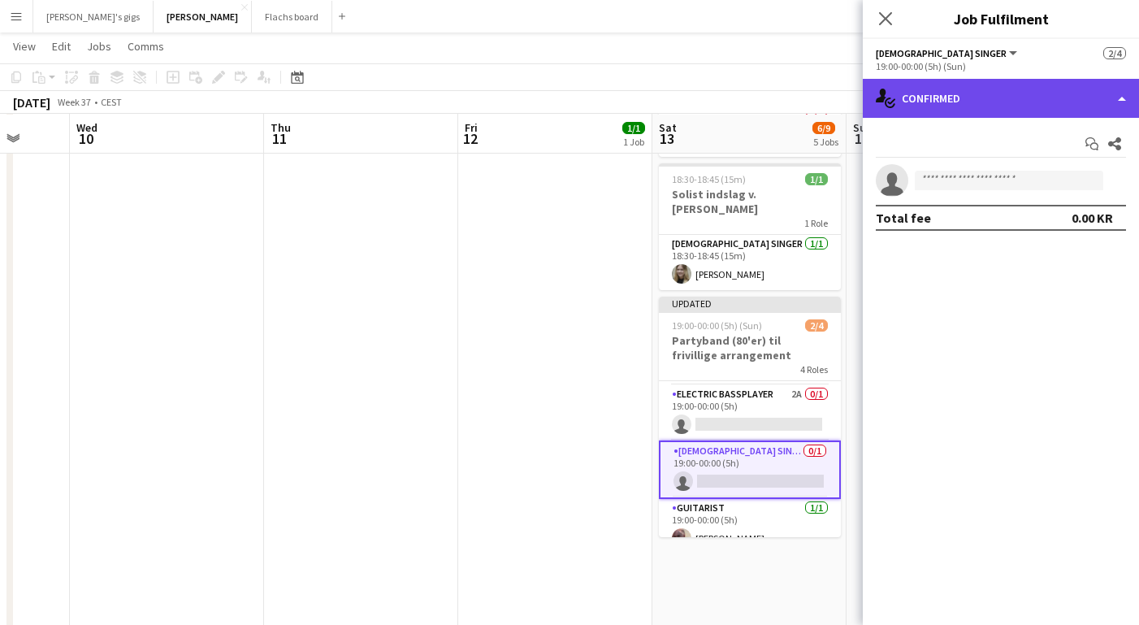
click at [923, 97] on div "single-neutral-actions-check-2 Confirmed" at bounding box center [1000, 98] width 276 height 39
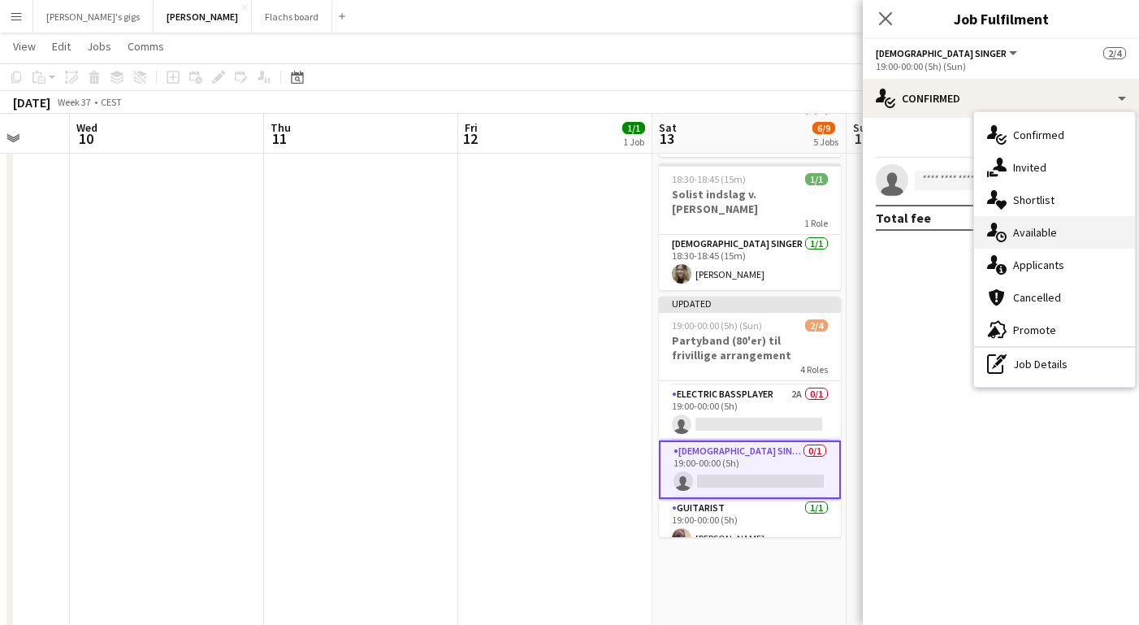
click at [1014, 248] on div "single-neutral-actions-upload Available" at bounding box center [1054, 232] width 161 height 32
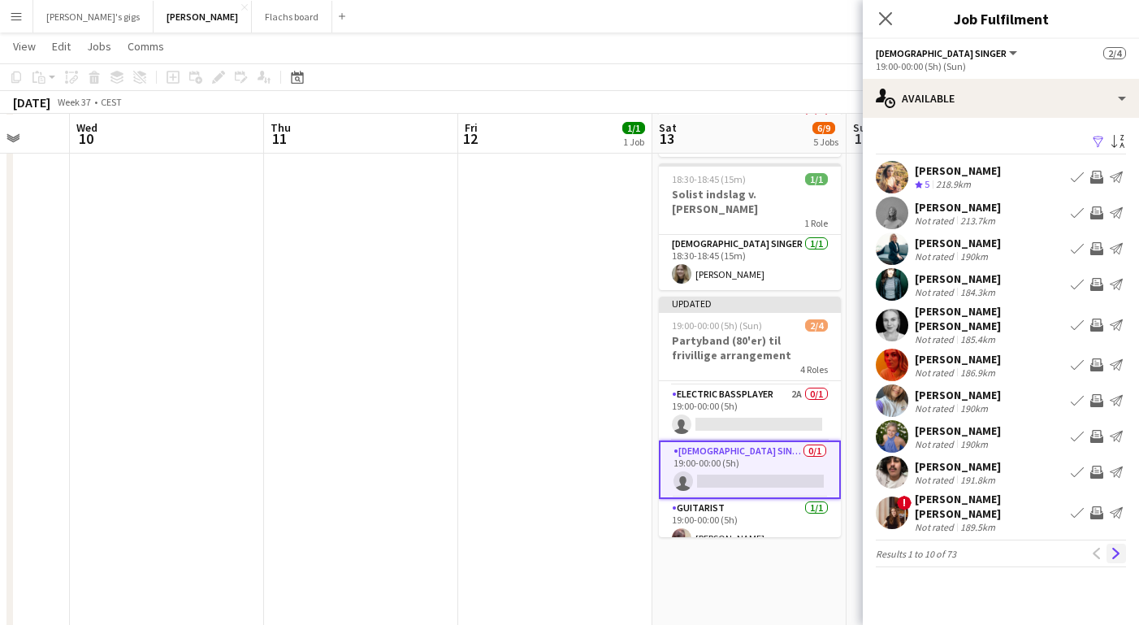
click at [1111, 547] on app-icon "Next" at bounding box center [1115, 552] width 11 height 11
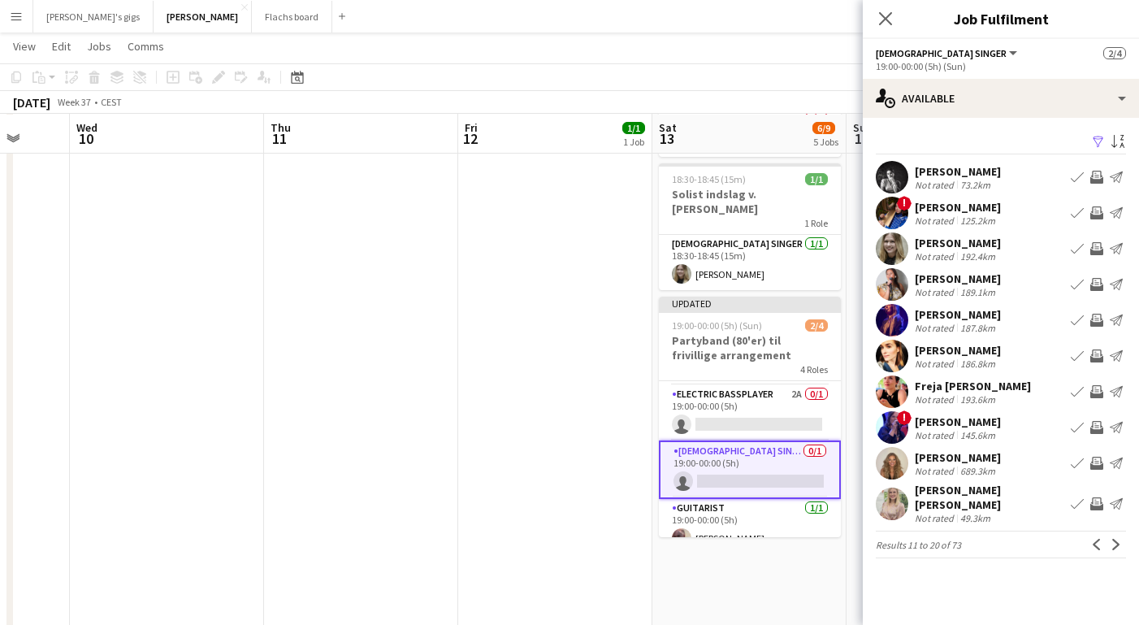
click at [1111, 538] on app-icon "Next" at bounding box center [1115, 543] width 11 height 11
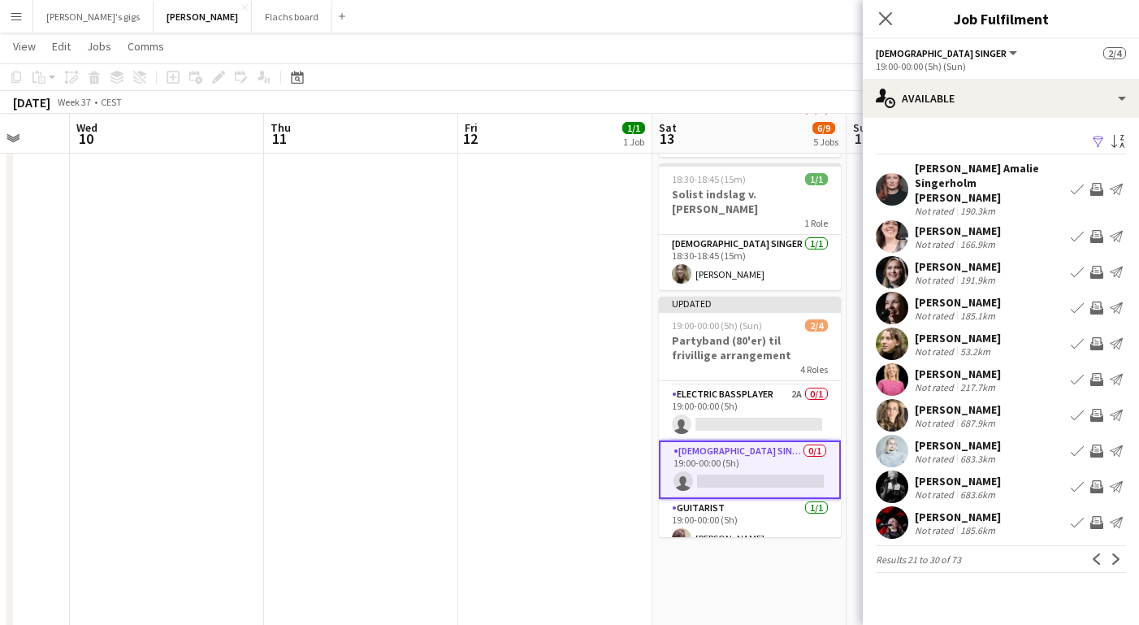
click at [1111, 545] on app-pager "Results 21 to 30 of 73 Previous Next" at bounding box center [1000, 559] width 250 height 28
click at [1117, 553] on app-icon "Next" at bounding box center [1115, 558] width 11 height 11
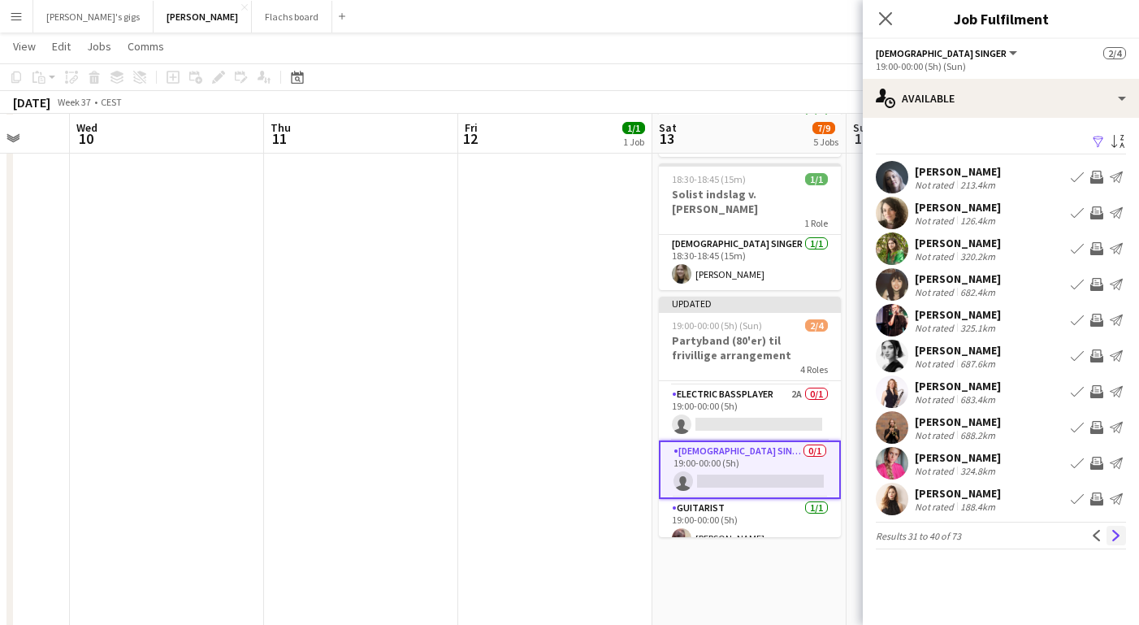
click at [1116, 538] on app-icon "Next" at bounding box center [1115, 534] width 11 height 11
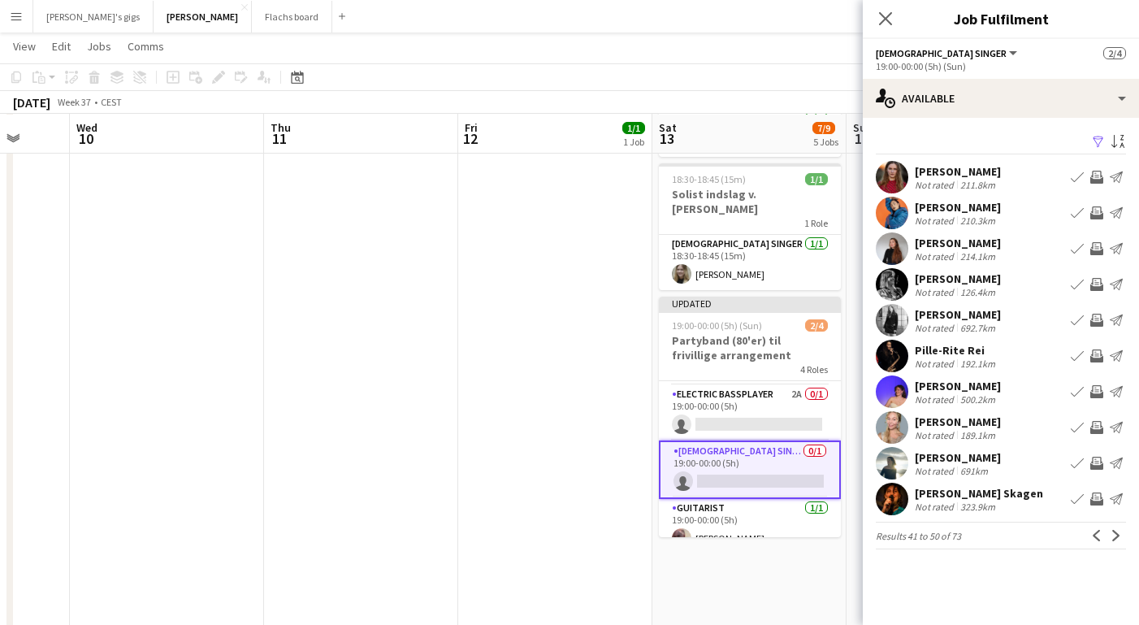
click at [763, 554] on app-date-cell "13:00-13:40 (40m) 1/1 Sanger til vielse - Anja 1 Role [DEMOGRAPHIC_DATA] Vocal …" at bounding box center [749, 610] width 194 height 1796
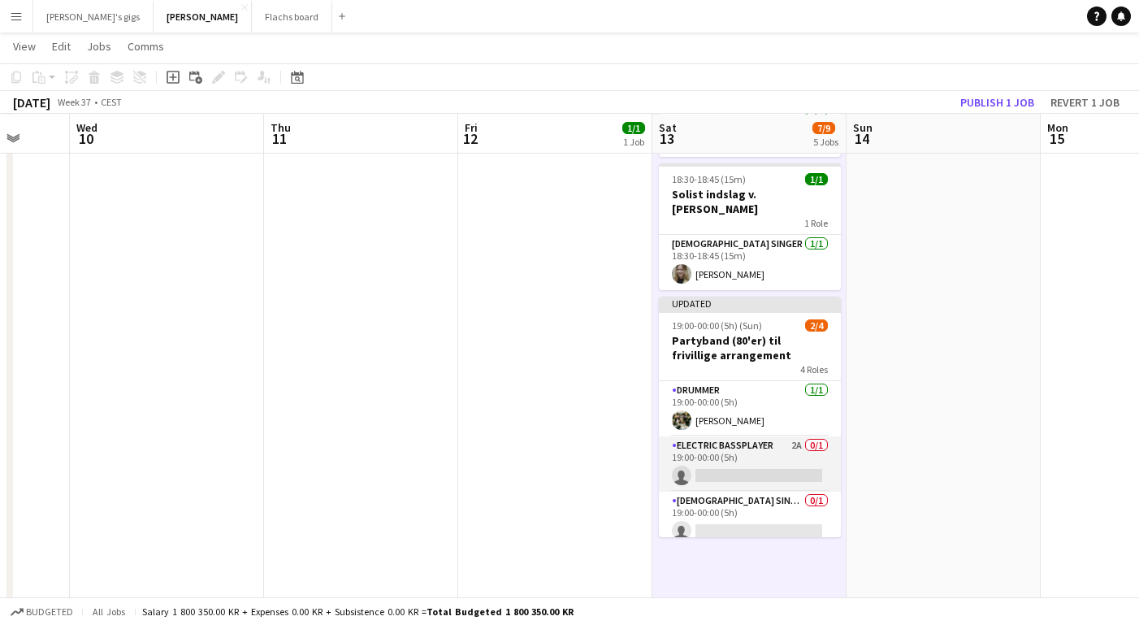
scroll to position [65, 0]
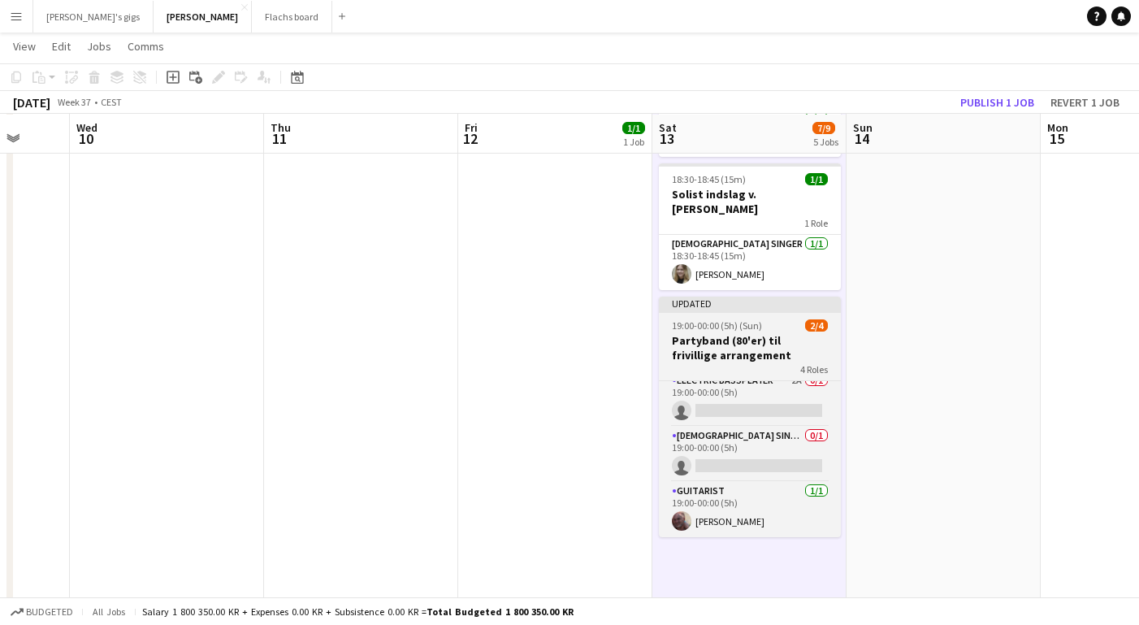
click at [724, 333] on h3 "Partyband (80'er) til frivillige arrangement" at bounding box center [750, 347] width 182 height 29
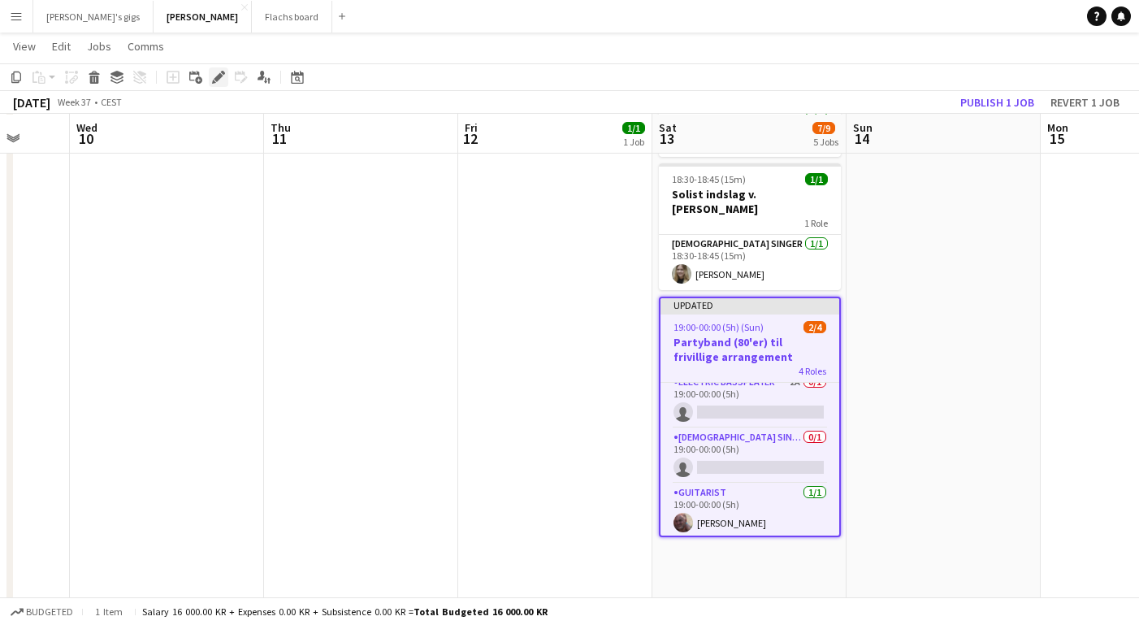
click at [222, 73] on icon "Edit" at bounding box center [218, 77] width 13 height 13
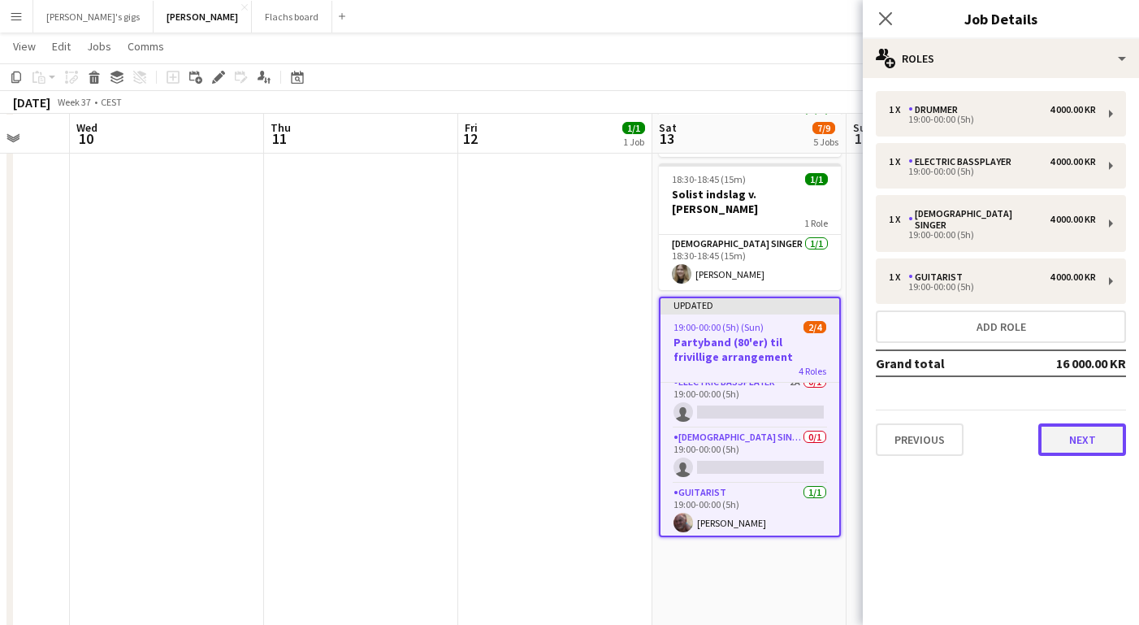
click at [1060, 423] on button "Next" at bounding box center [1082, 439] width 88 height 32
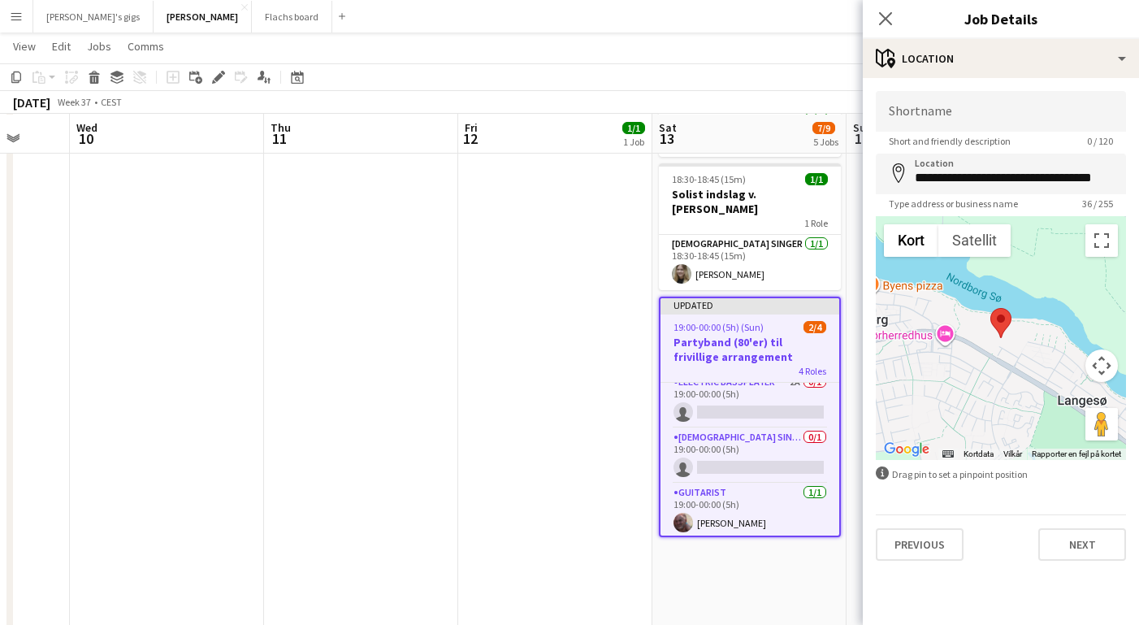
click at [599, 325] on app-date-cell "18:15-20:00 (1h45m) 1/1 Sologig [PERSON_NAME] 1 Role [DEMOGRAPHIC_DATA] Vocal +…" at bounding box center [555, 610] width 194 height 1796
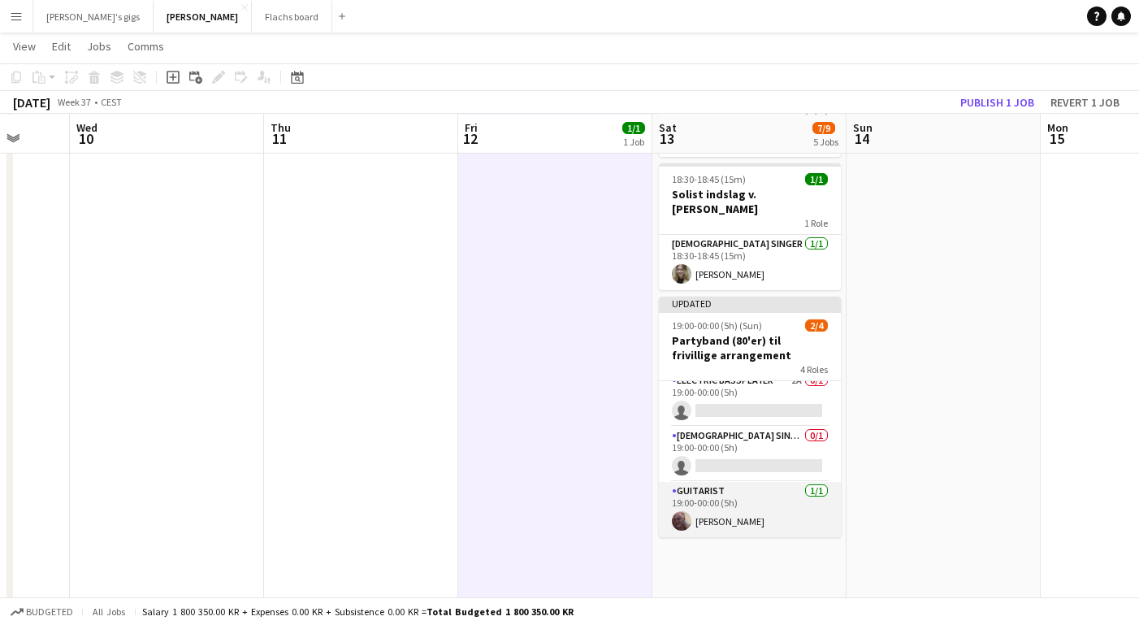
scroll to position [0, 0]
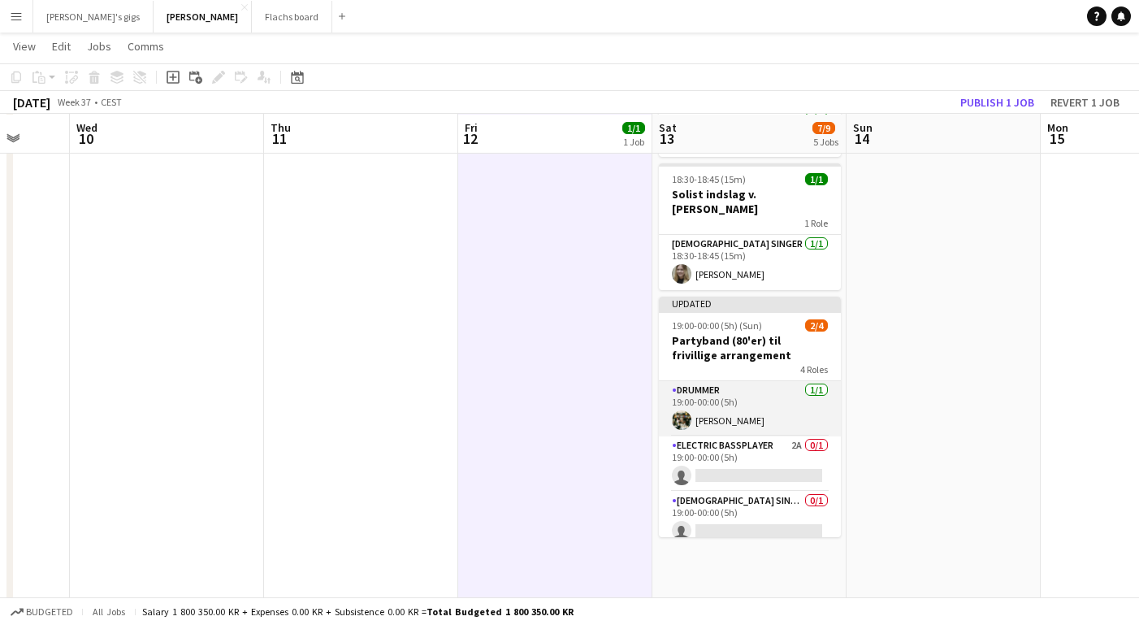
click at [739, 381] on app-card-role "Drummer [DATE] 19:00-00:00 (5h) [PERSON_NAME]" at bounding box center [750, 408] width 182 height 55
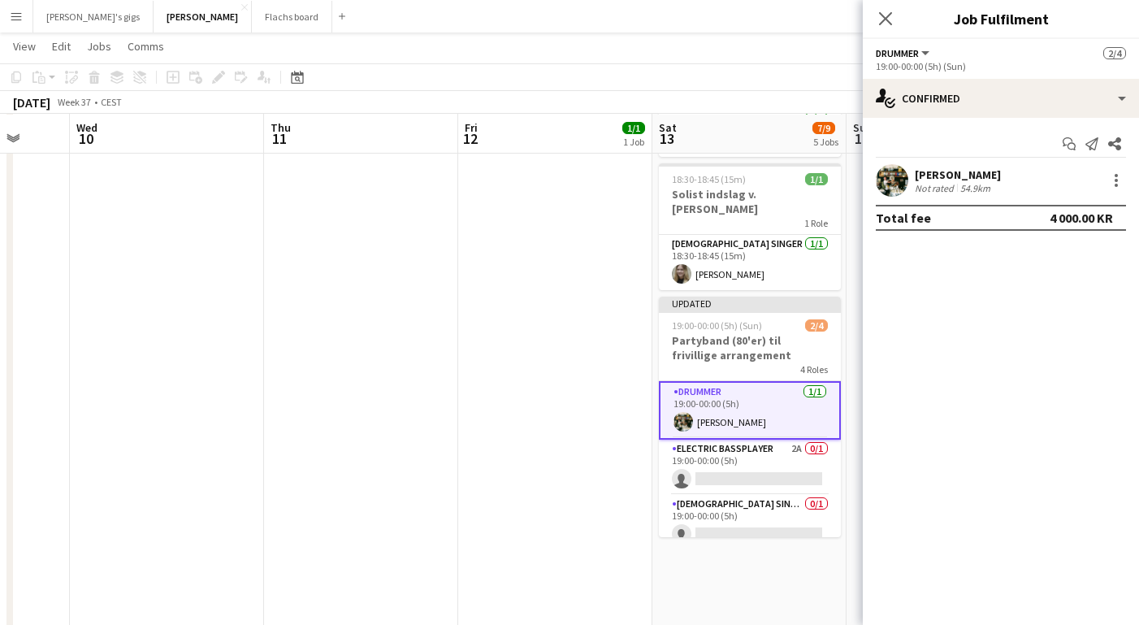
click at [589, 341] on app-date-cell "18:15-20:00 (1h45m) 1/1 Sologig [PERSON_NAME] 1 Role [DEMOGRAPHIC_DATA] Vocal +…" at bounding box center [555, 610] width 194 height 1796
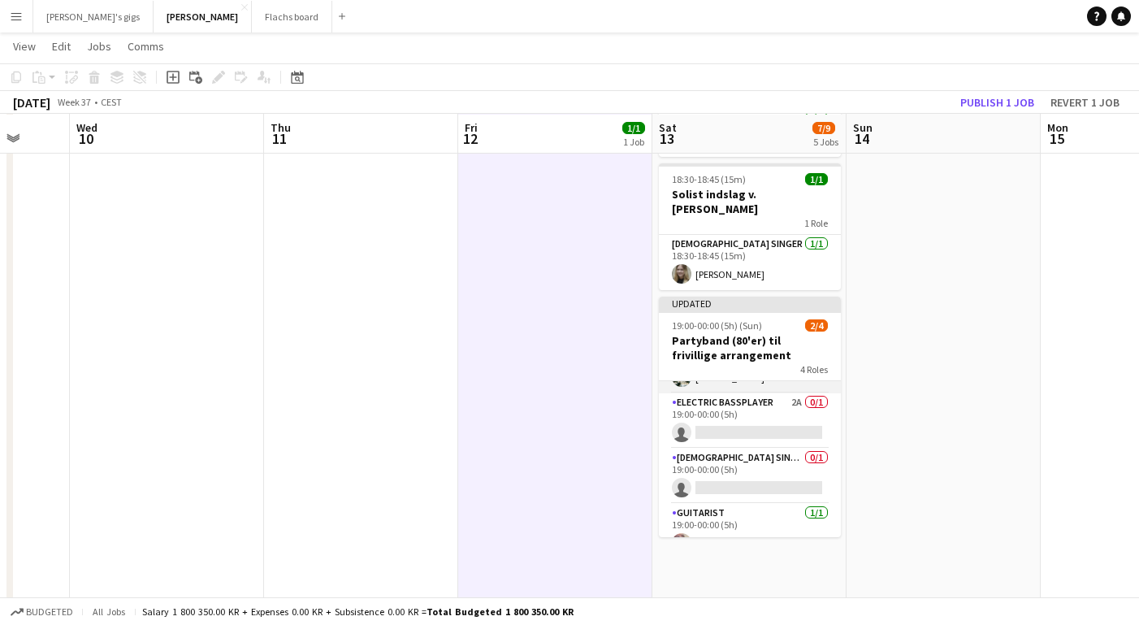
scroll to position [41, 0]
